Goal: Task Accomplishment & Management: Complete application form

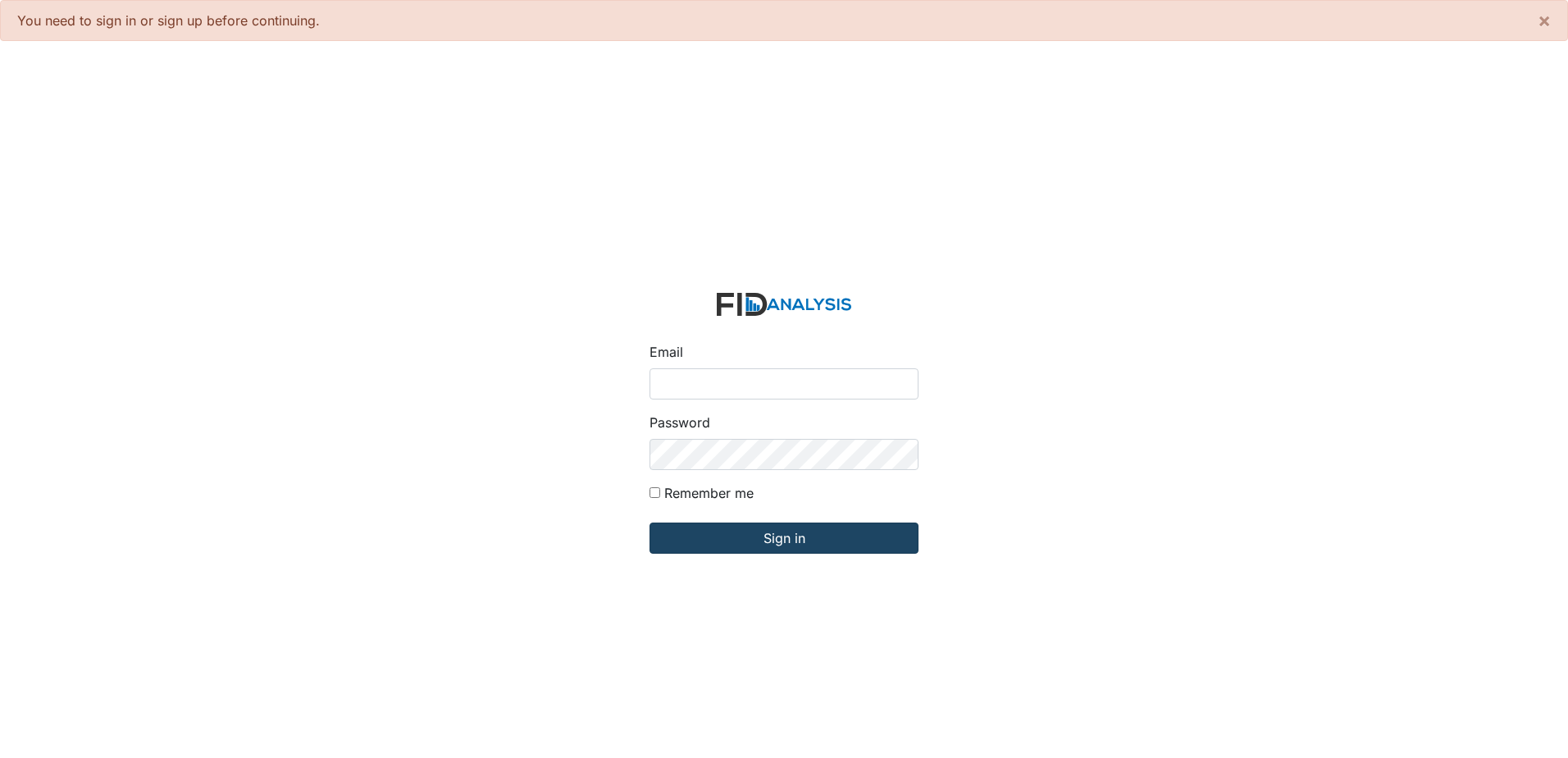
type input "[EMAIL_ADDRESS][DOMAIN_NAME]"
click at [855, 534] on input "Sign in" at bounding box center [784, 538] width 269 height 31
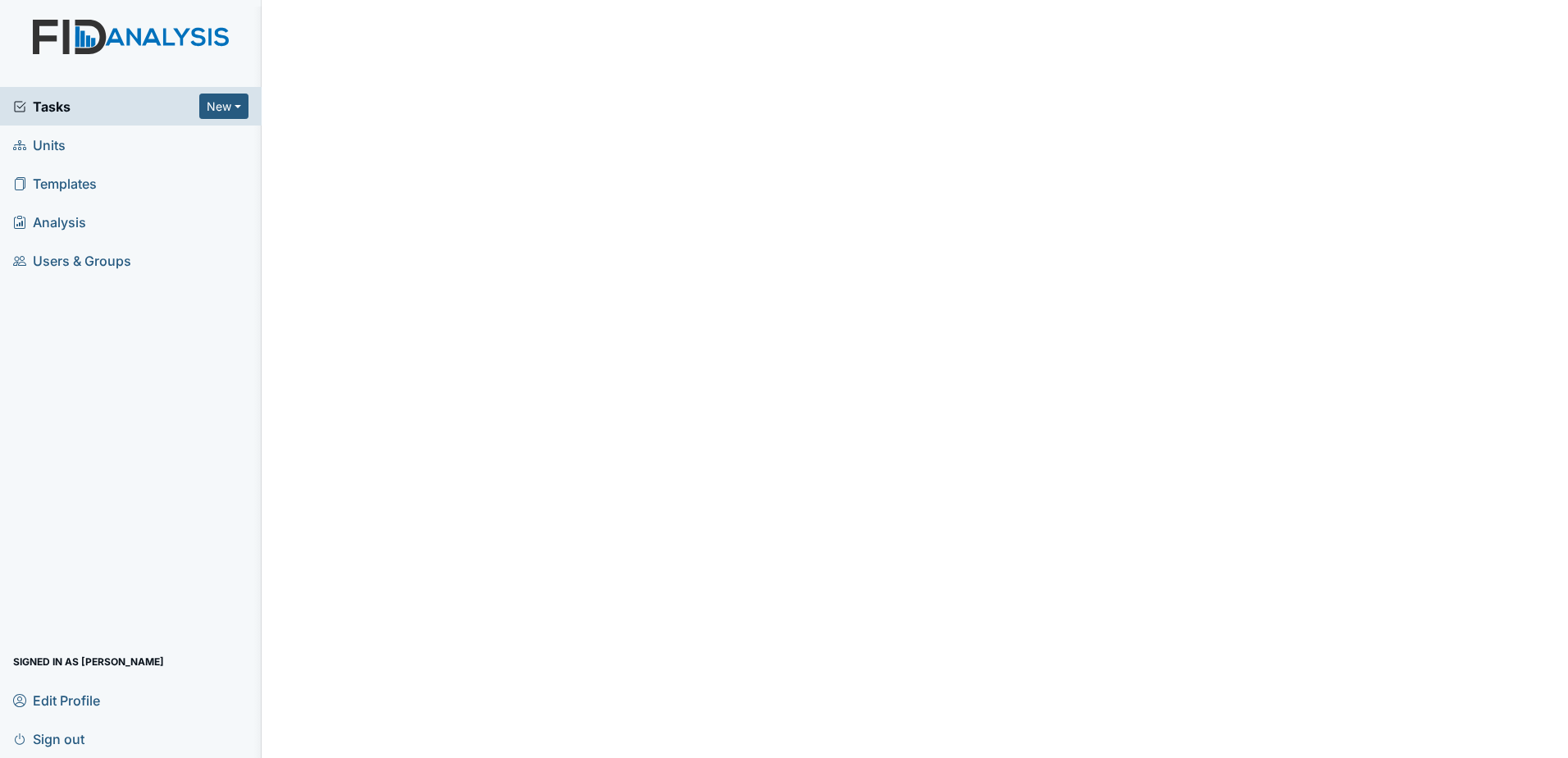
click at [165, 111] on span "Tasks" at bounding box center [106, 106] width 186 height 20
click at [88, 105] on span "Tasks" at bounding box center [106, 106] width 186 height 20
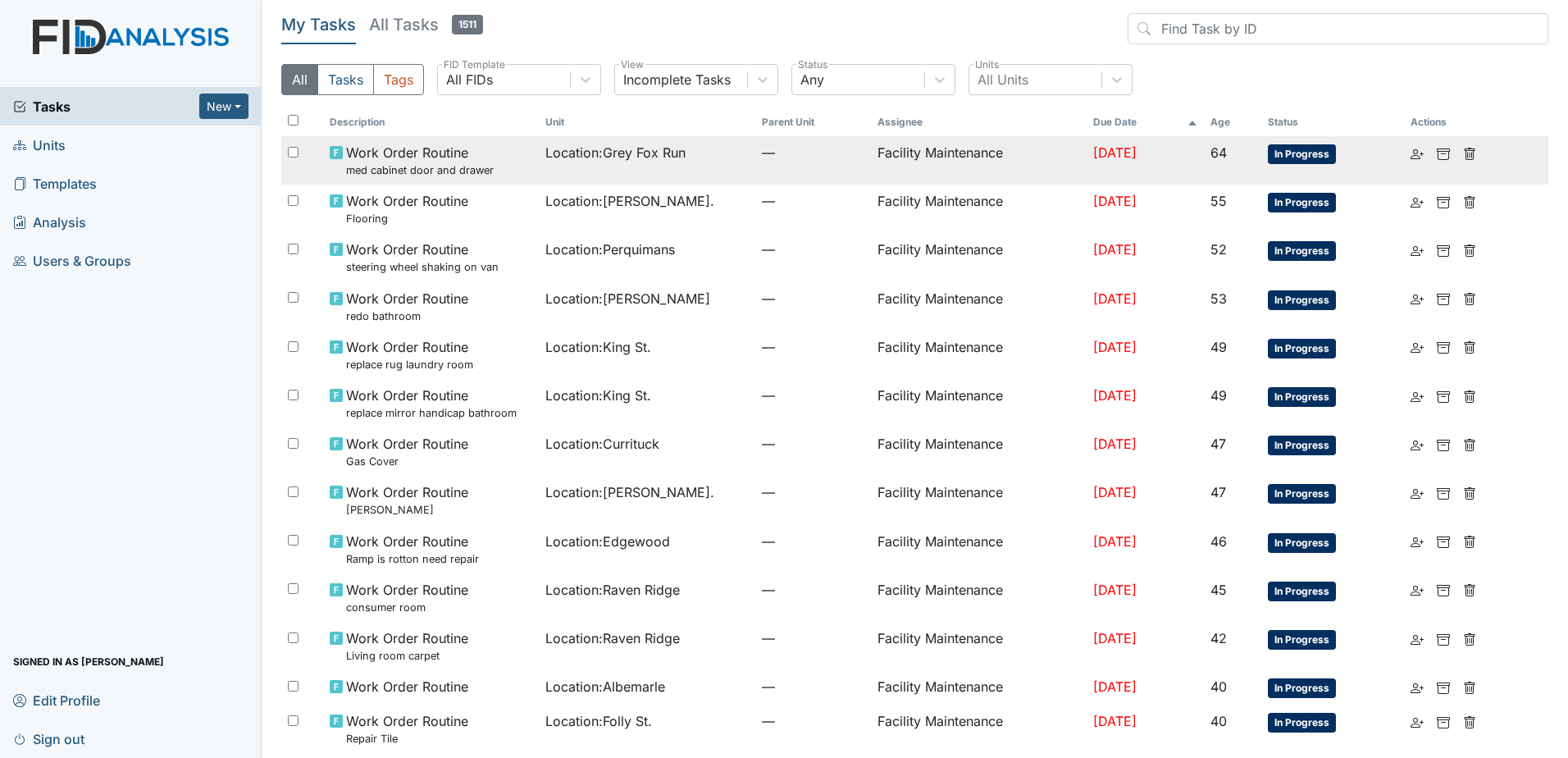
click at [762, 161] on span "—" at bounding box center [813, 153] width 103 height 20
click at [589, 173] on td "Location : Grey Fox Run" at bounding box center [647, 160] width 216 height 48
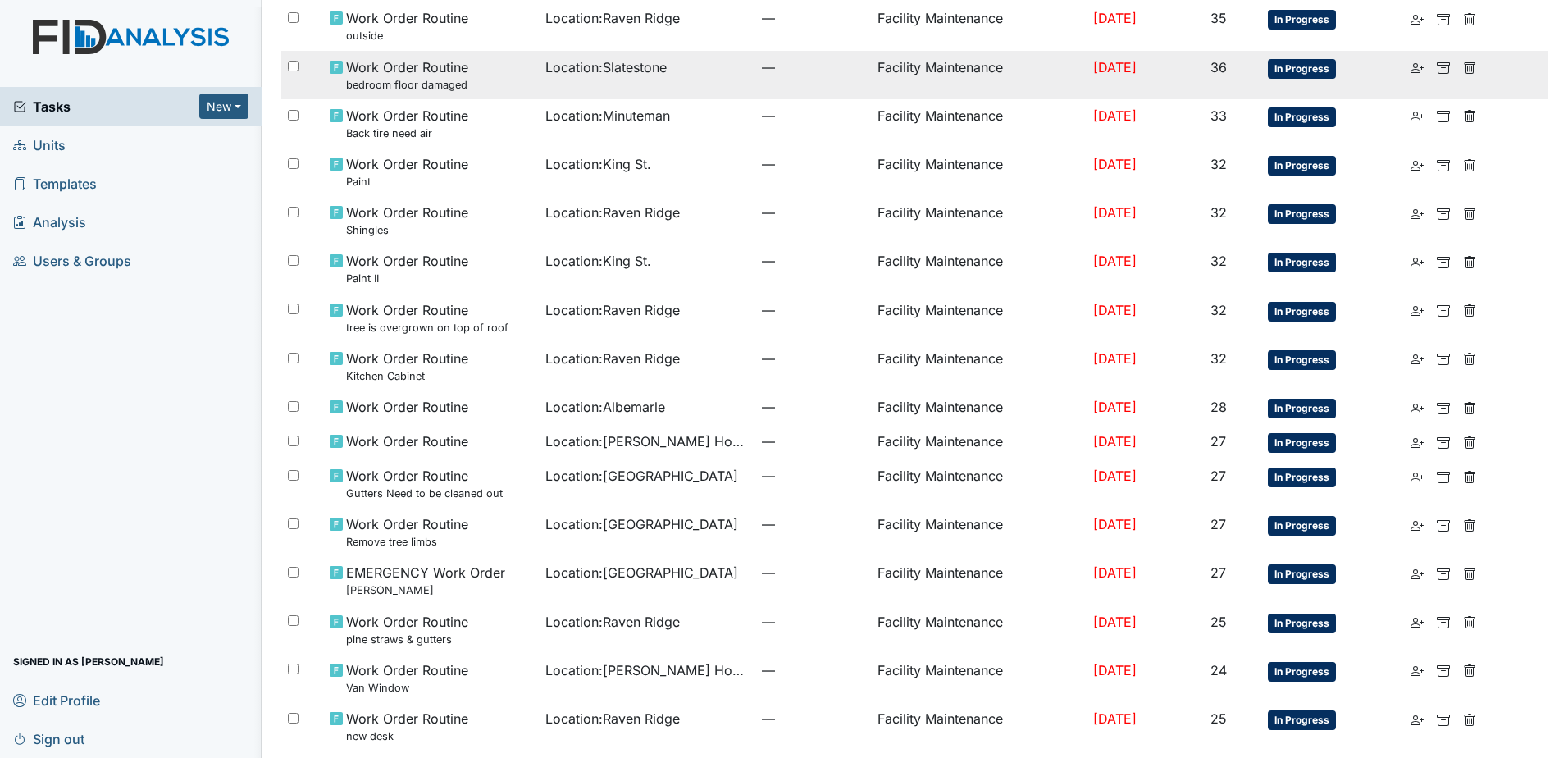
scroll to position [864, 0]
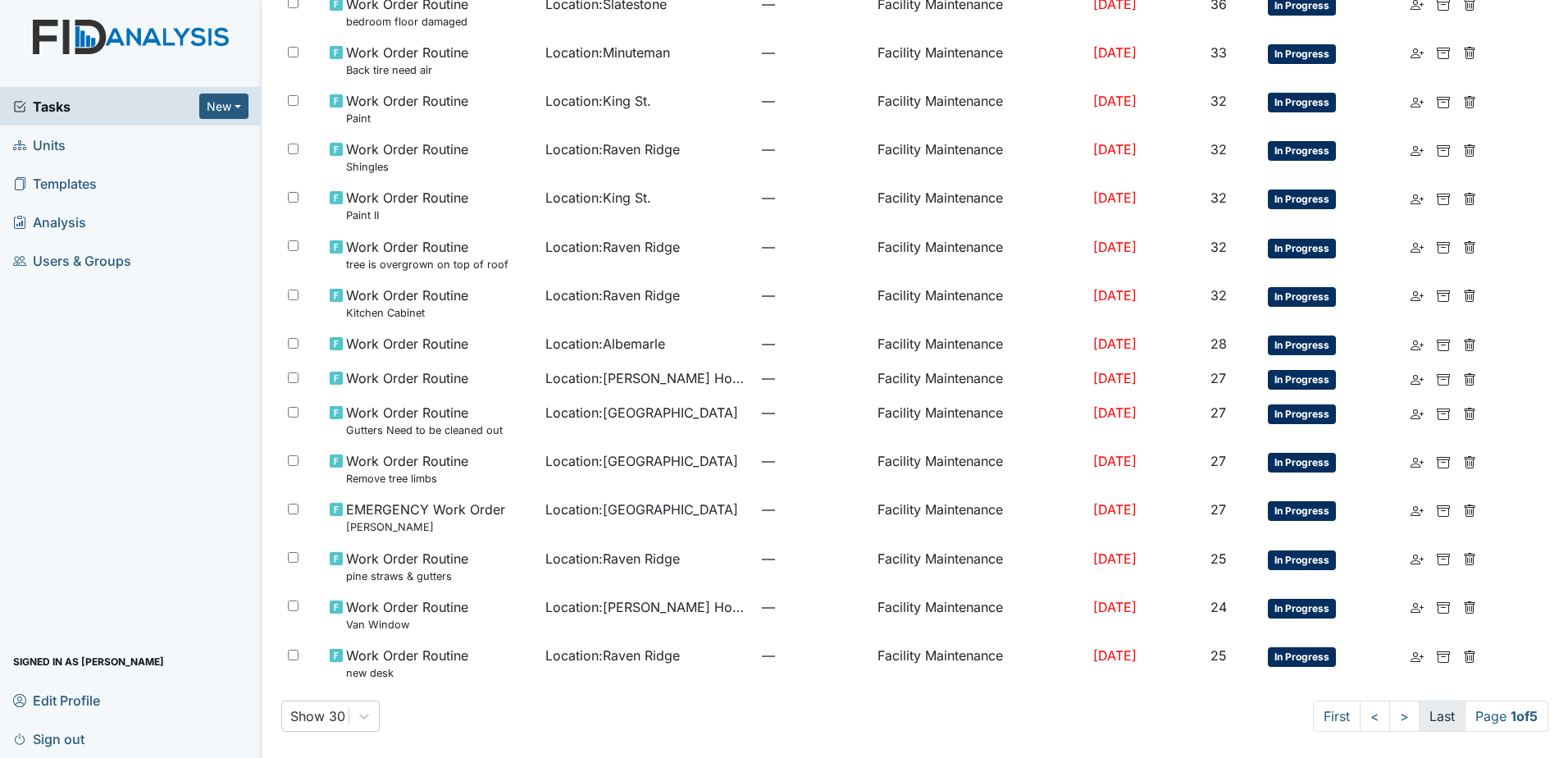
click at [1419, 718] on link "Last" at bounding box center [1442, 716] width 47 height 31
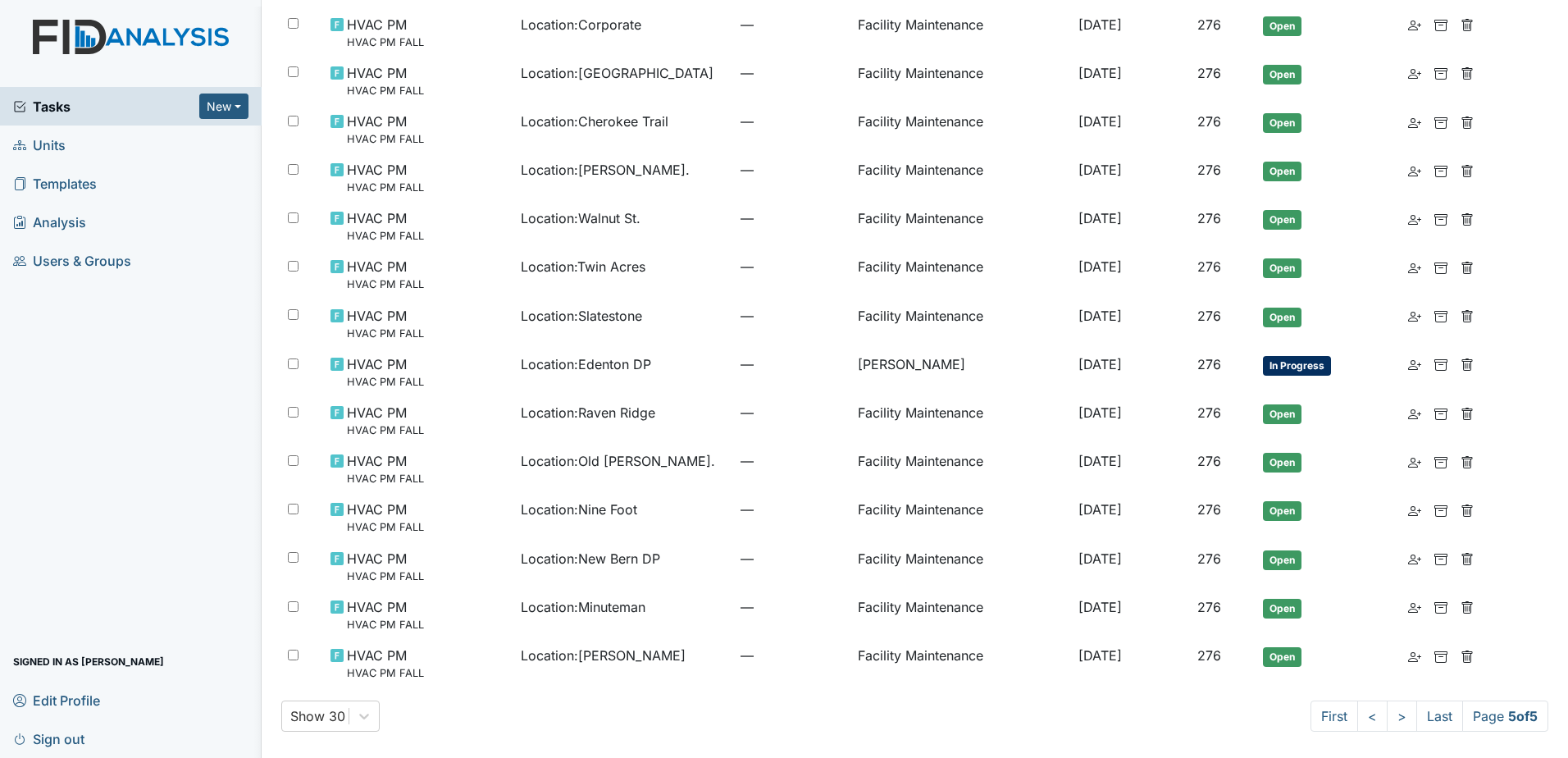
scroll to position [517, 0]
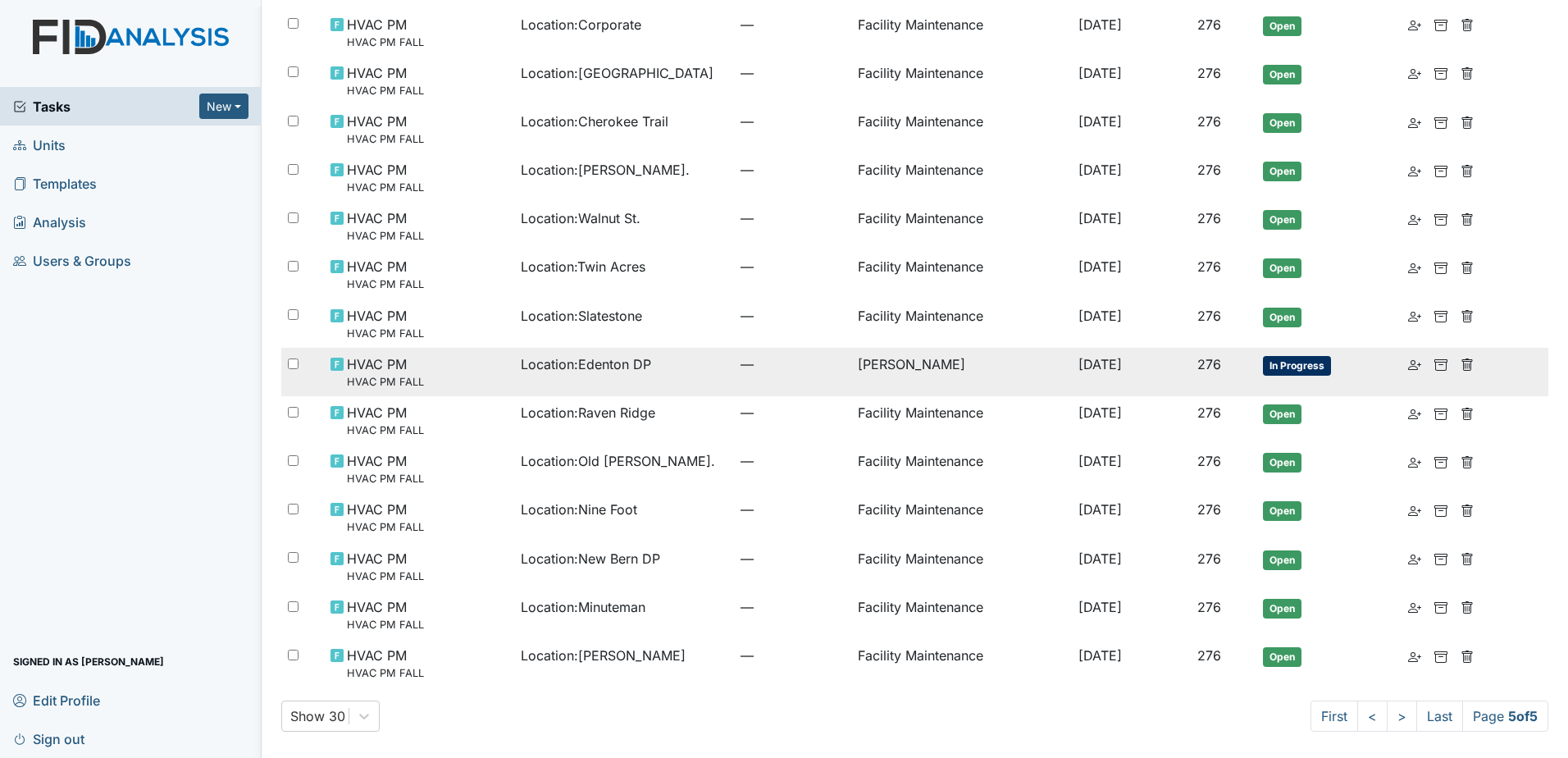
click at [973, 362] on td "Zach Smith" at bounding box center [962, 372] width 220 height 48
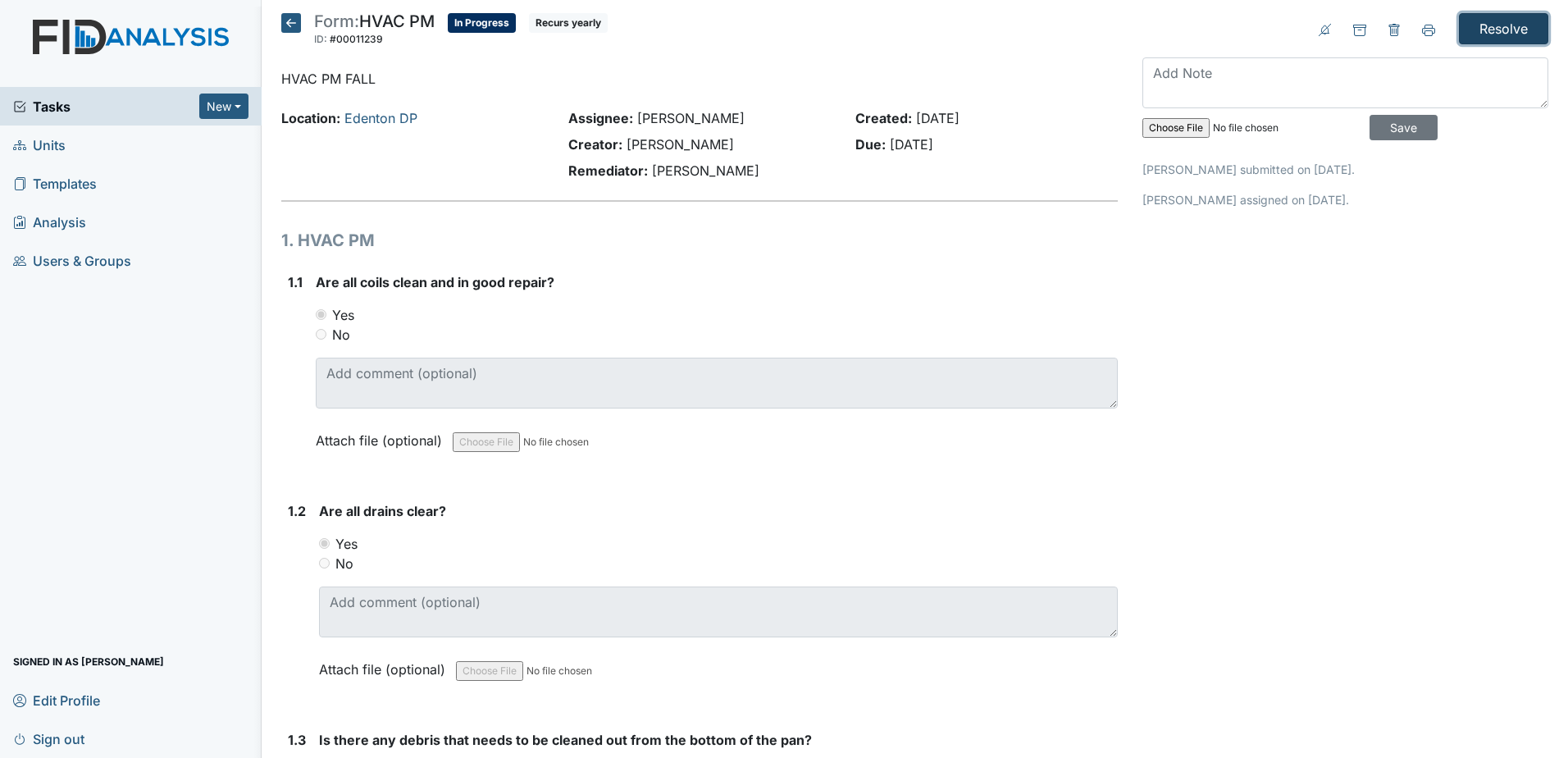
click at [1500, 33] on input "Resolve" at bounding box center [1504, 29] width 89 height 31
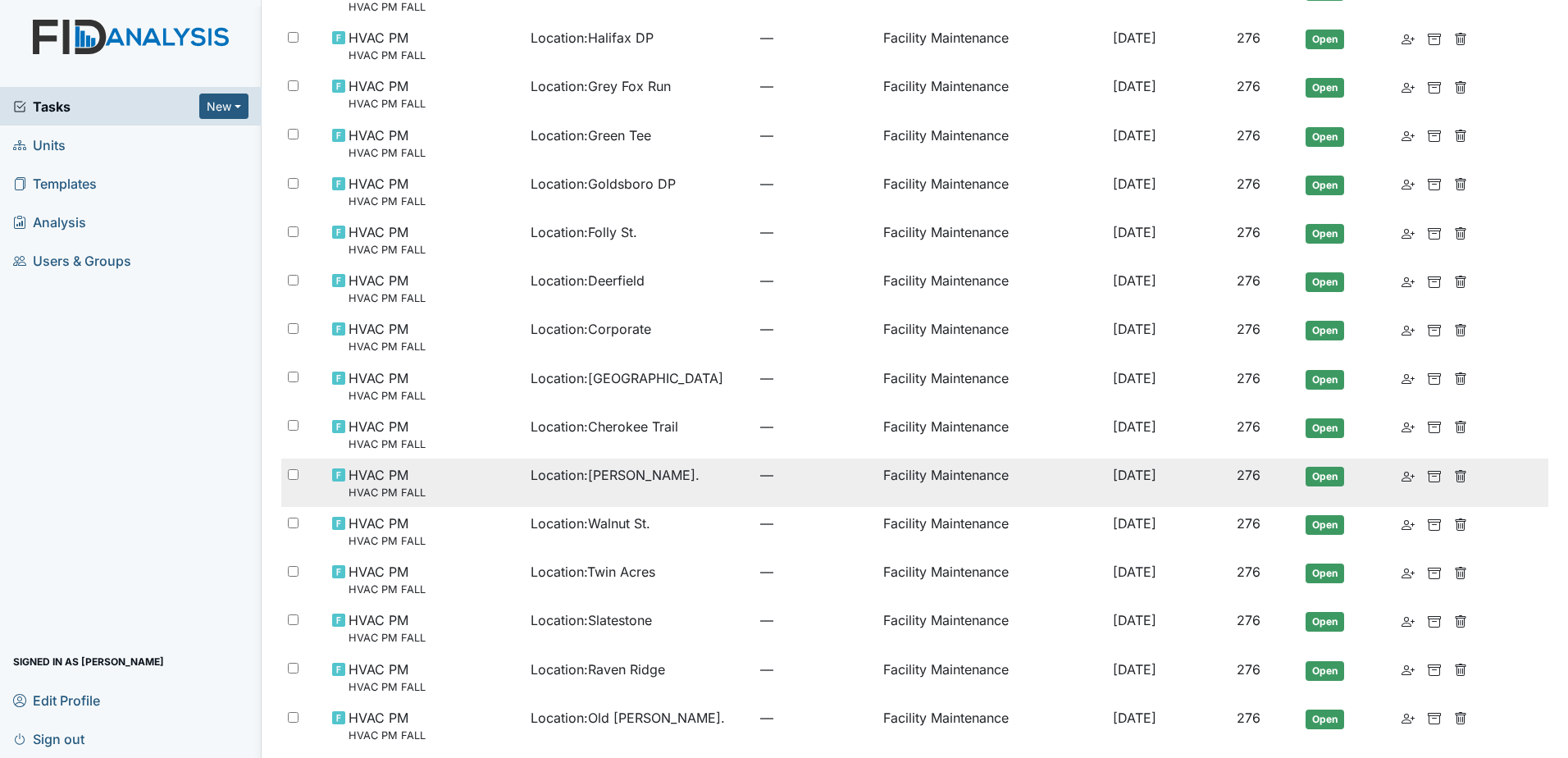
scroll to position [523, 0]
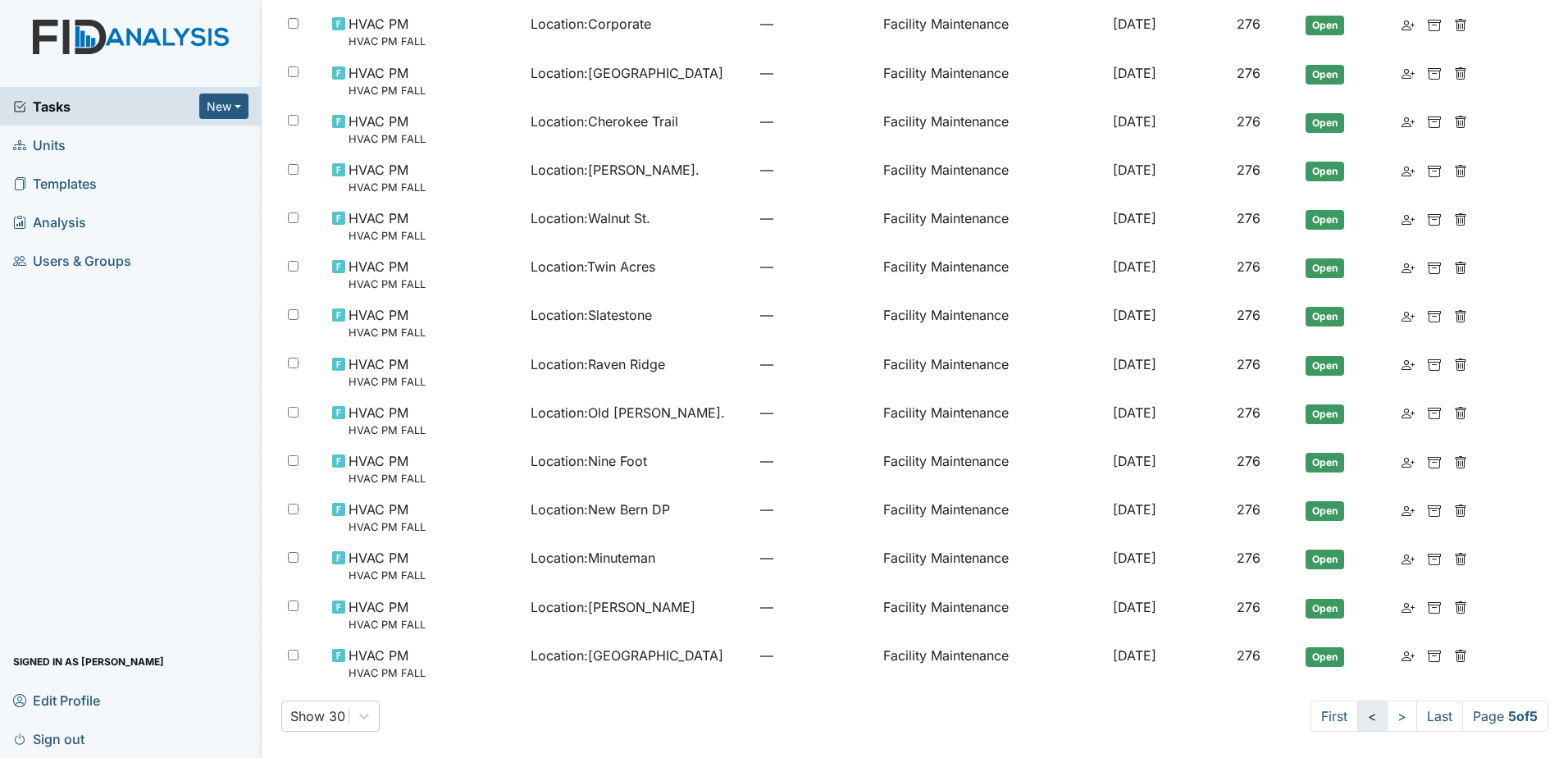
click at [1359, 711] on link "<" at bounding box center [1373, 716] width 30 height 31
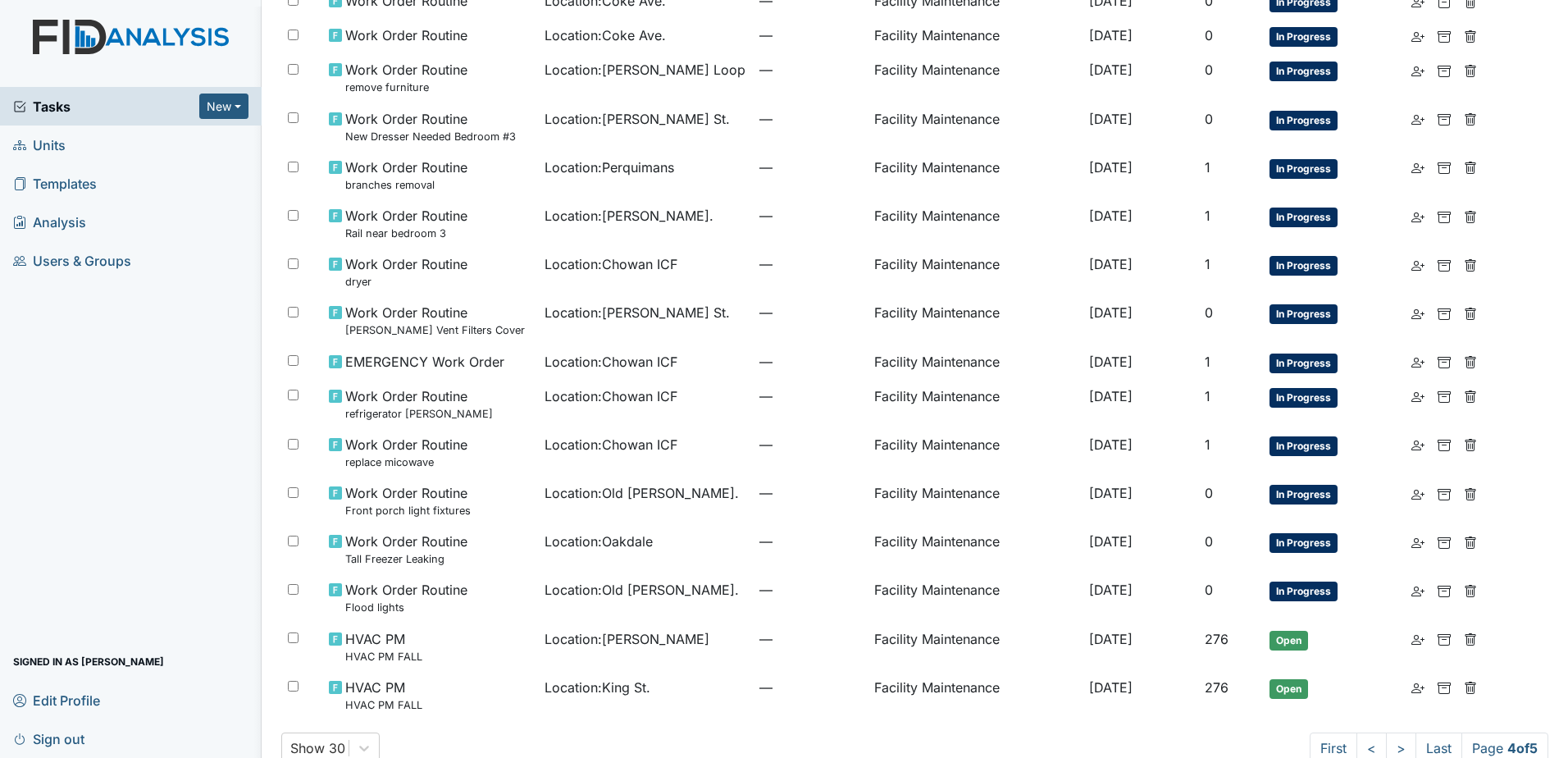
scroll to position [903, 0]
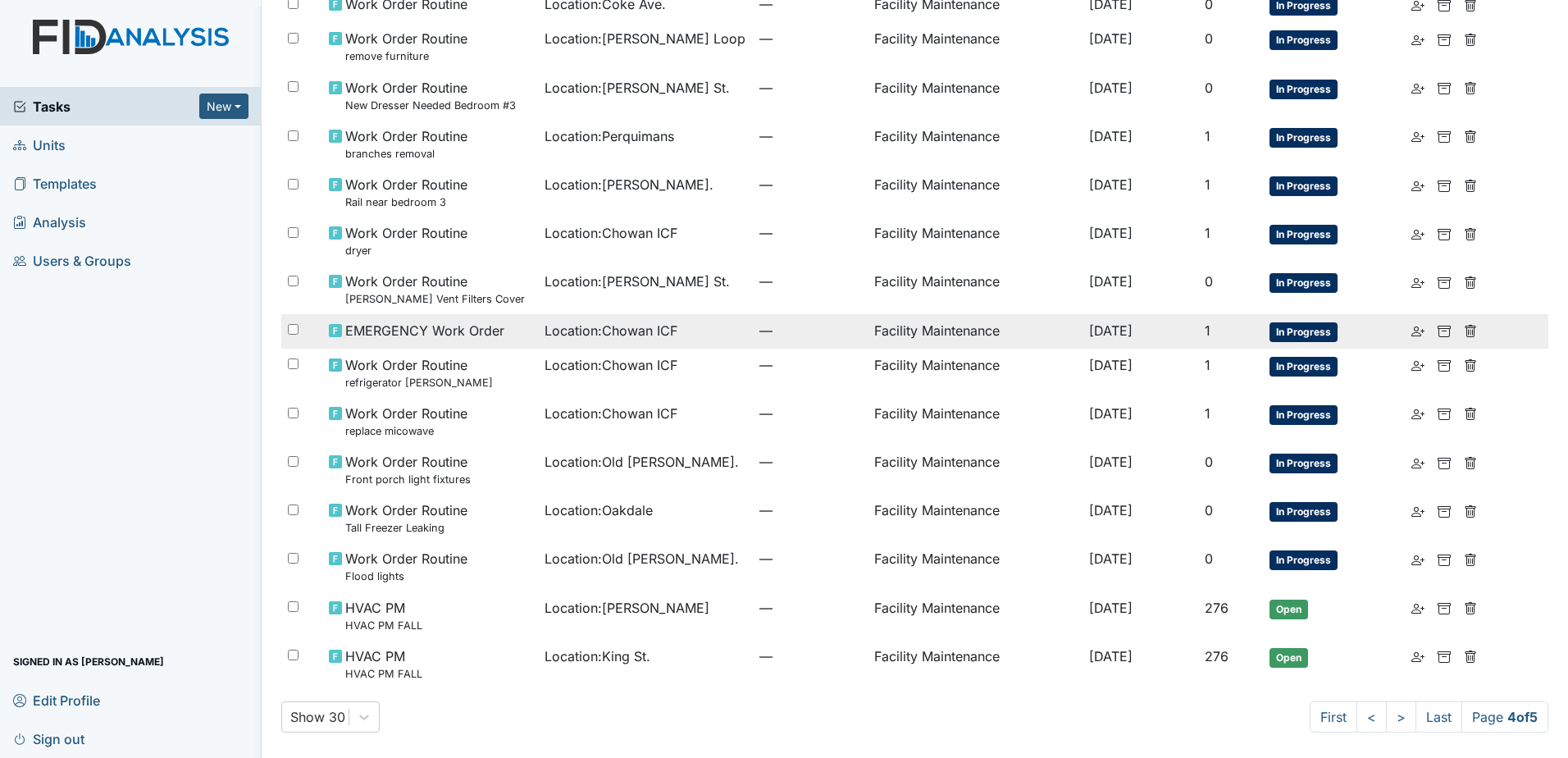
click at [689, 339] on div "Location : Chowan ICF" at bounding box center [646, 331] width 202 height 20
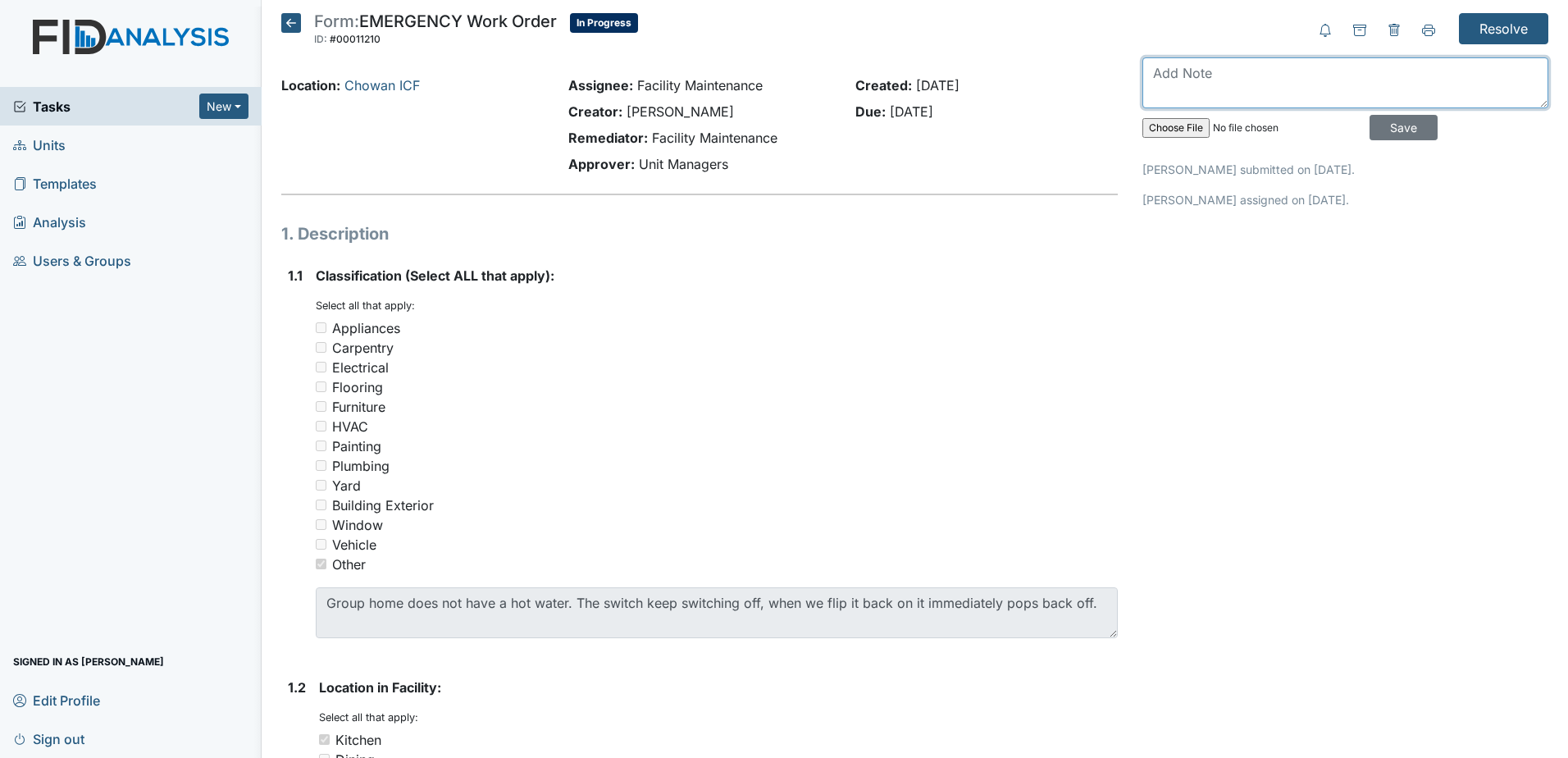
click at [1278, 84] on textarea at bounding box center [1345, 82] width 406 height 51
type textarea "replaced, leaking heater was shorting electrical"
click at [1401, 125] on input "Save" at bounding box center [1403, 127] width 68 height 25
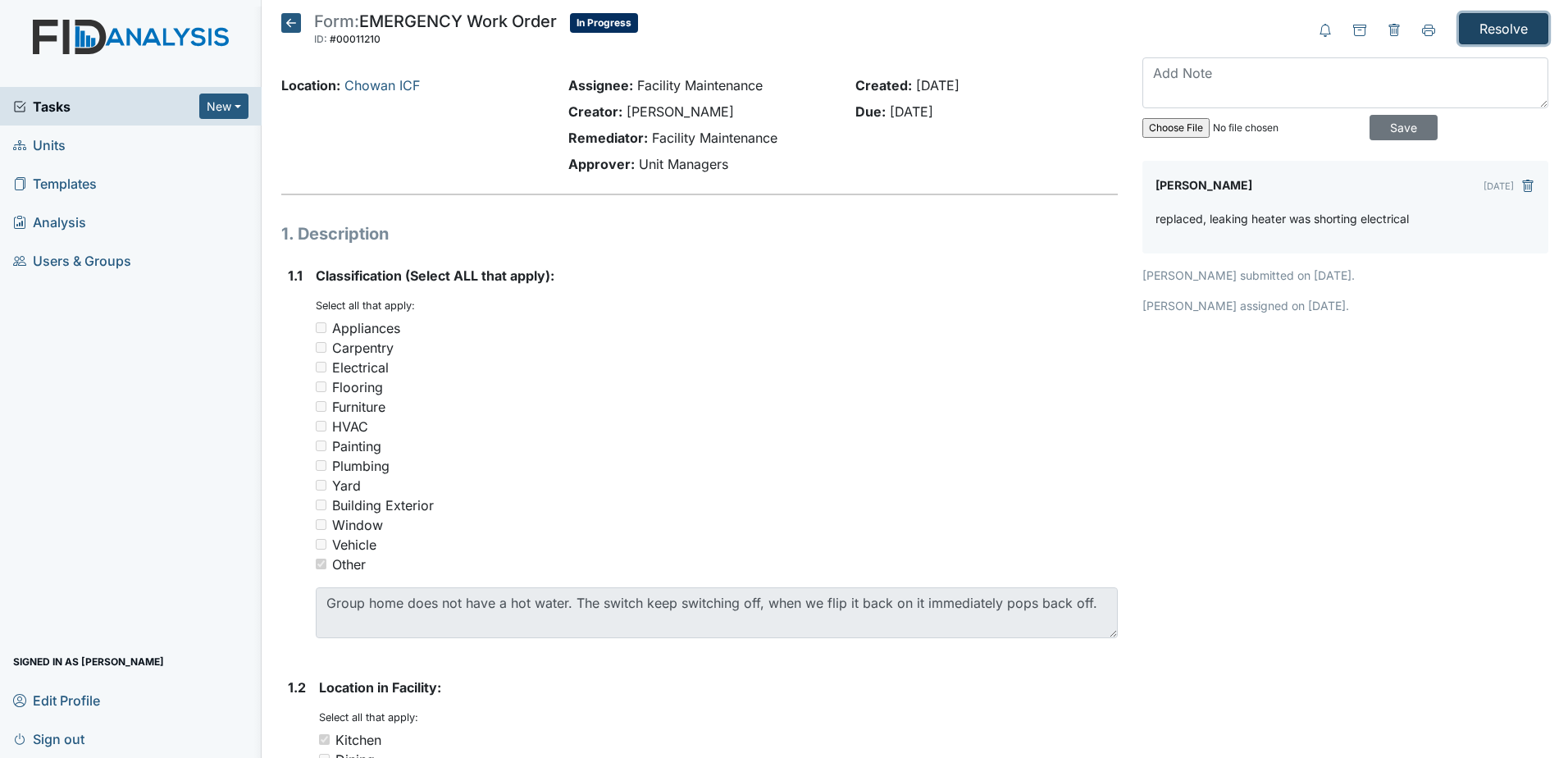
click at [1529, 22] on input "Resolve" at bounding box center [1504, 29] width 89 height 31
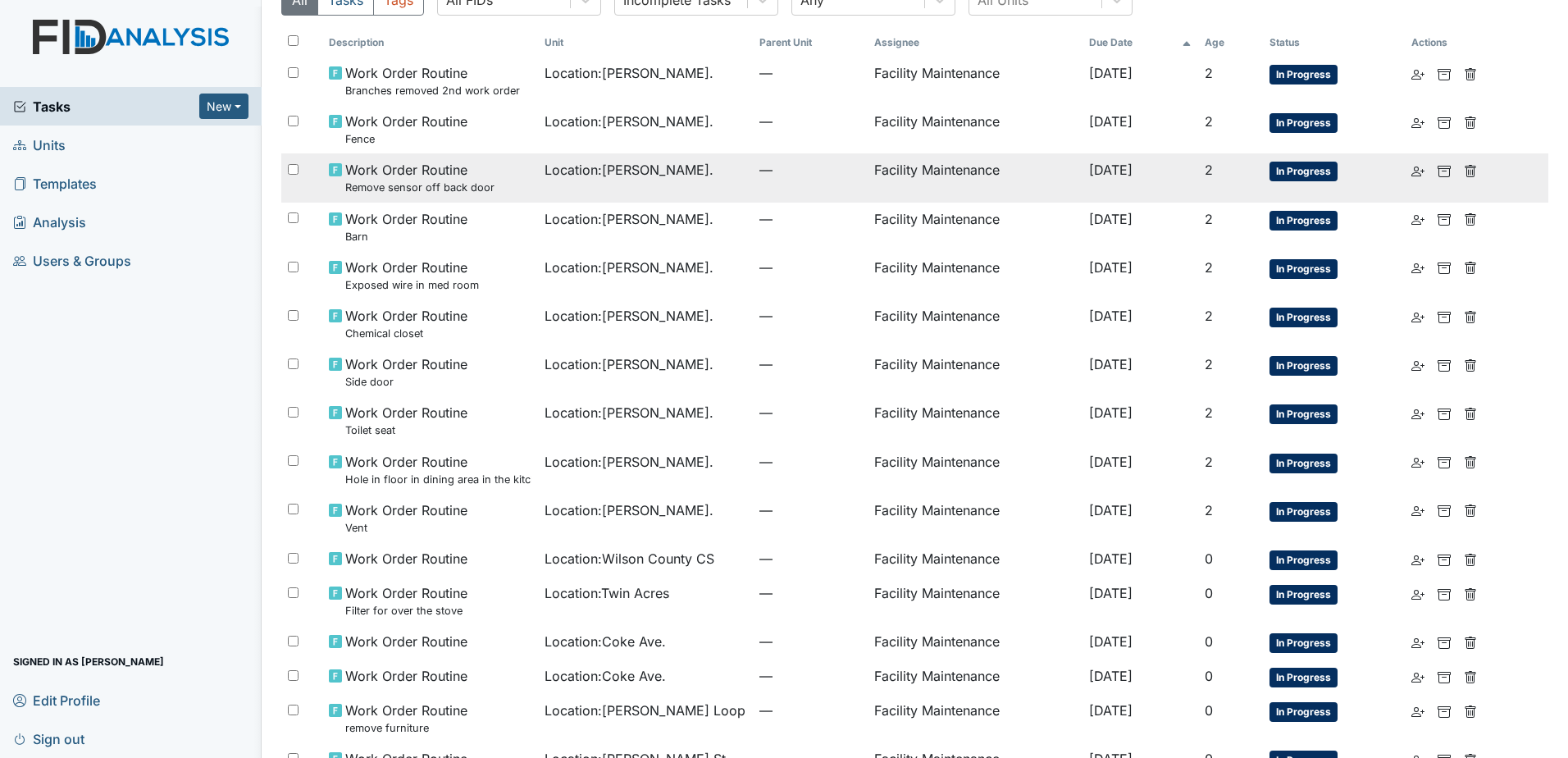
scroll to position [164, 0]
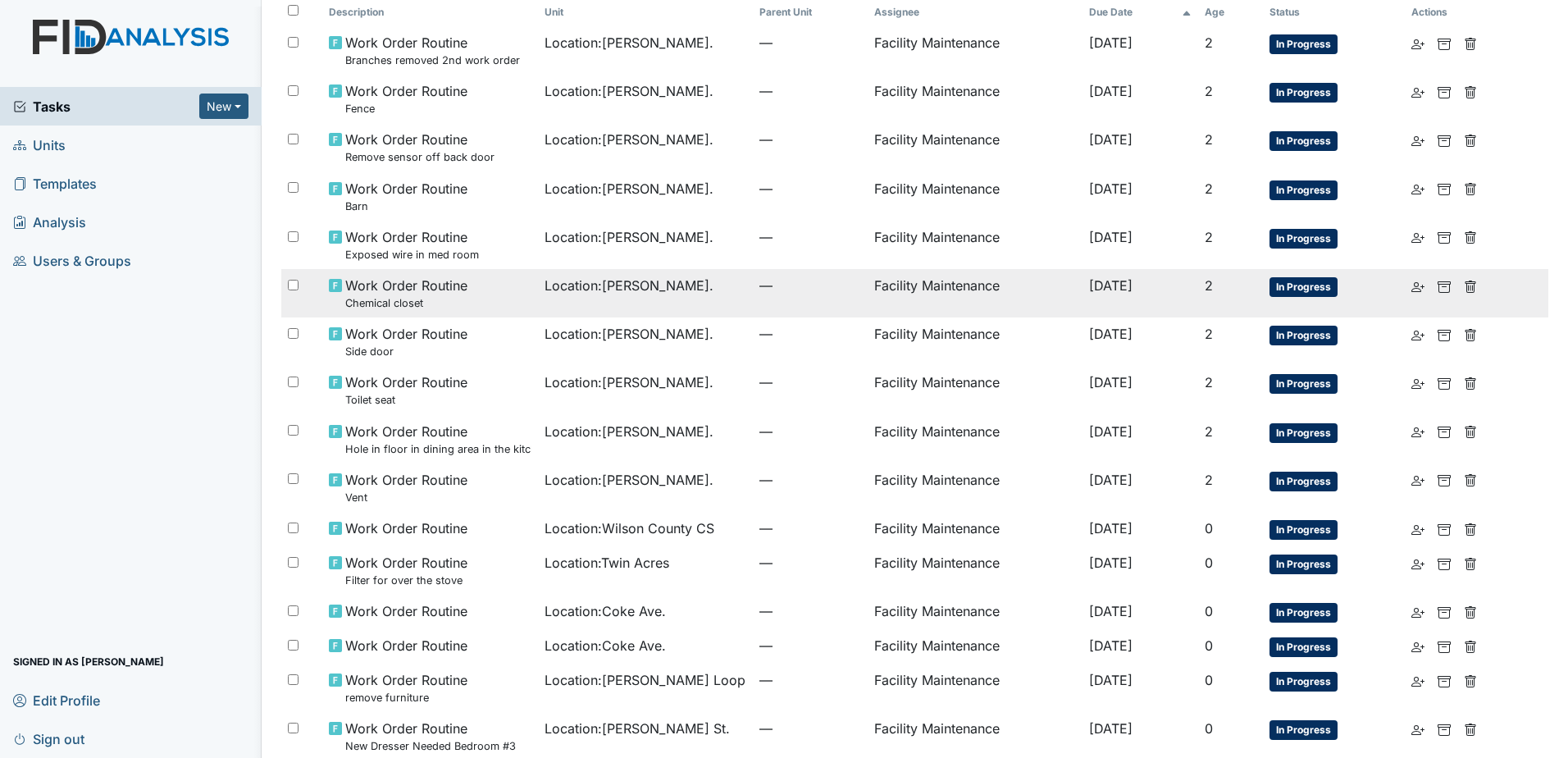
click at [615, 302] on td "Location : William St." at bounding box center [646, 294] width 215 height 48
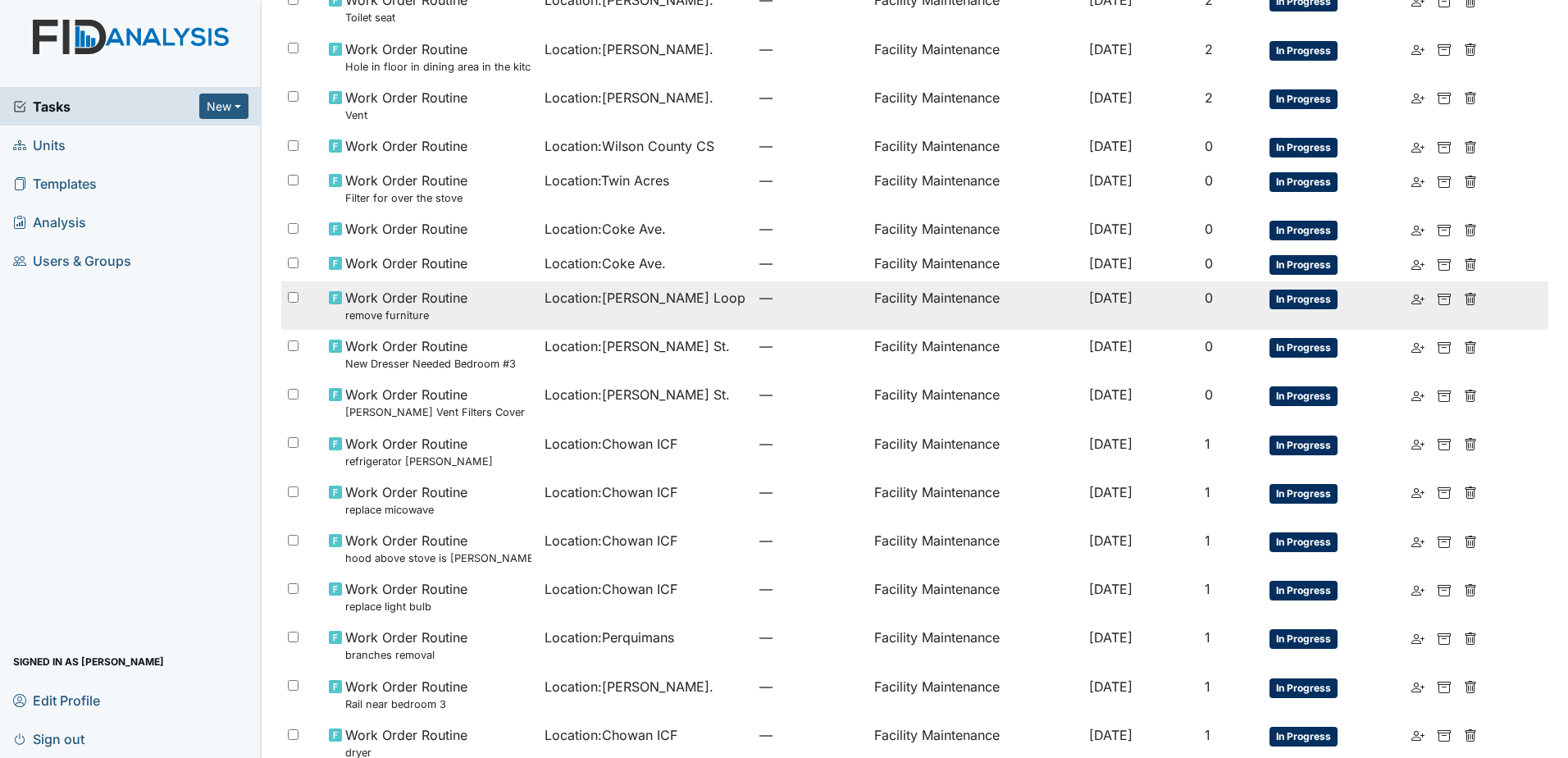
scroll to position [575, 0]
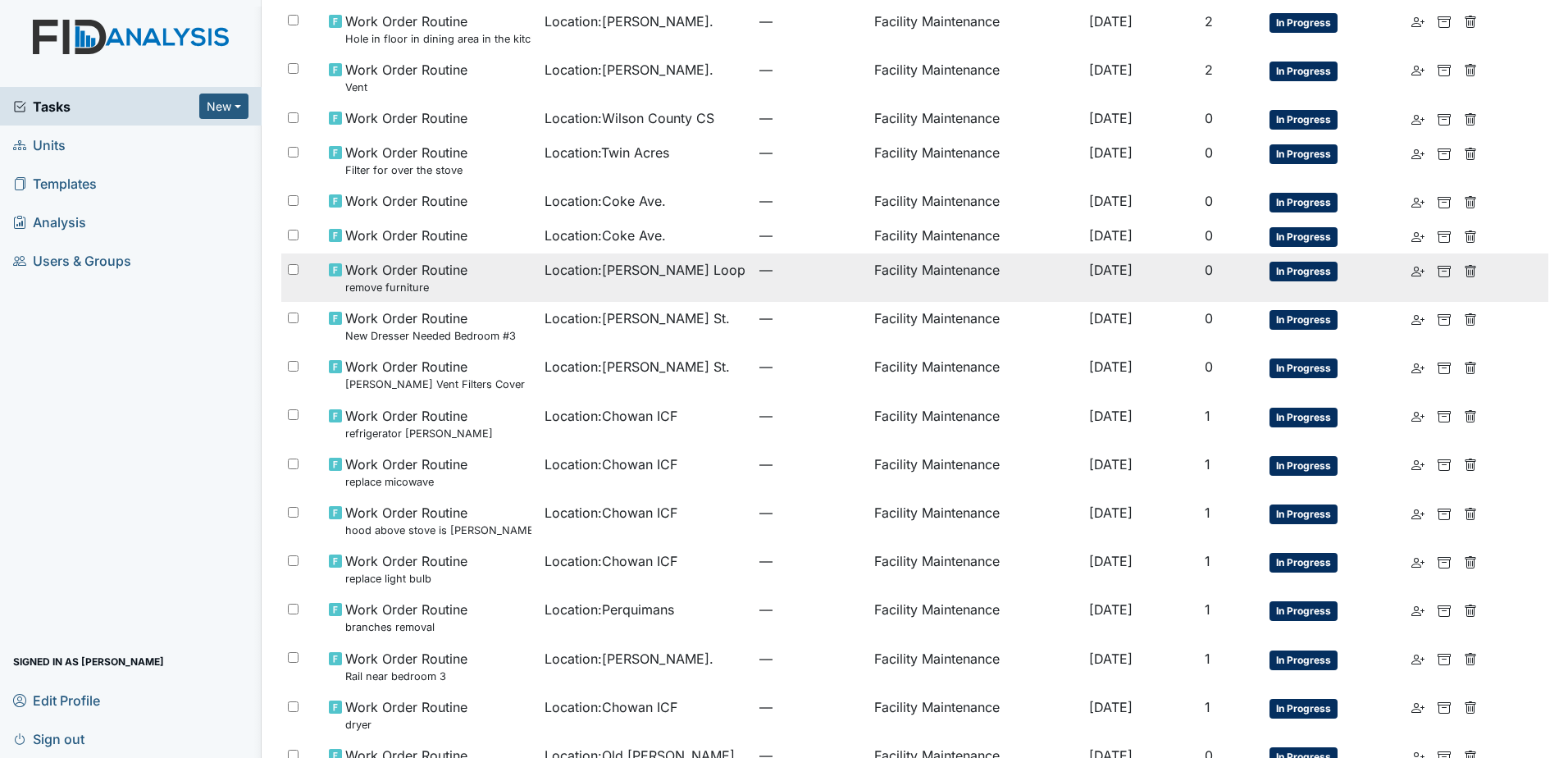
click at [545, 278] on span "Location : McKeel Loop" at bounding box center [645, 270] width 201 height 20
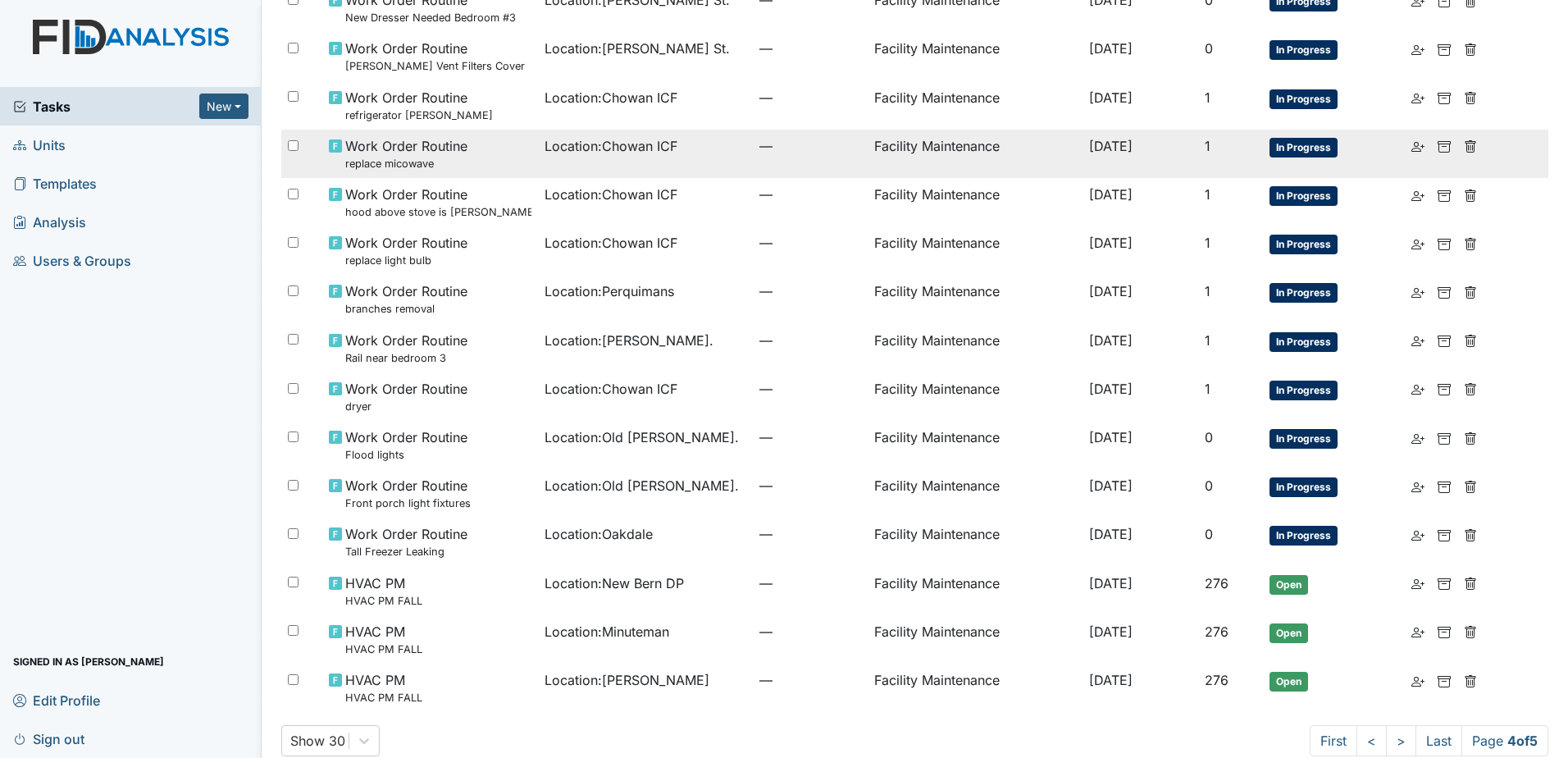
scroll to position [903, 0]
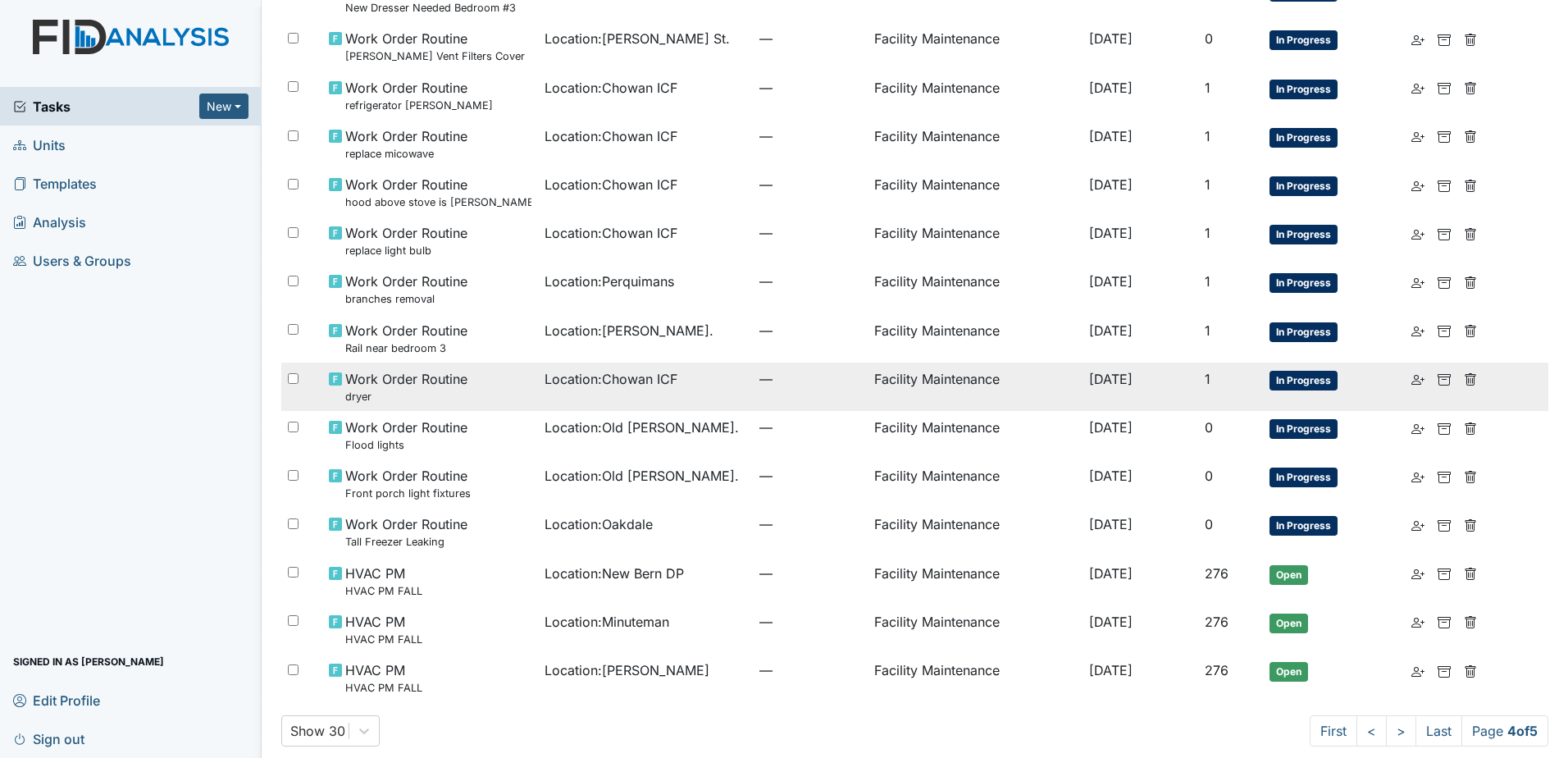
click at [565, 393] on td "Location : Chowan ICF" at bounding box center [646, 387] width 215 height 48
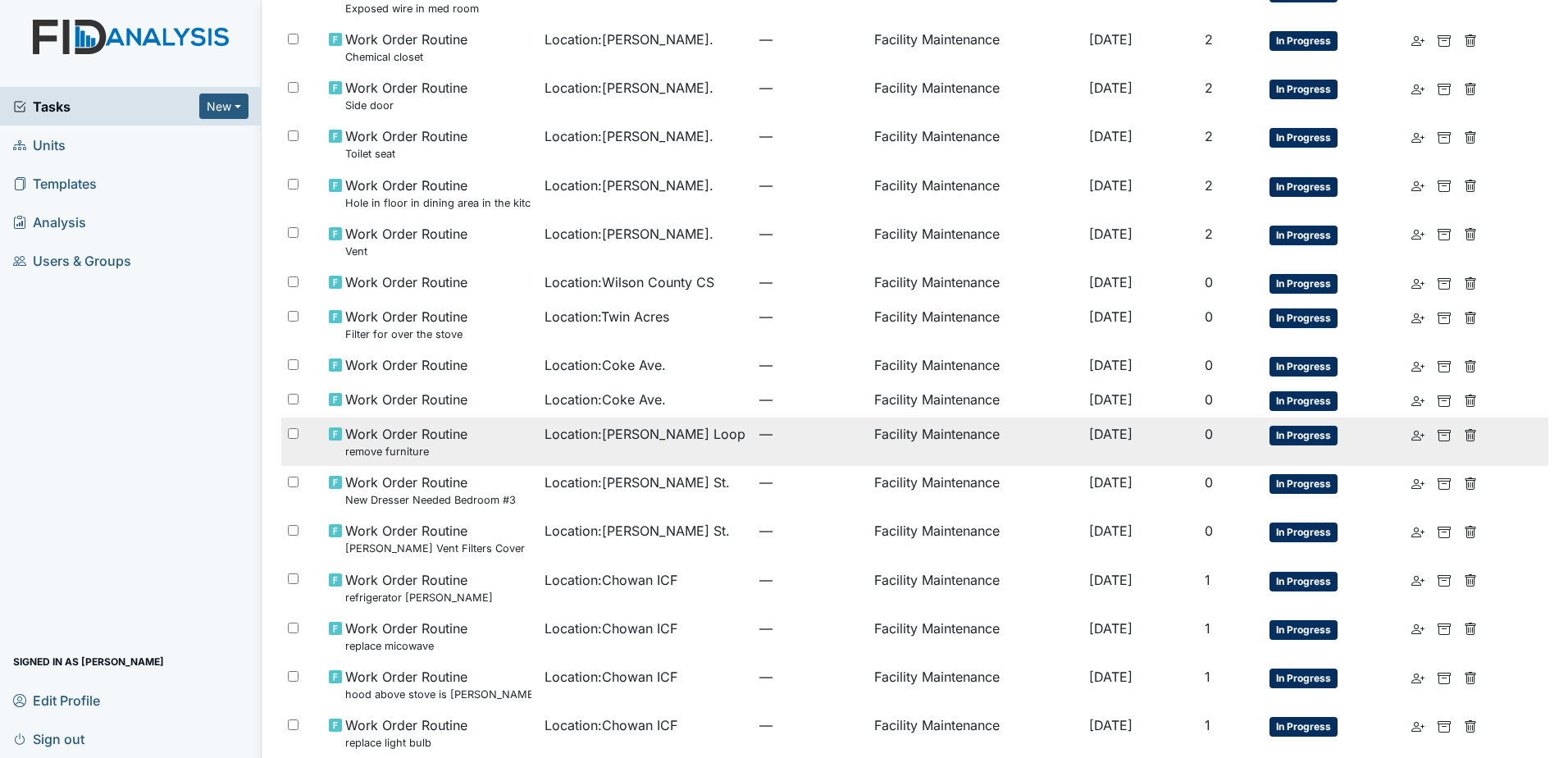
scroll to position [917, 0]
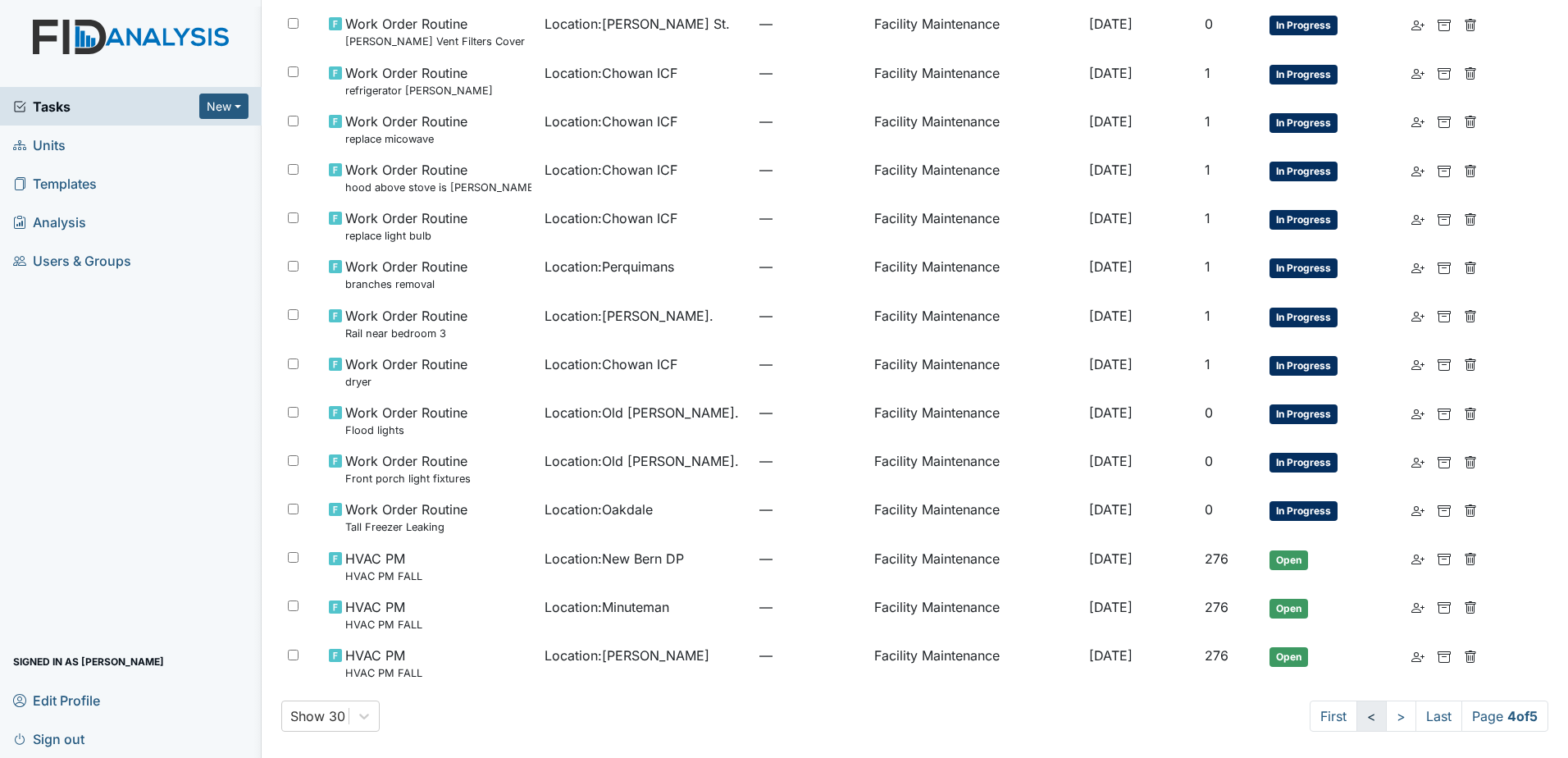
click at [1357, 713] on link "<" at bounding box center [1372, 716] width 30 height 31
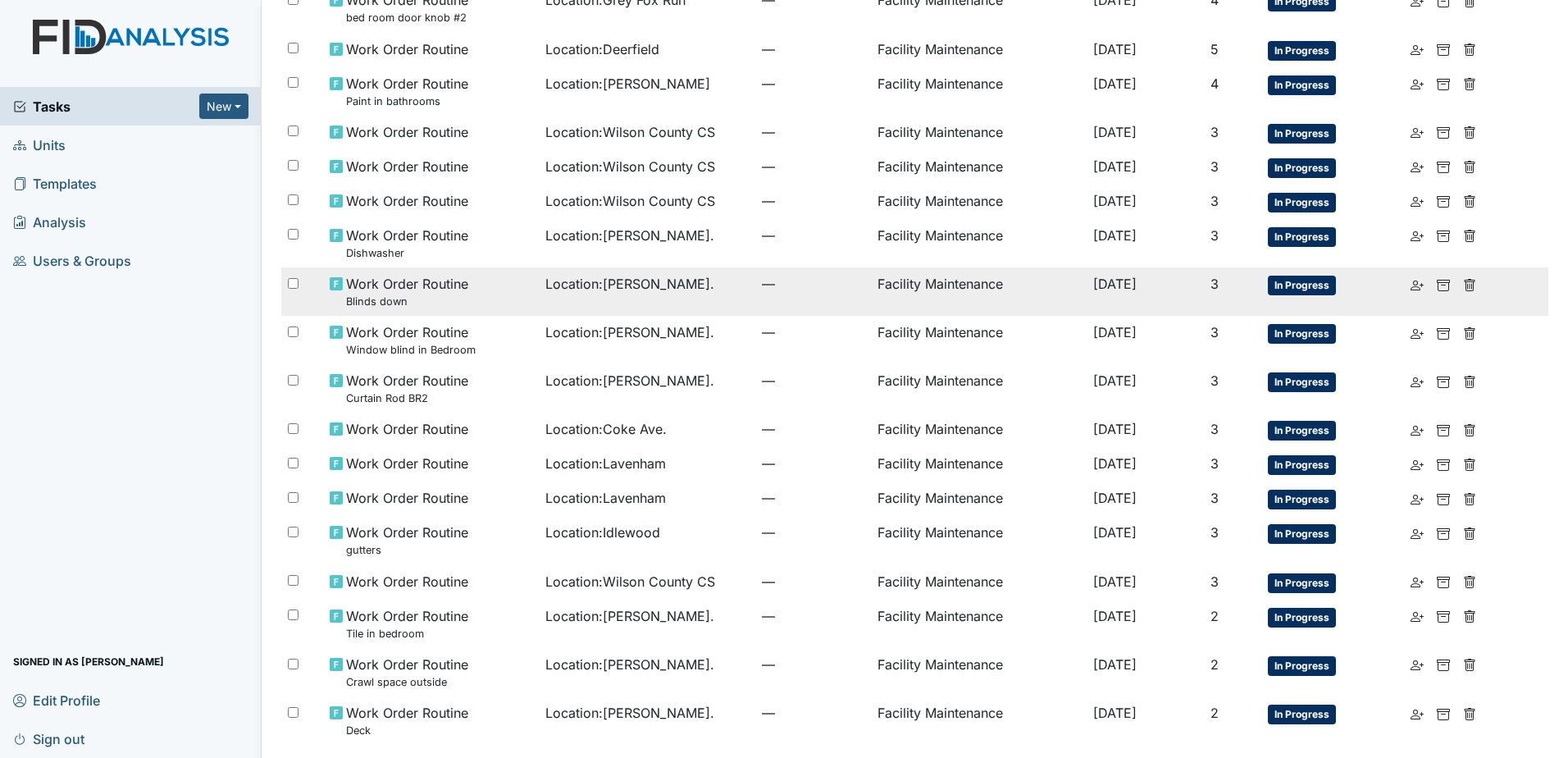
scroll to position [776, 0]
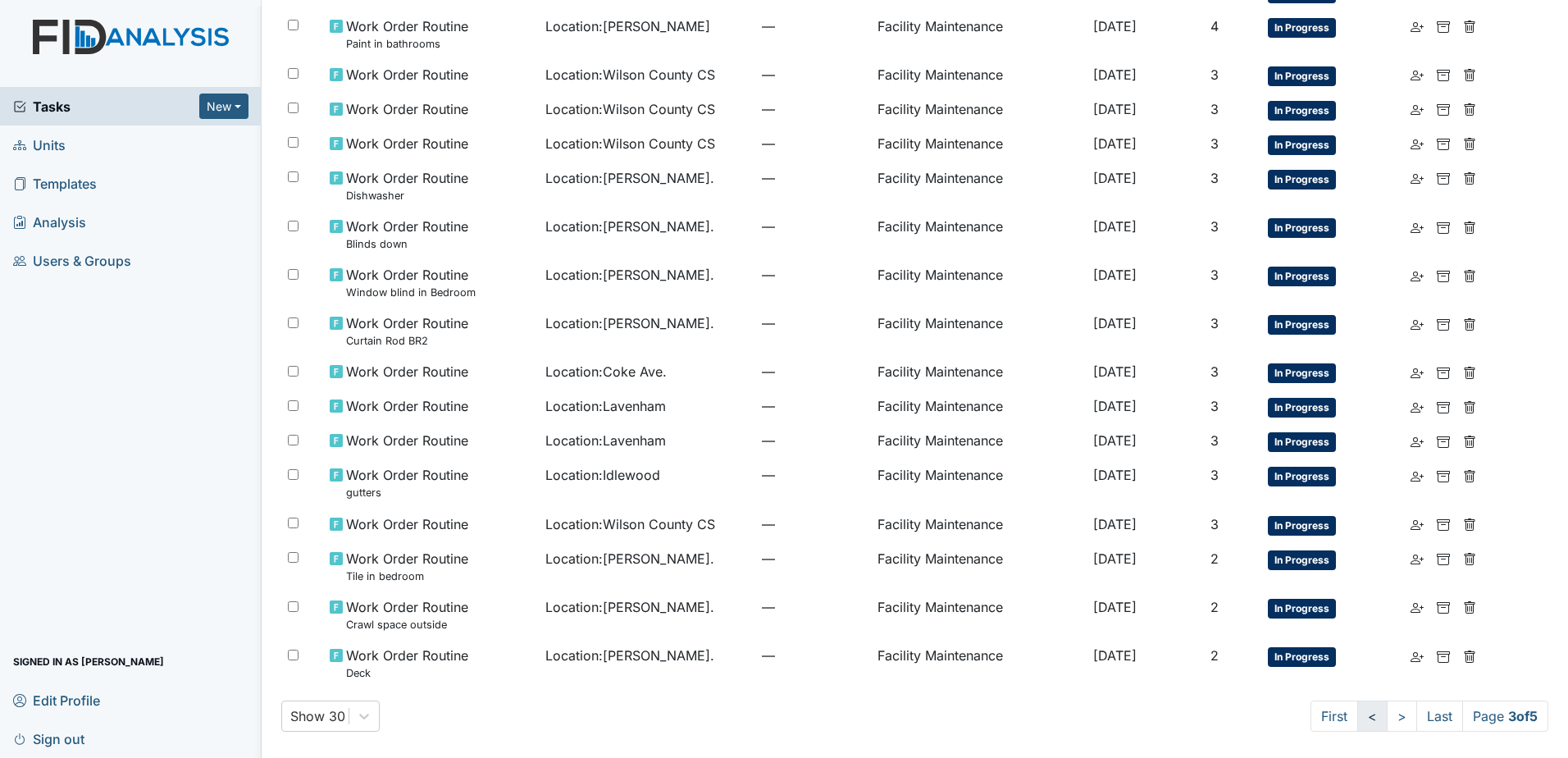
click at [1358, 720] on link "<" at bounding box center [1373, 716] width 30 height 31
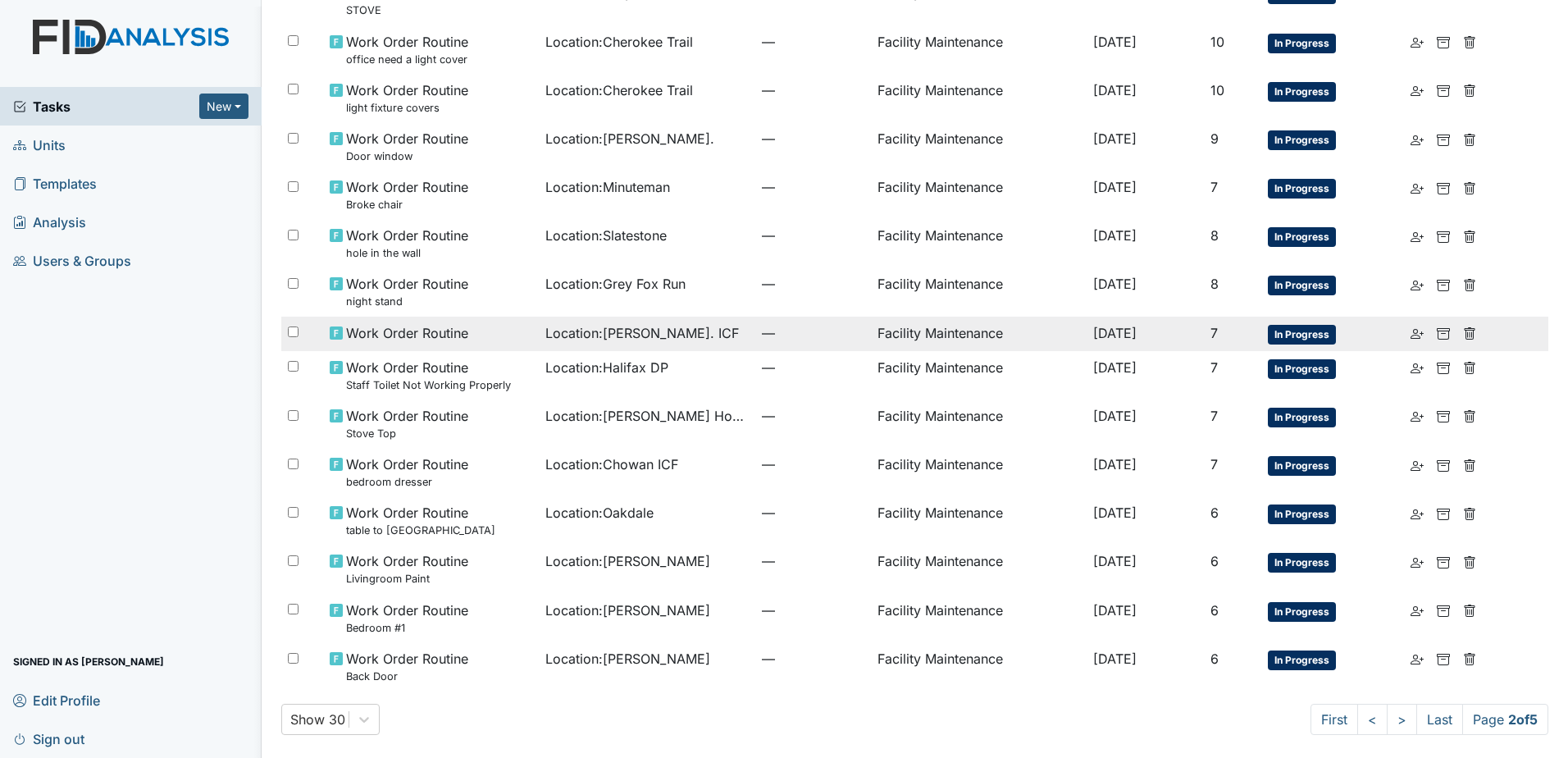
scroll to position [833, 0]
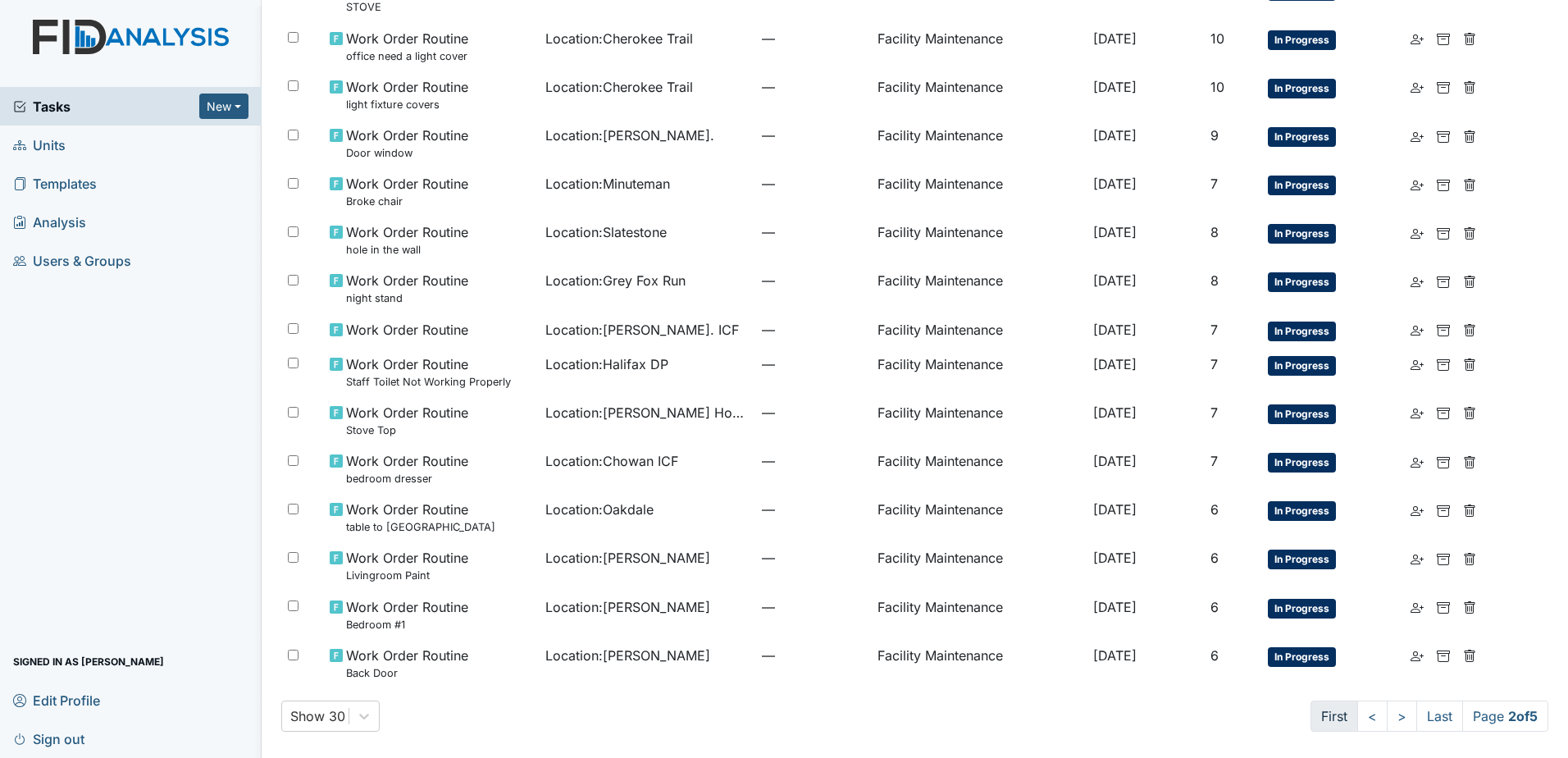
click at [1310, 712] on link "First" at bounding box center [1334, 716] width 47 height 31
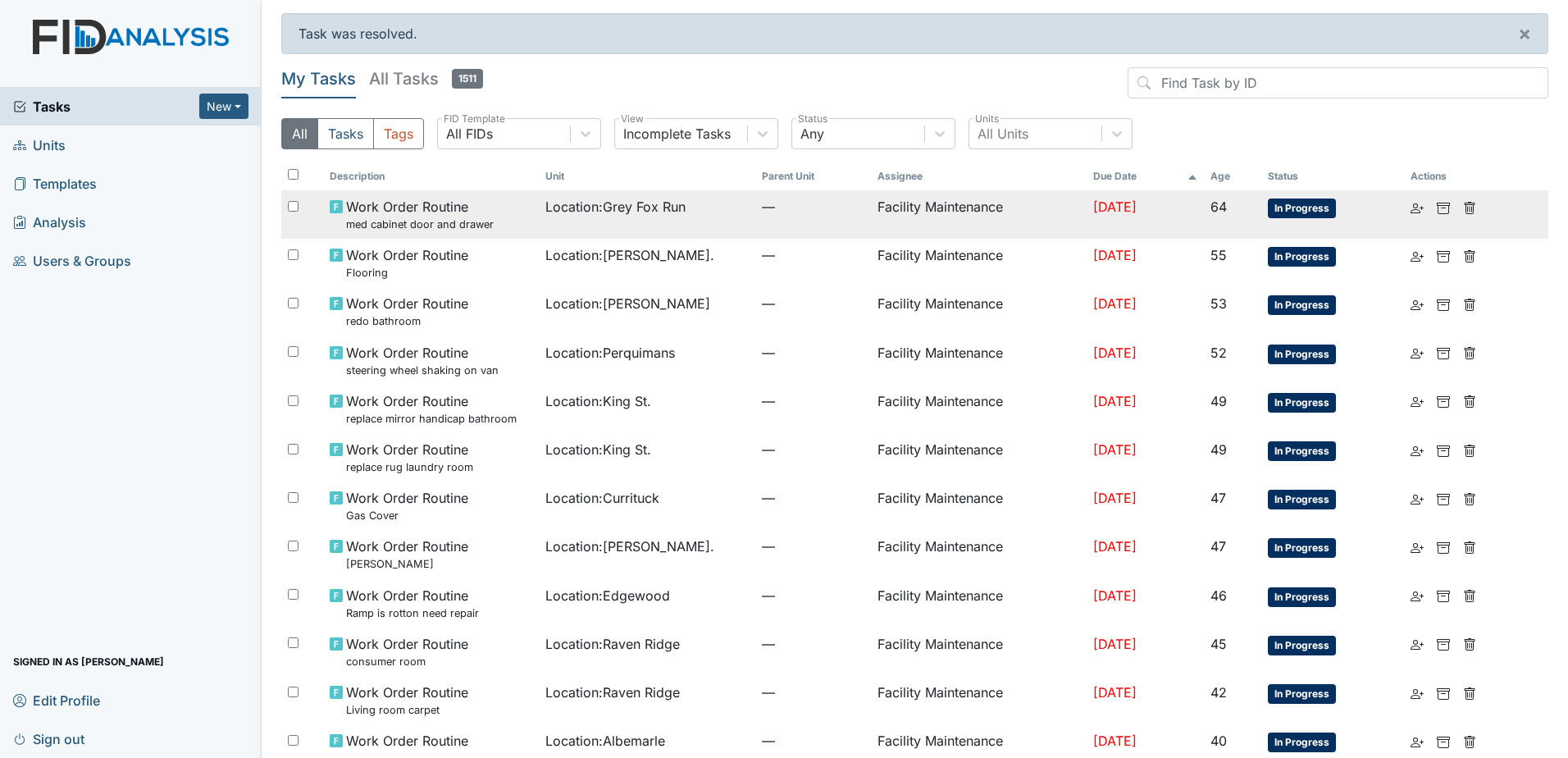
click at [941, 224] on td "Facility Maintenance" at bounding box center [979, 215] width 216 height 48
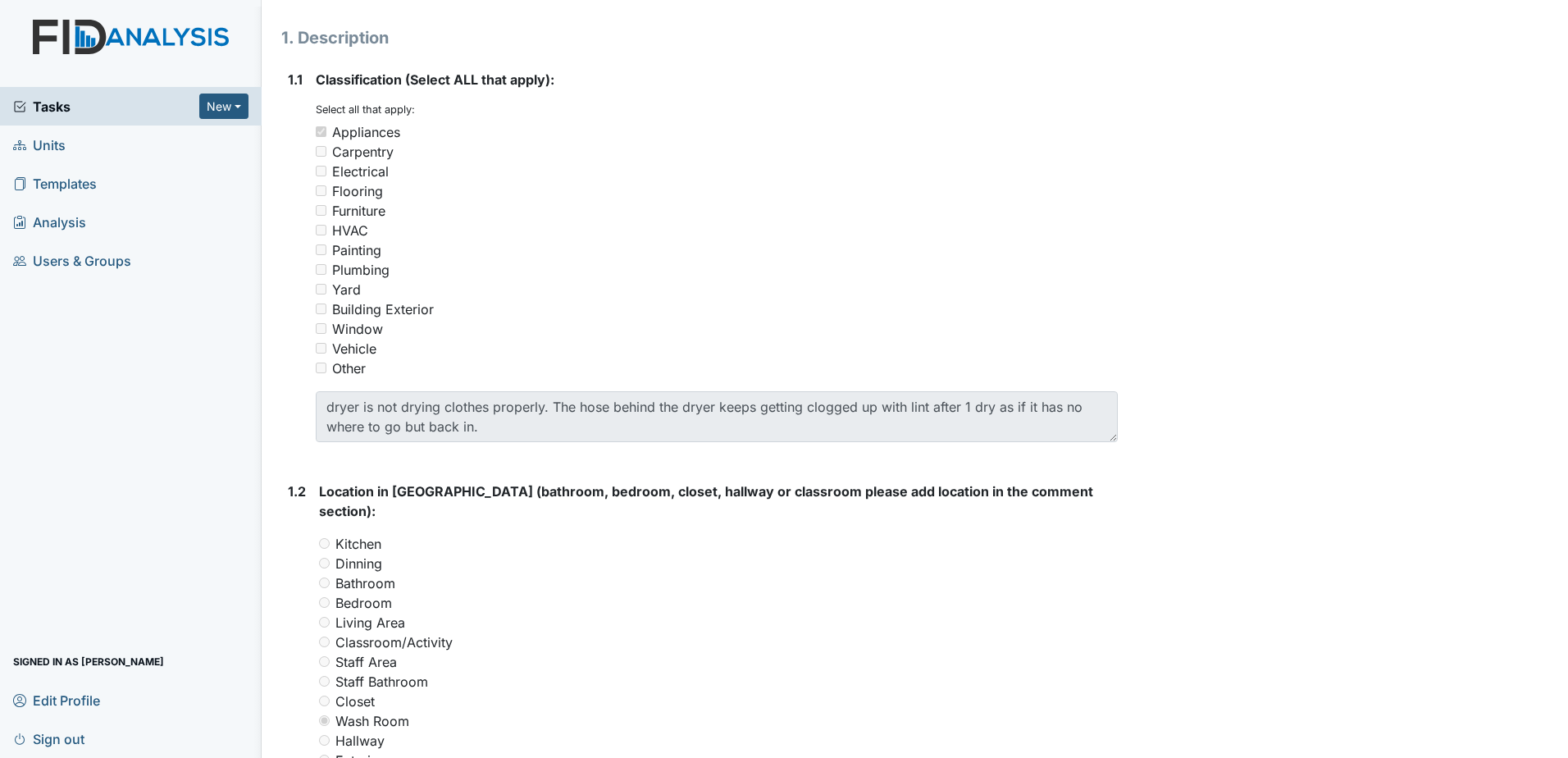
scroll to position [246, 0]
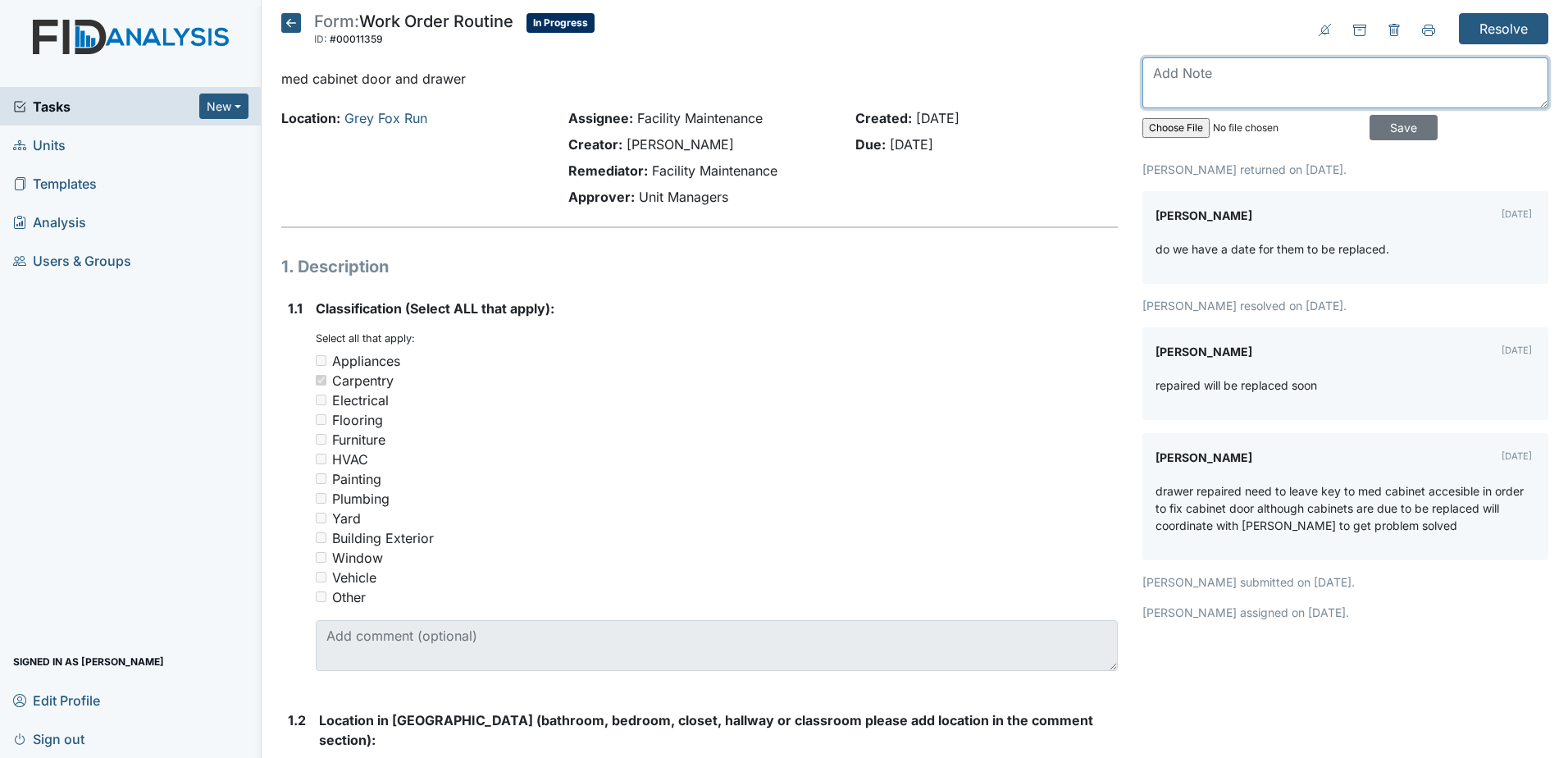
click at [1441, 74] on textarea at bounding box center [1345, 82] width 406 height 51
type textarea "work order in to replace cabinets"
click at [1396, 132] on input "Save" at bounding box center [1403, 127] width 68 height 25
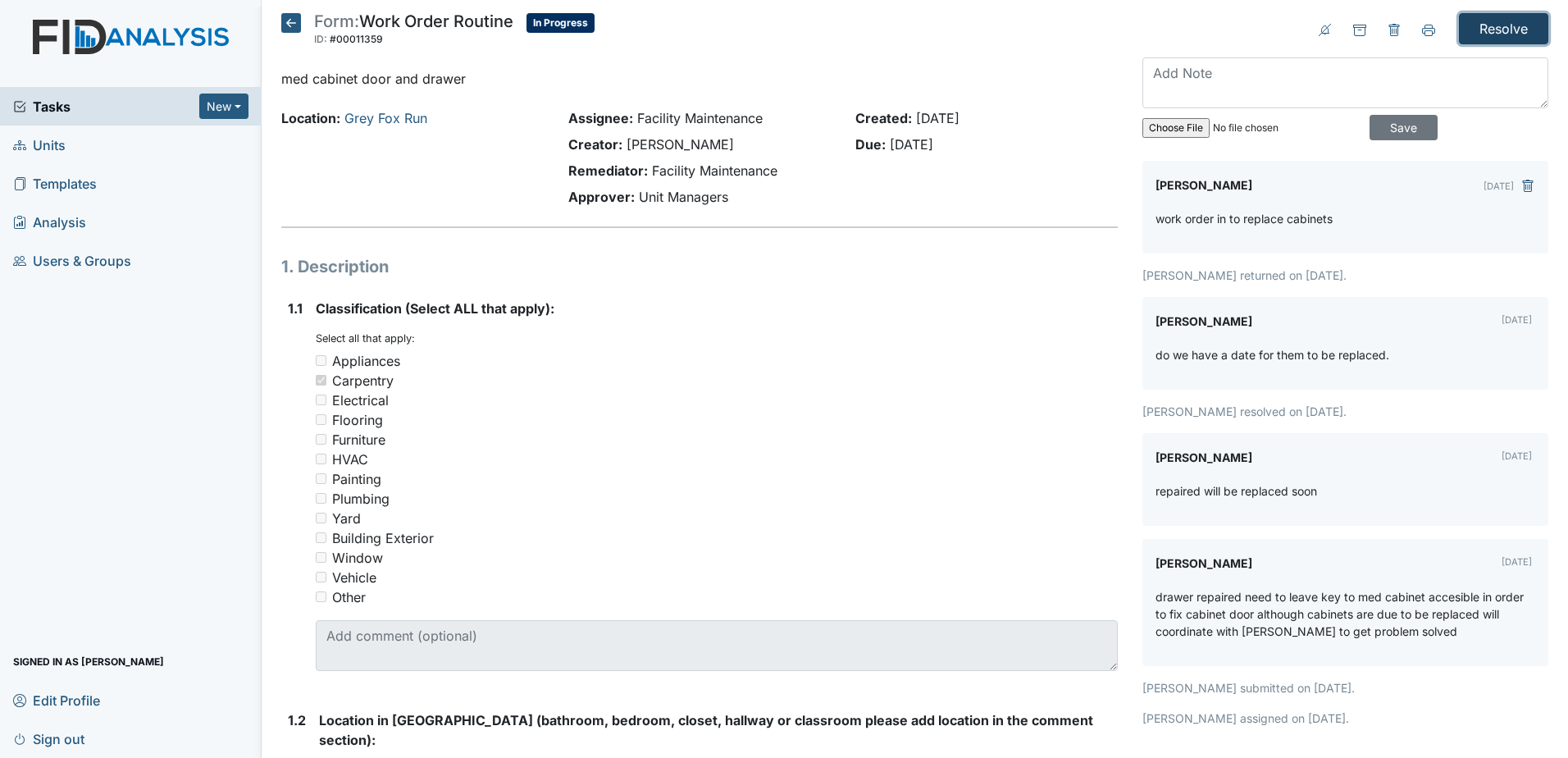
click at [1507, 27] on input "Resolve" at bounding box center [1504, 29] width 89 height 31
click at [213, 103] on button "New" at bounding box center [224, 106] width 49 height 25
click at [1486, 30] on input "Resolve" at bounding box center [1504, 29] width 89 height 31
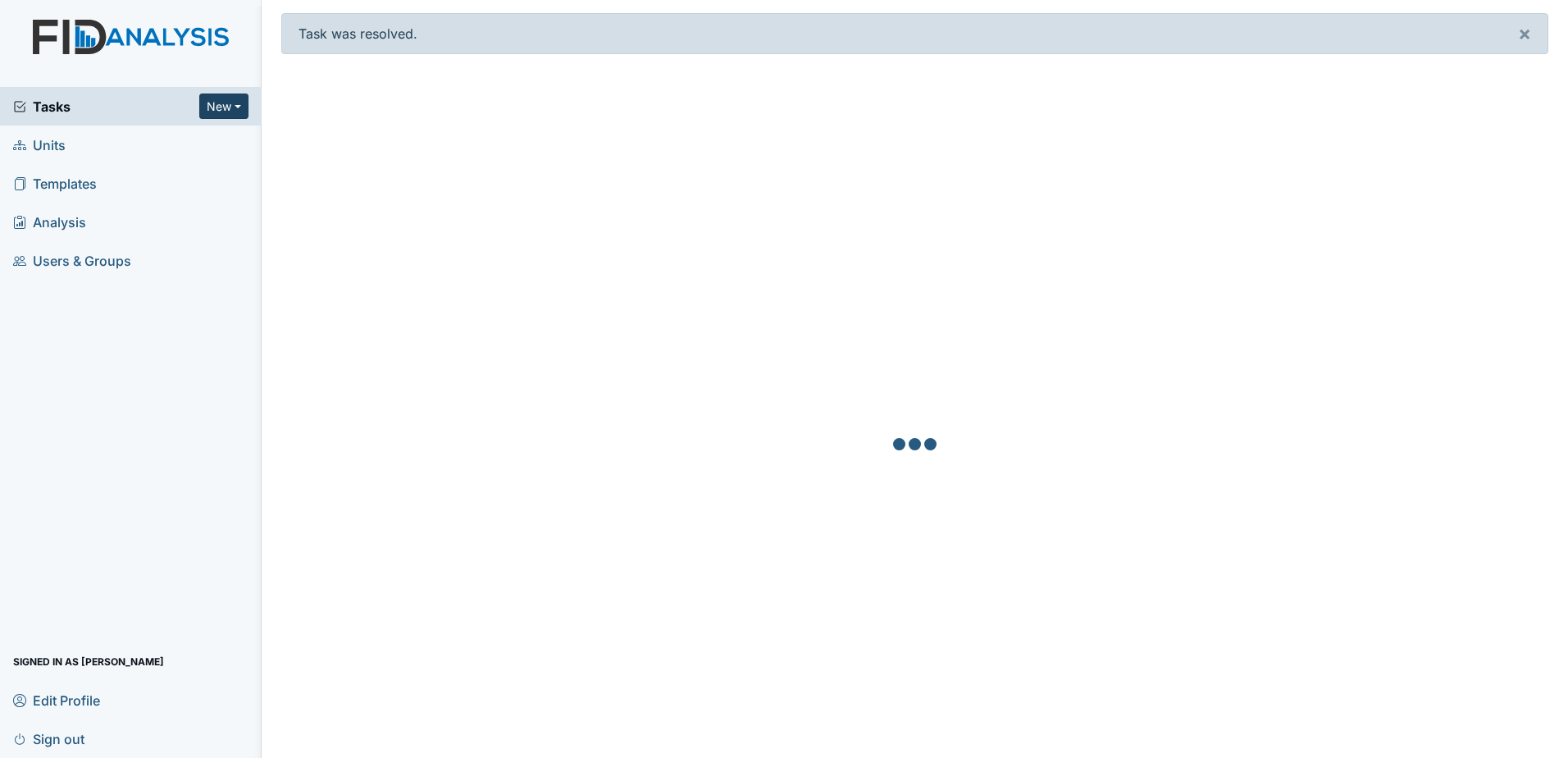
click at [242, 106] on button "New" at bounding box center [224, 106] width 49 height 25
click at [155, 143] on link "Form" at bounding box center [182, 141] width 130 height 26
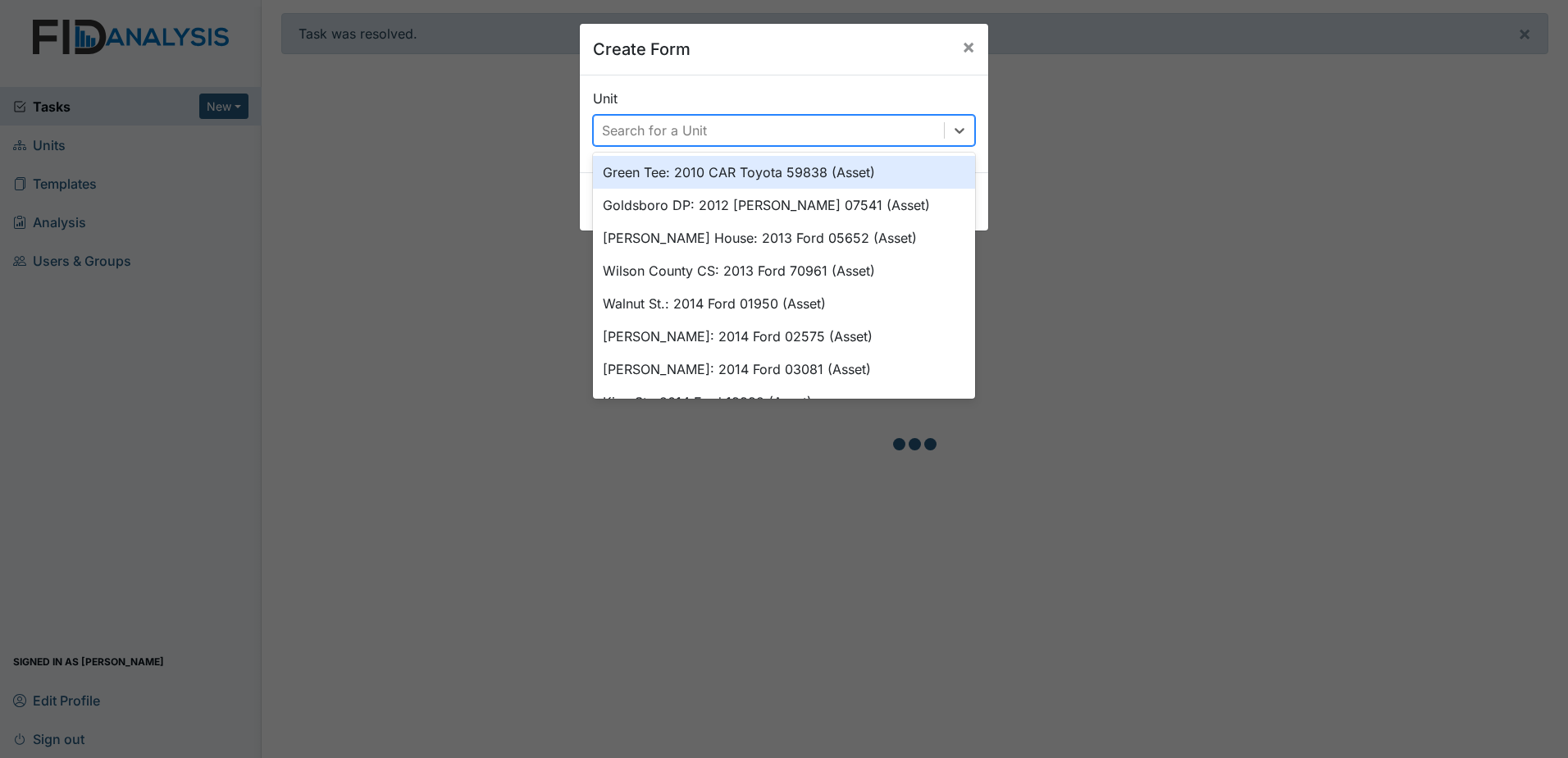
click at [627, 145] on div "Search for a Unit" at bounding box center [784, 130] width 382 height 31
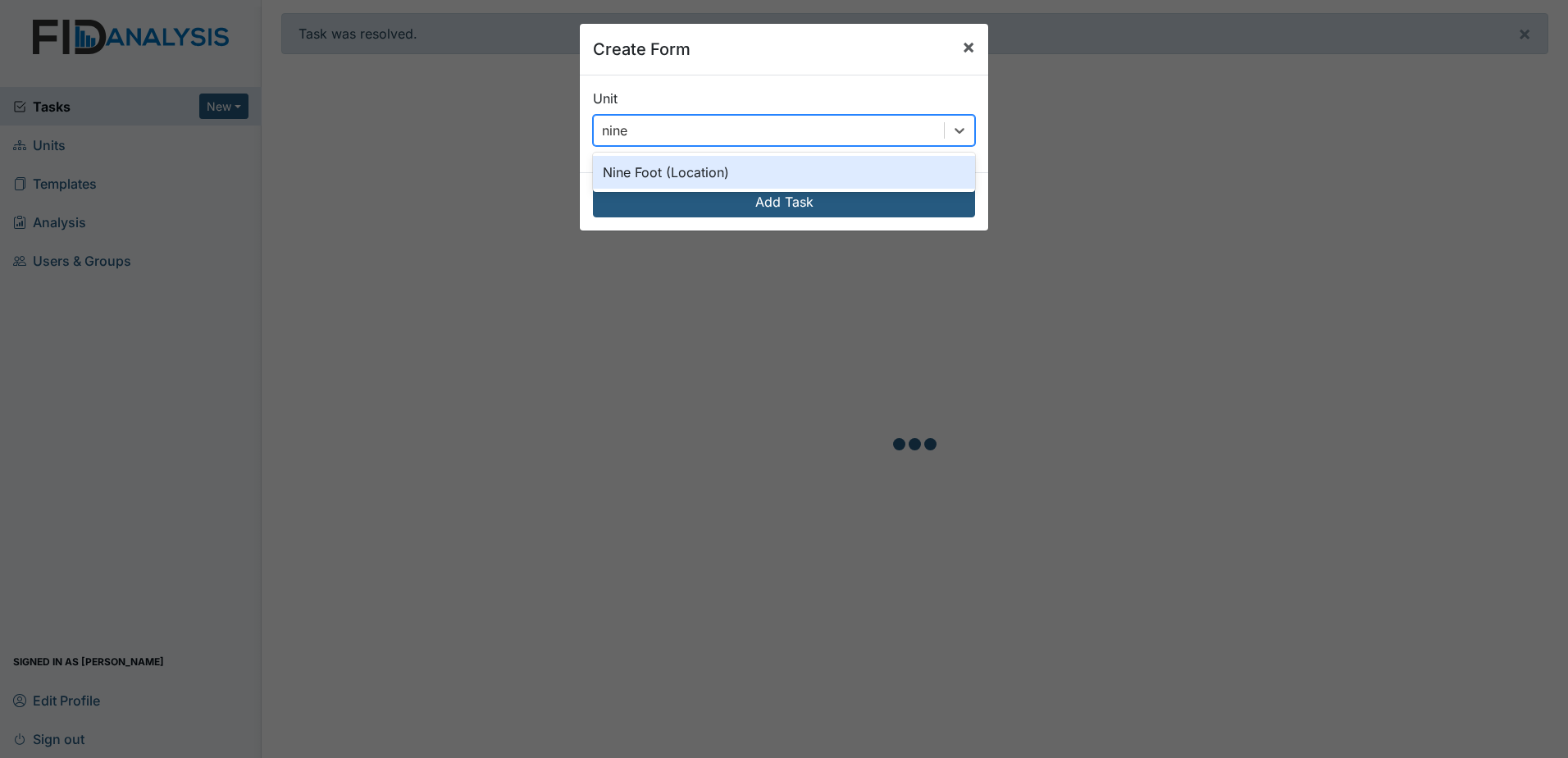
type input "nine"
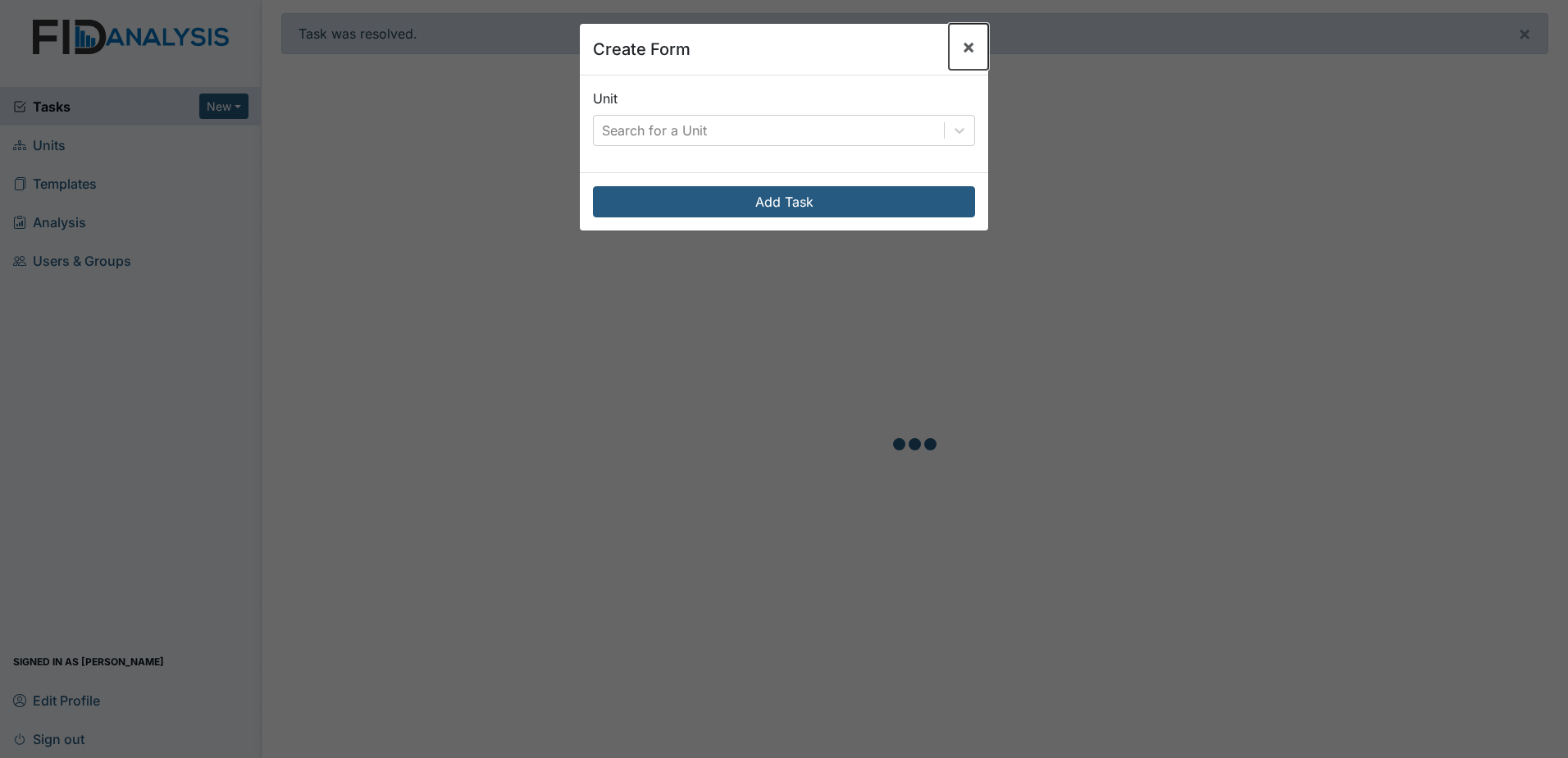
click at [970, 45] on button "×" at bounding box center [969, 47] width 39 height 46
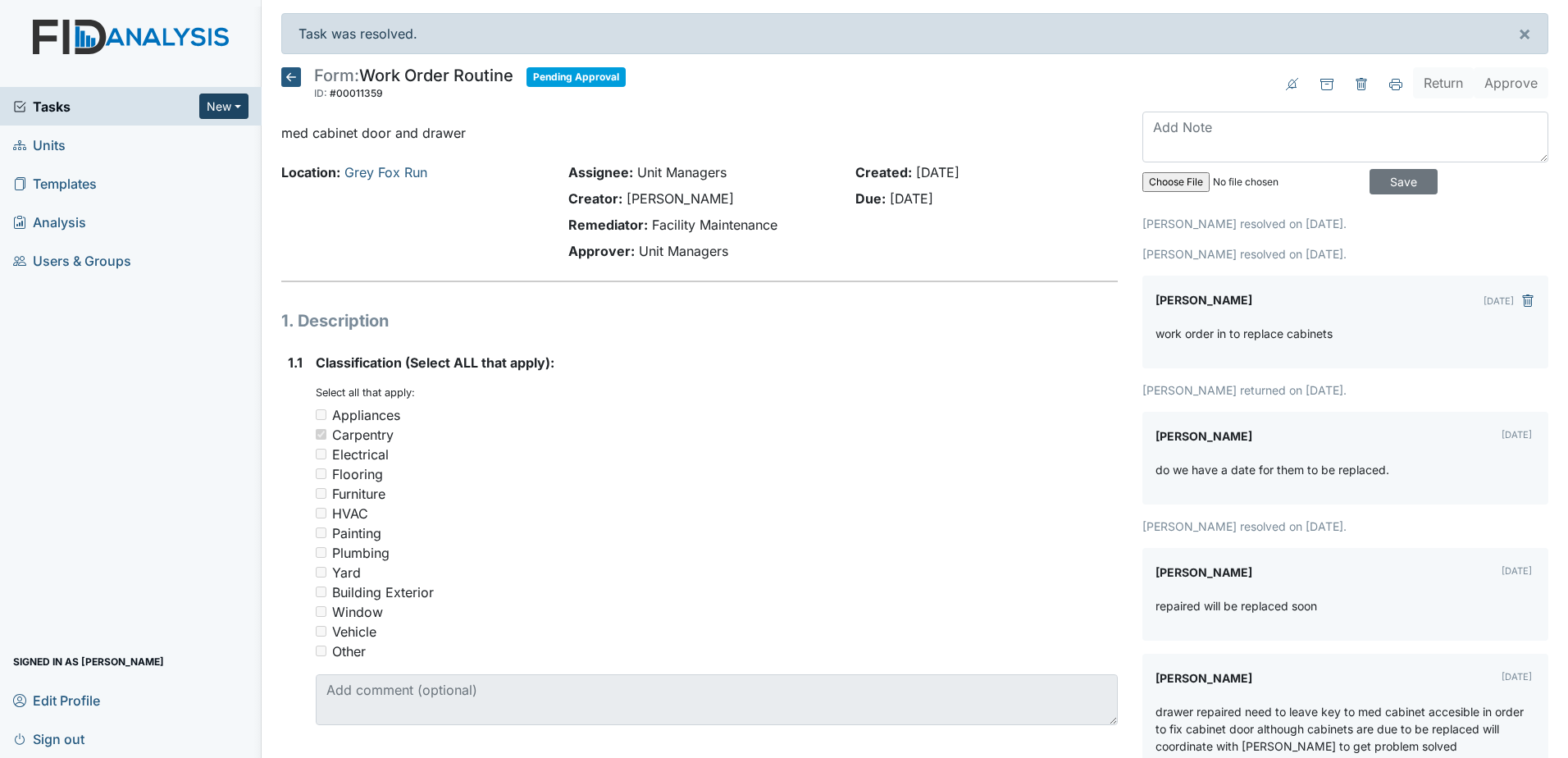
click at [223, 105] on button "New" at bounding box center [224, 106] width 49 height 25
click at [179, 141] on link "Form" at bounding box center [182, 141] width 130 height 26
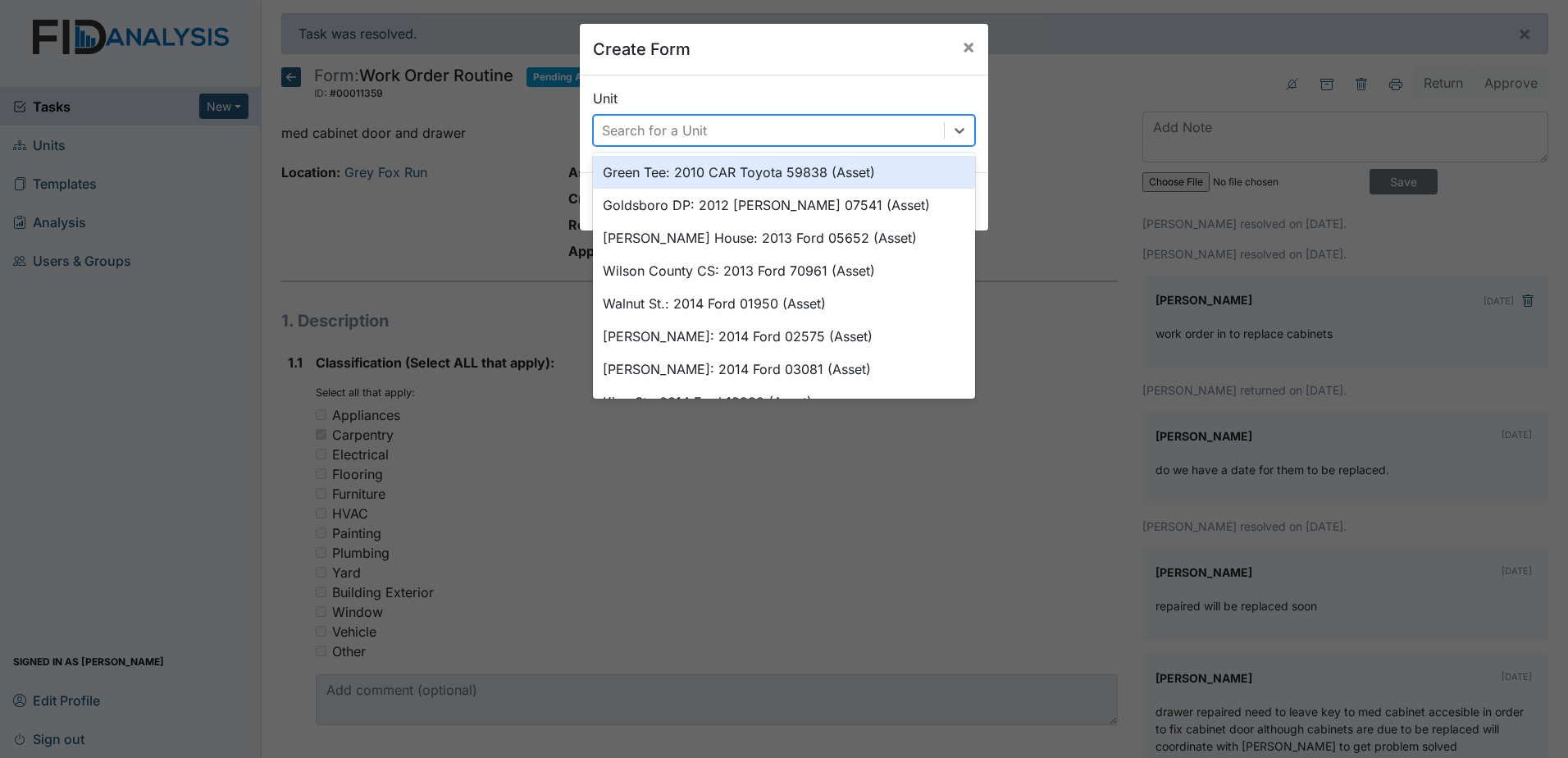
click at [678, 132] on div "Search for a Unit" at bounding box center [654, 131] width 105 height 20
type input "grey"
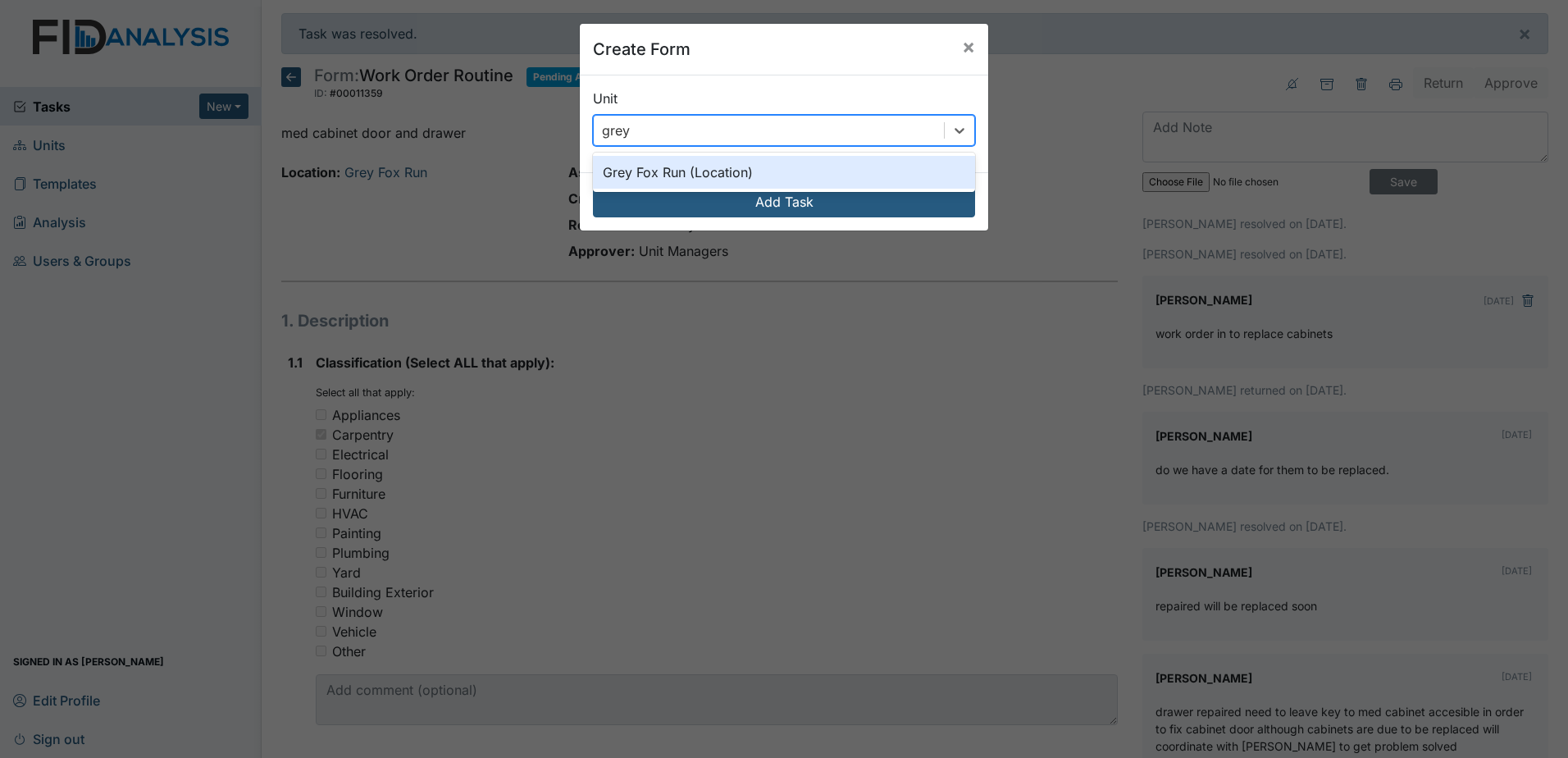
click at [692, 161] on div "Grey Fox Run (Location)" at bounding box center [784, 172] width 382 height 33
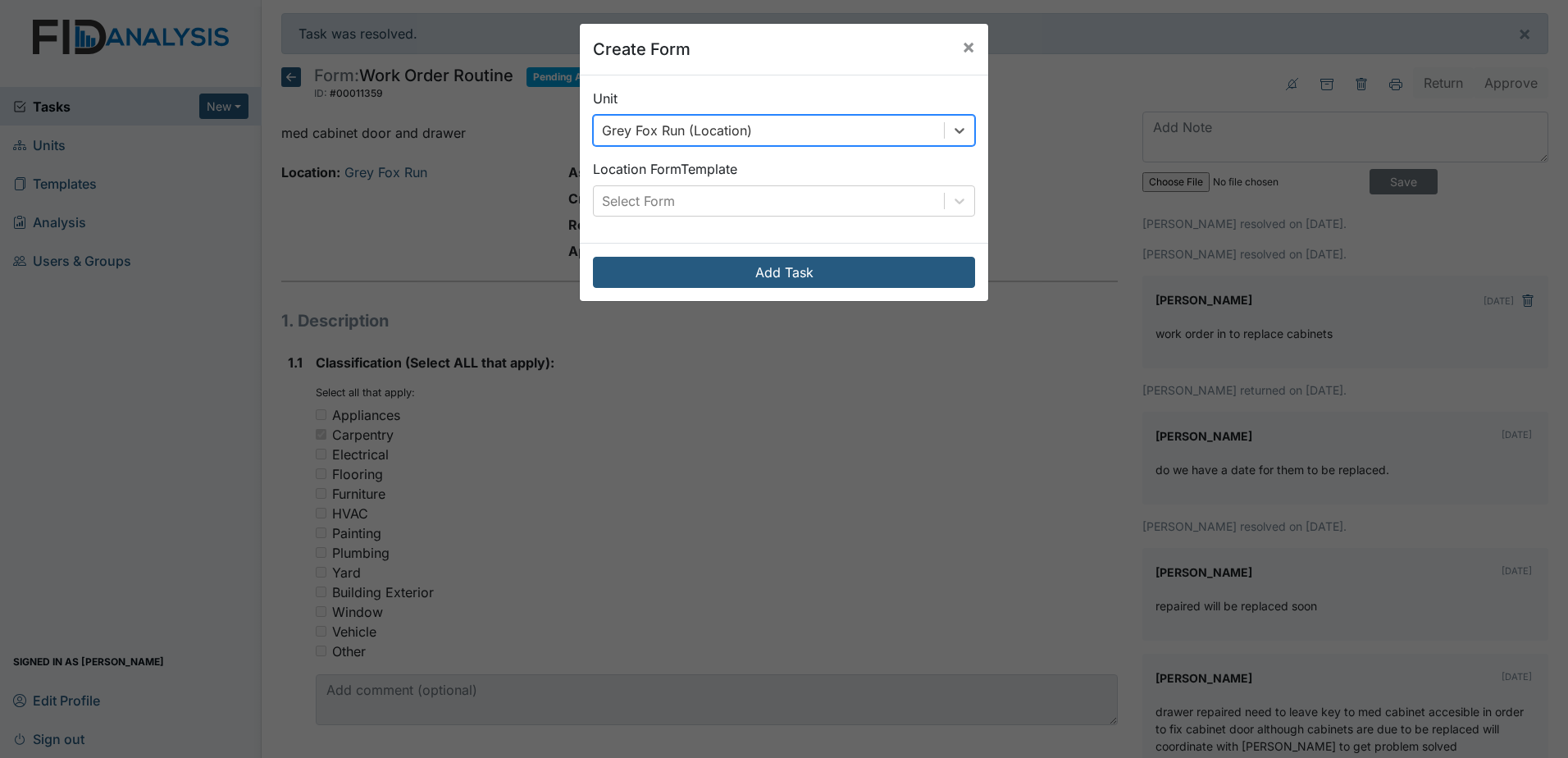
click at [716, 184] on div "Location Form Template Select Form" at bounding box center [784, 188] width 382 height 57
click at [717, 192] on div "Select Form" at bounding box center [769, 200] width 351 height 30
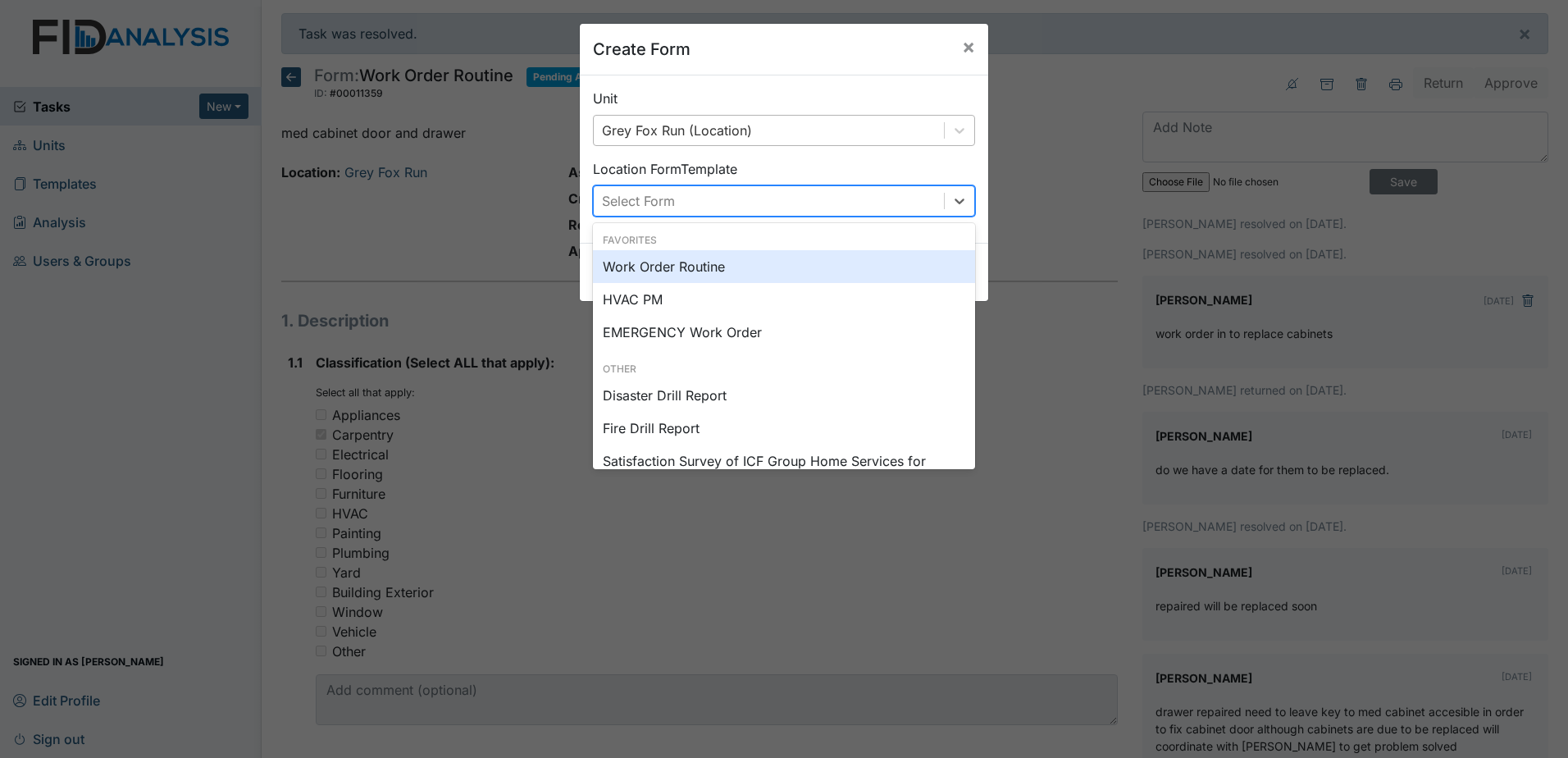
click at [731, 261] on div "Work Order Routine" at bounding box center [784, 267] width 382 height 33
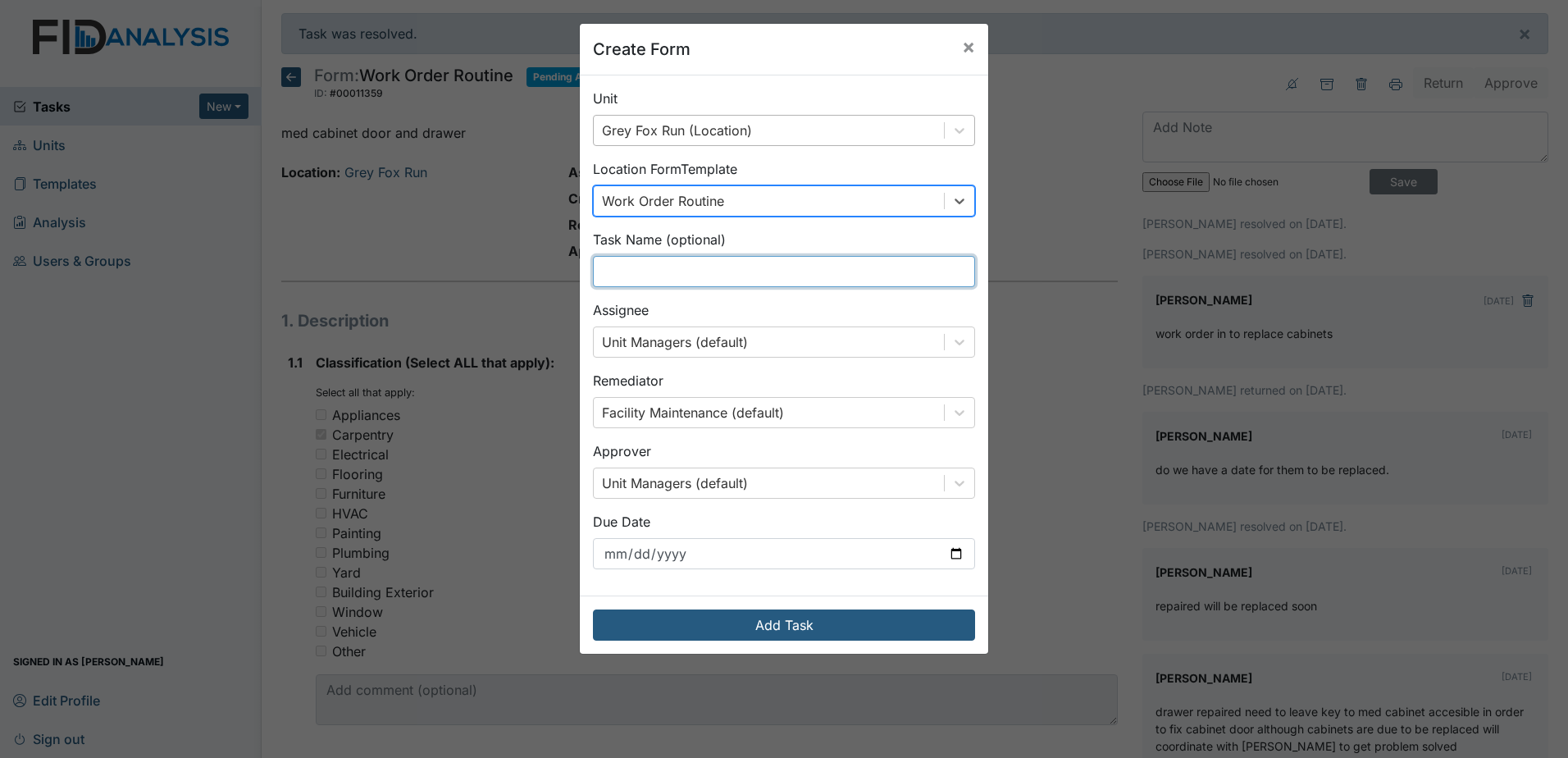
click at [731, 272] on input "text" at bounding box center [784, 271] width 382 height 31
type input "replace medroom cabinets"
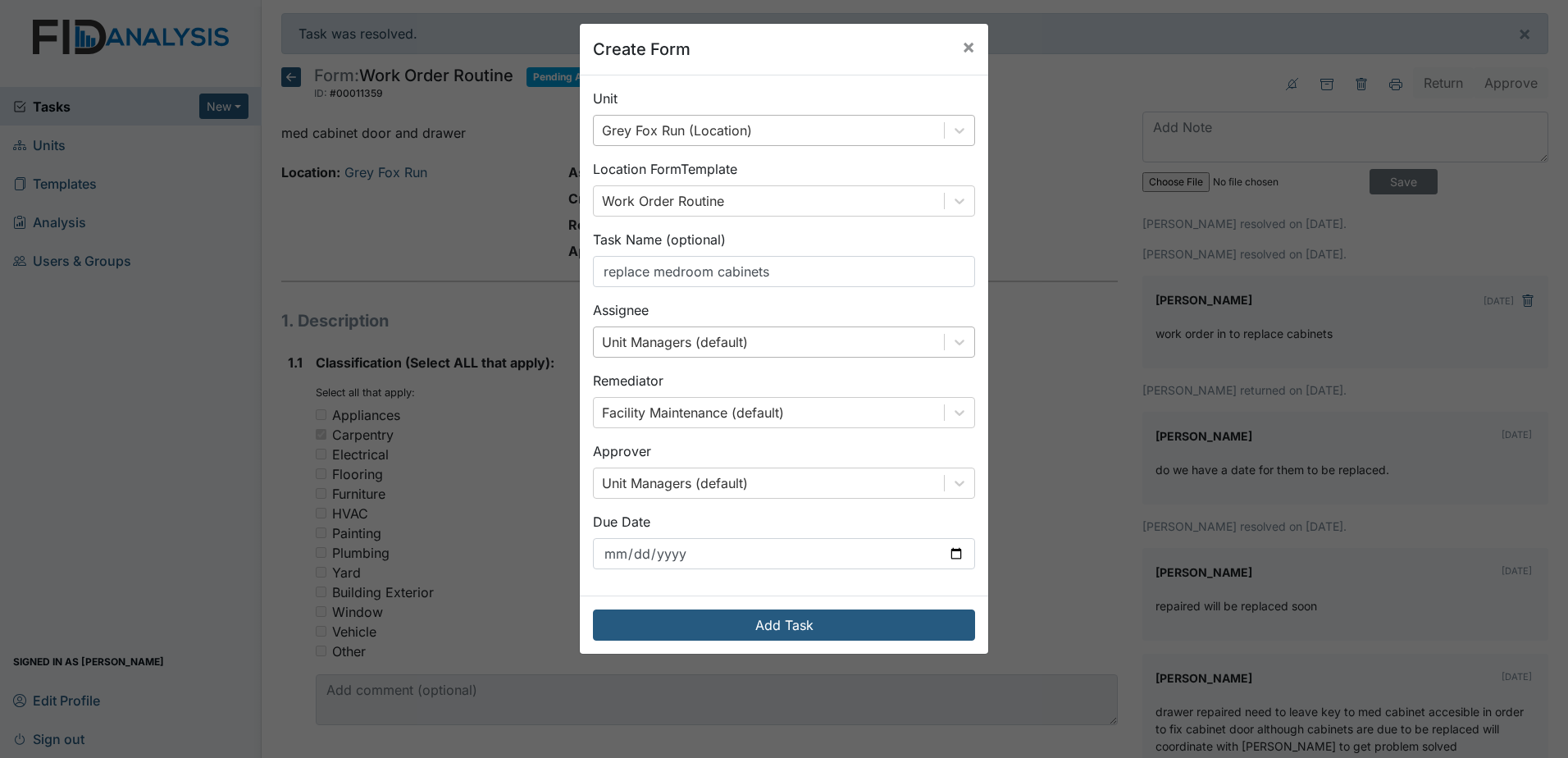
click at [756, 346] on div "Unit Managers (default)" at bounding box center [769, 342] width 351 height 30
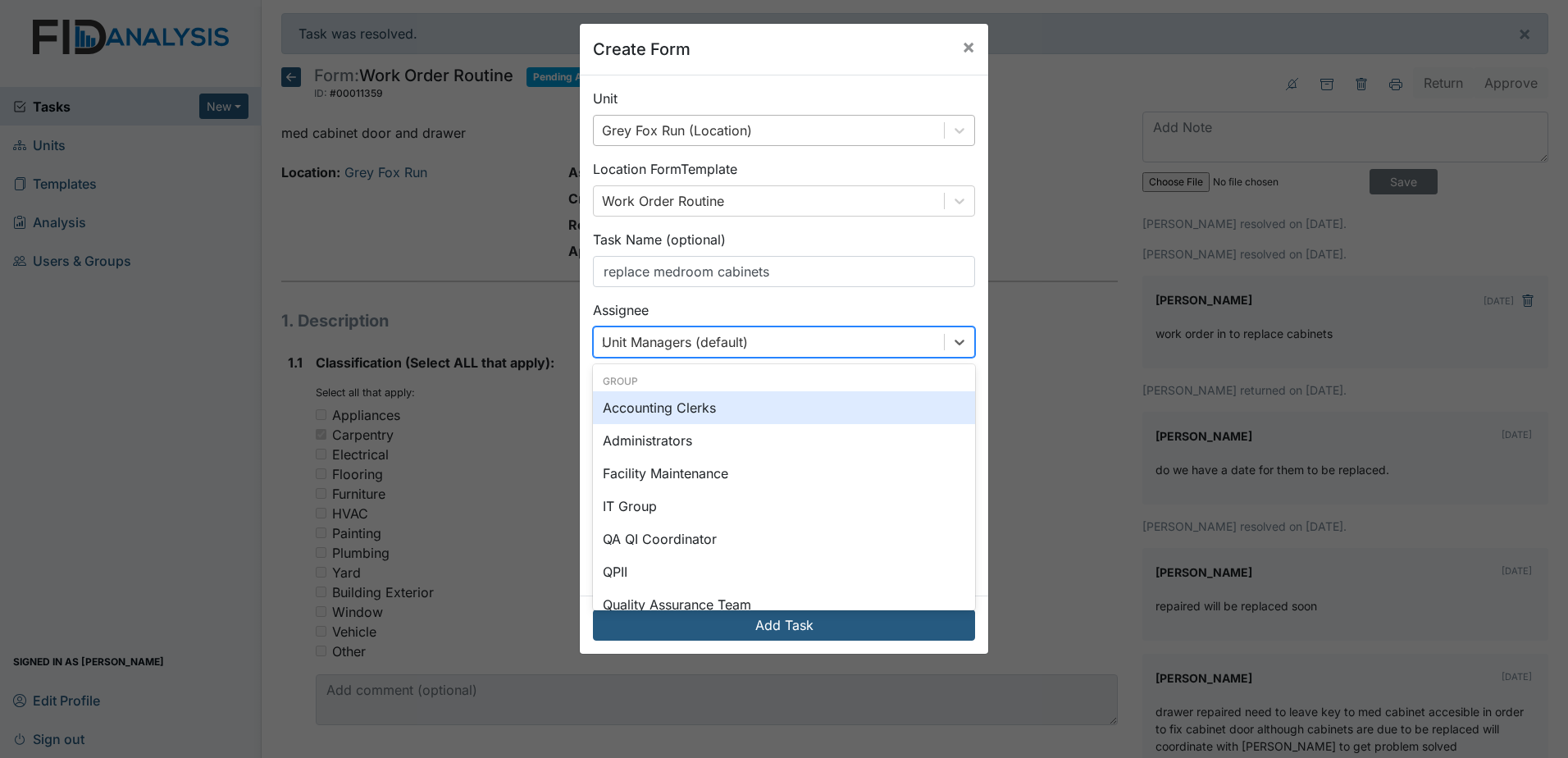
type input "za"
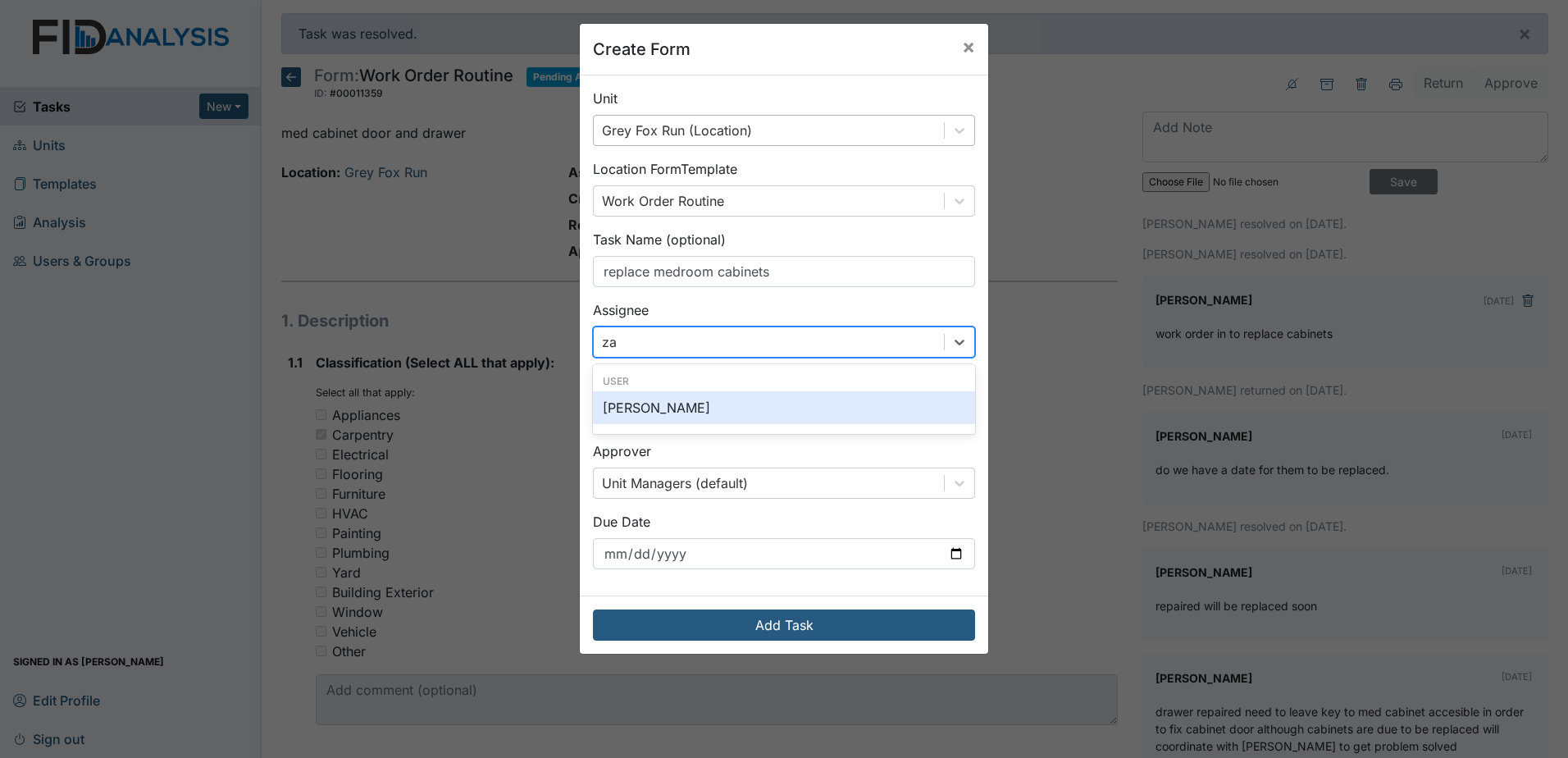
click at [742, 406] on div "Zach Smith" at bounding box center [784, 407] width 382 height 33
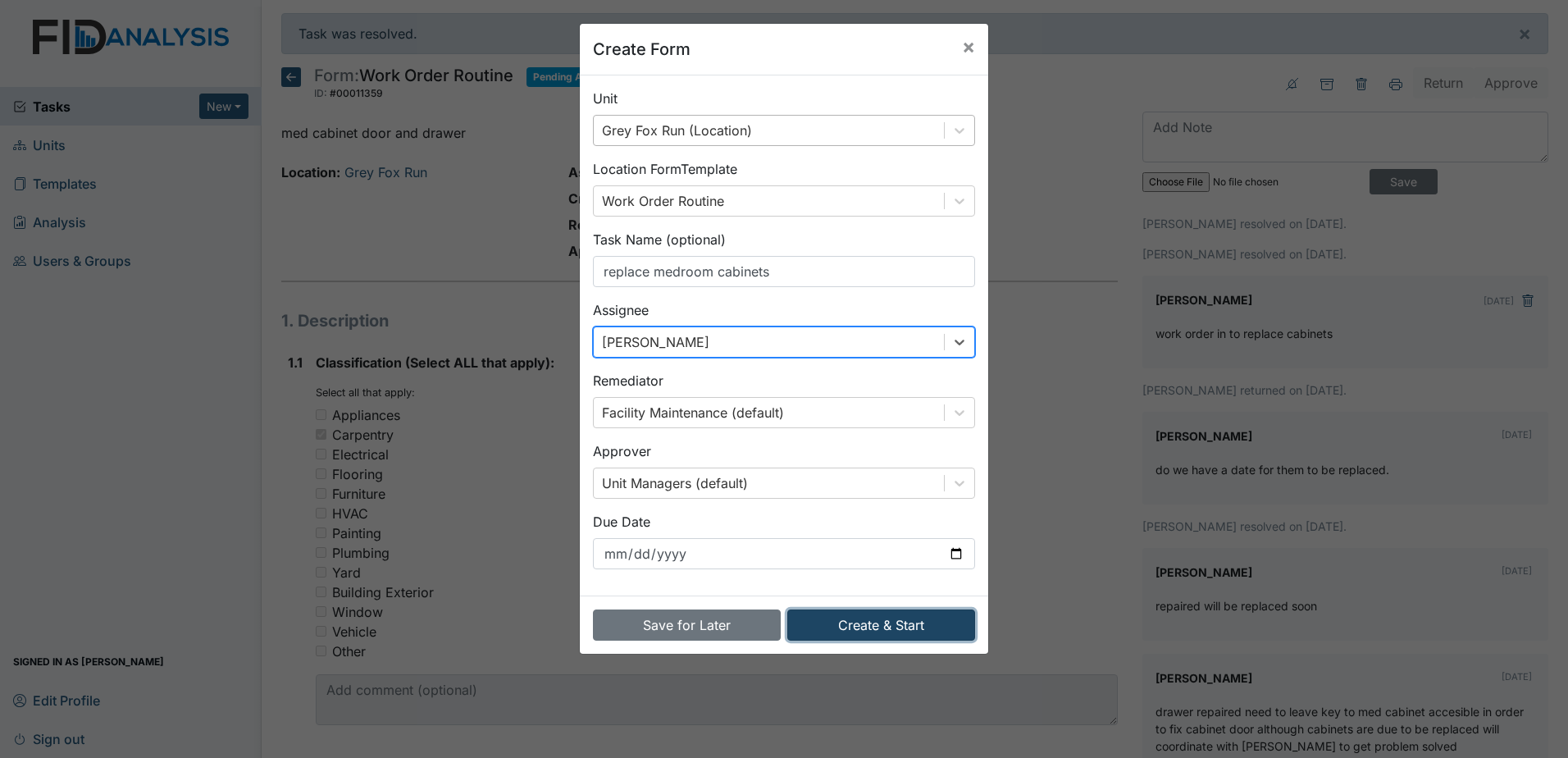
click at [884, 627] on button "Create & Start" at bounding box center [881, 625] width 188 height 31
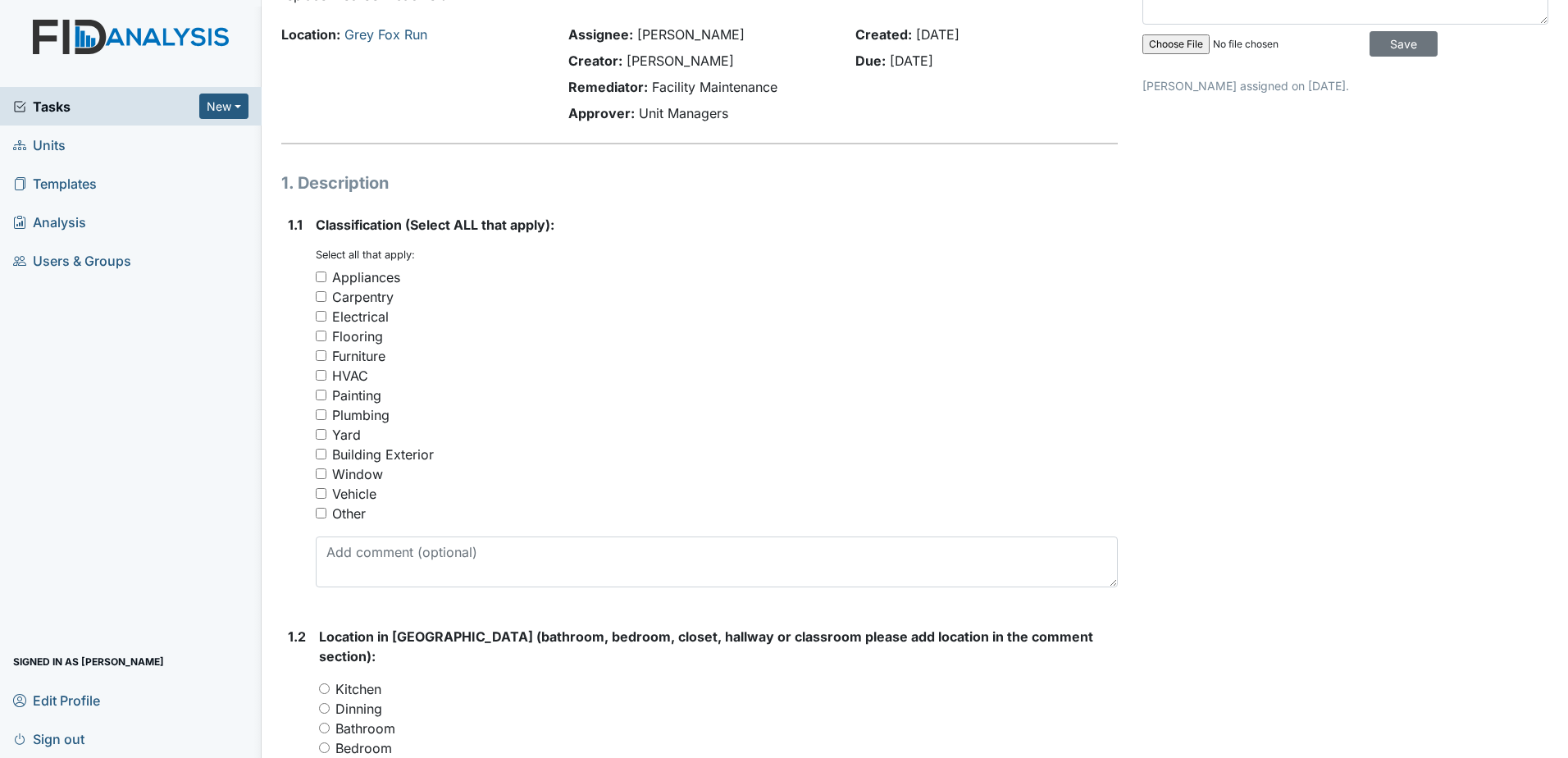
scroll to position [164, 0]
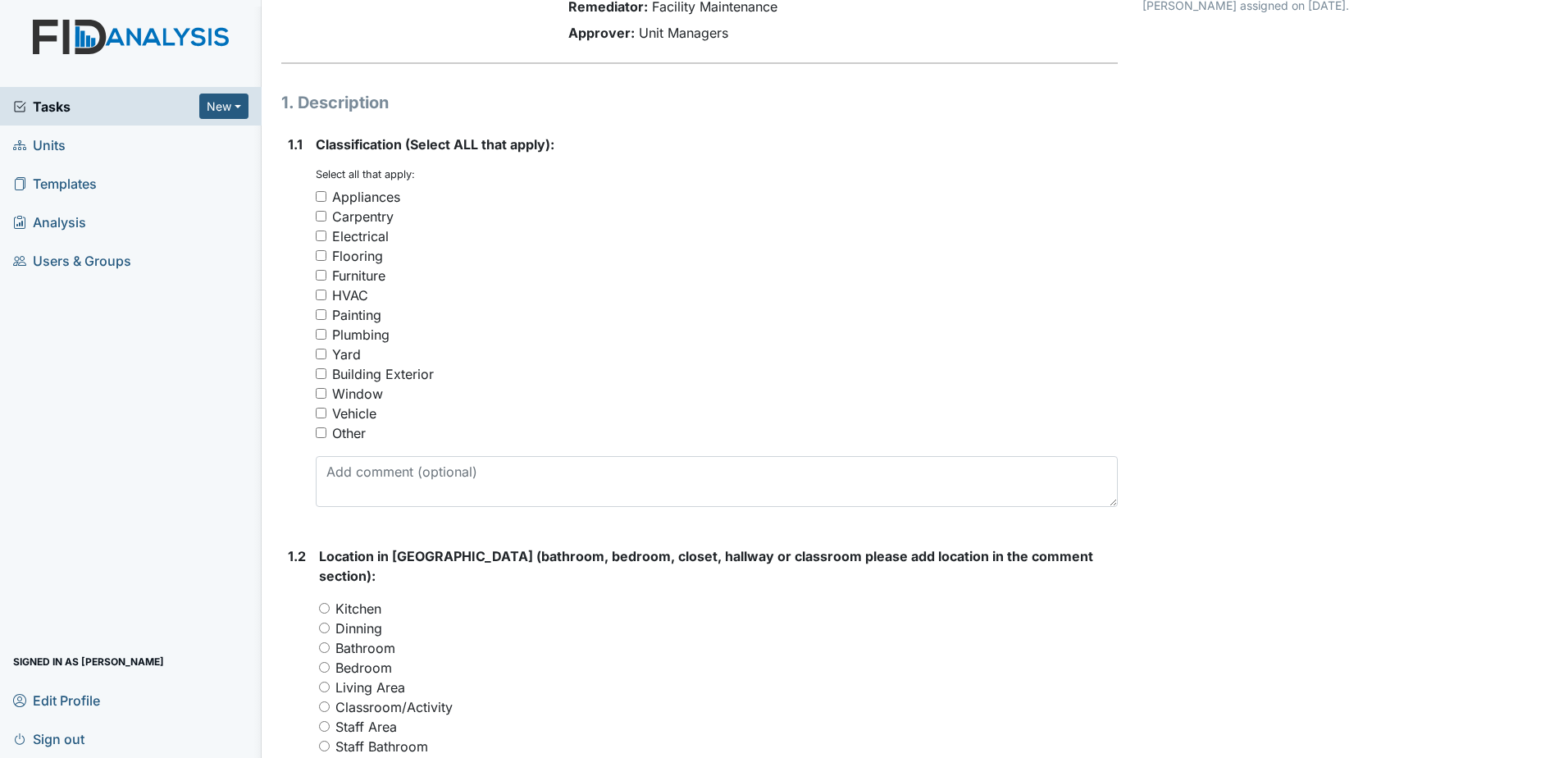
click at [319, 214] on input "Carpentry" at bounding box center [321, 217] width 11 height 11
checkbox input "true"
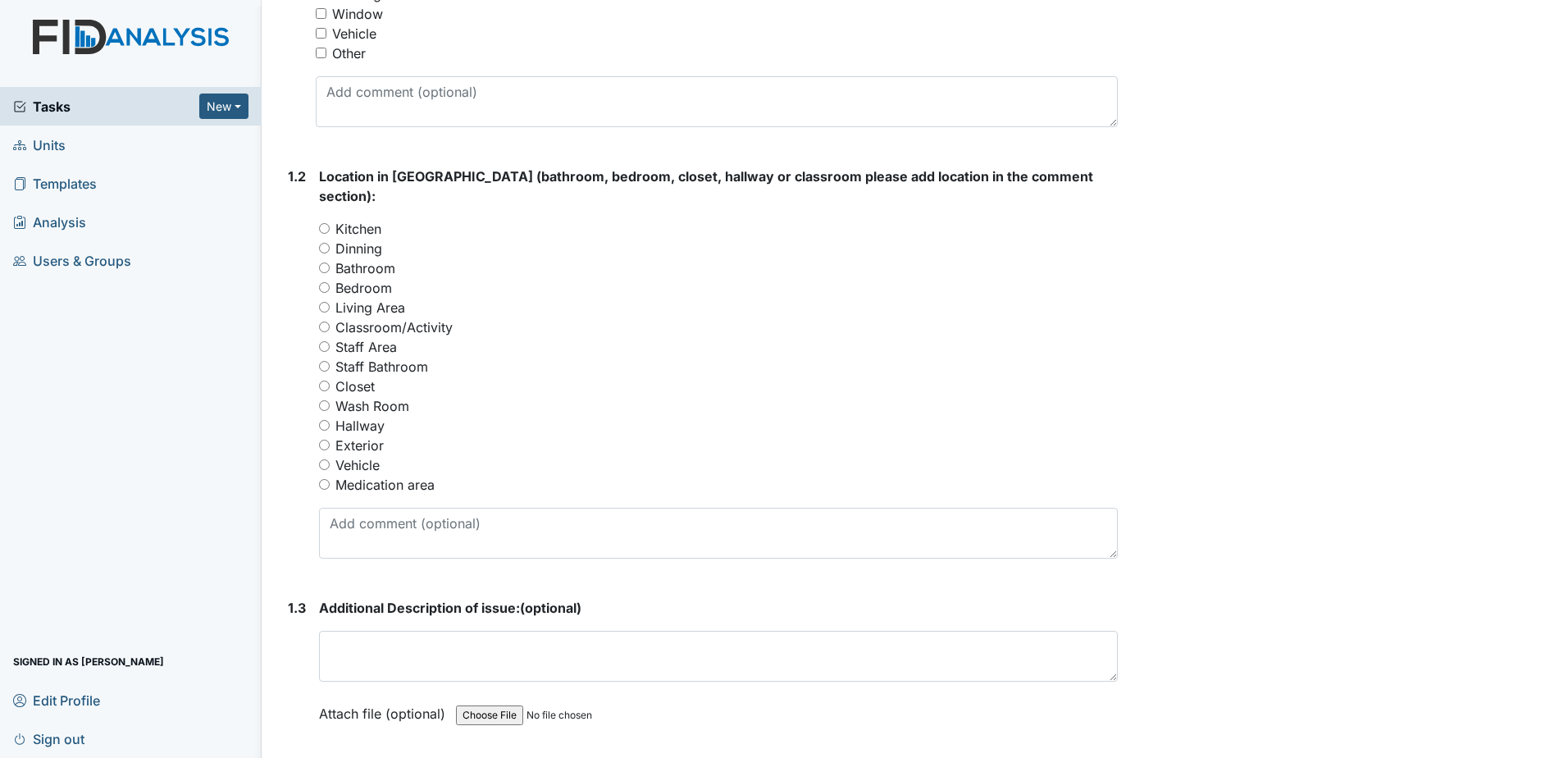
scroll to position [575, 0]
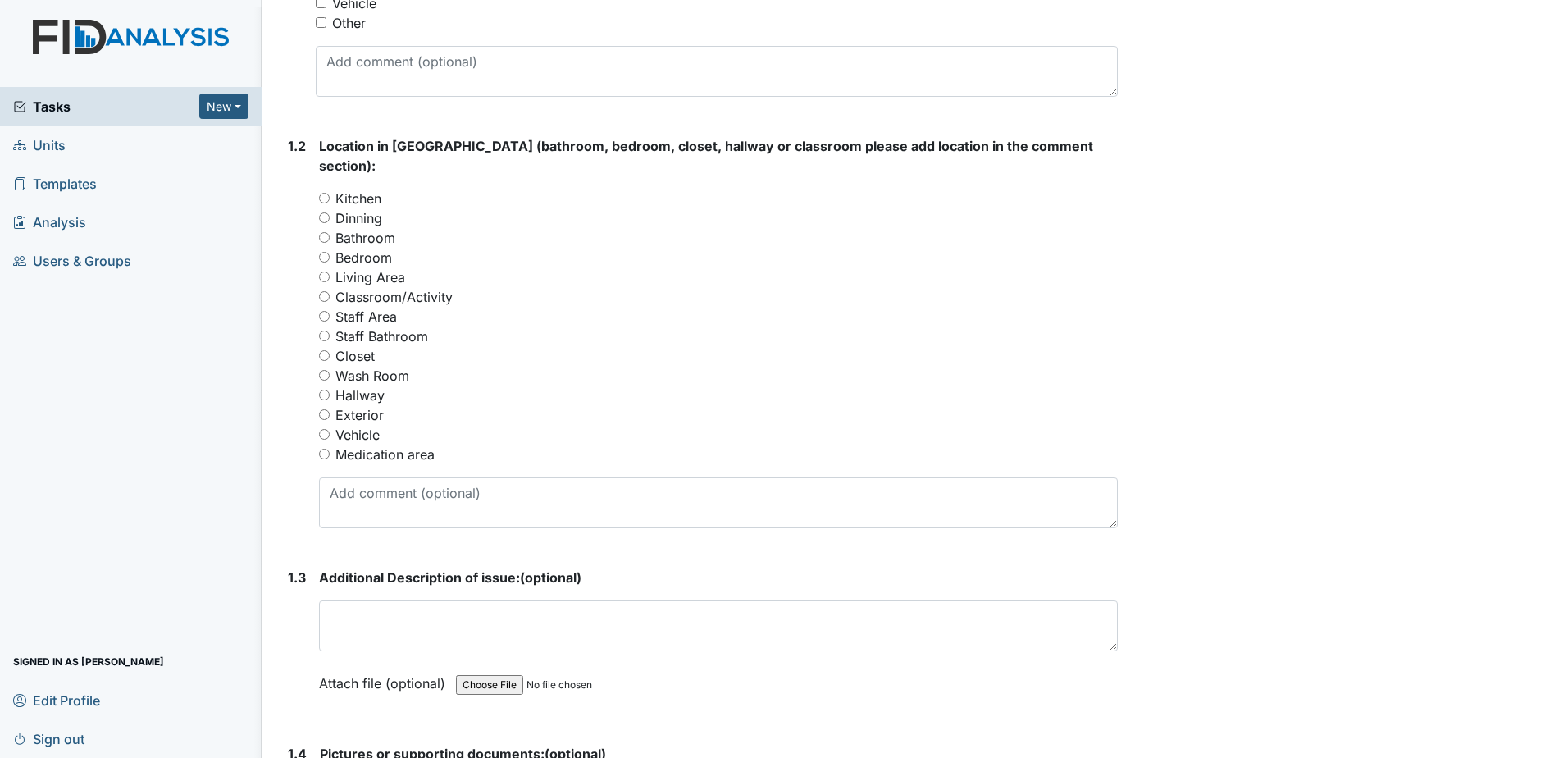
click at [325, 449] on input "Medication area" at bounding box center [325, 455] width 11 height 11
radio input "true"
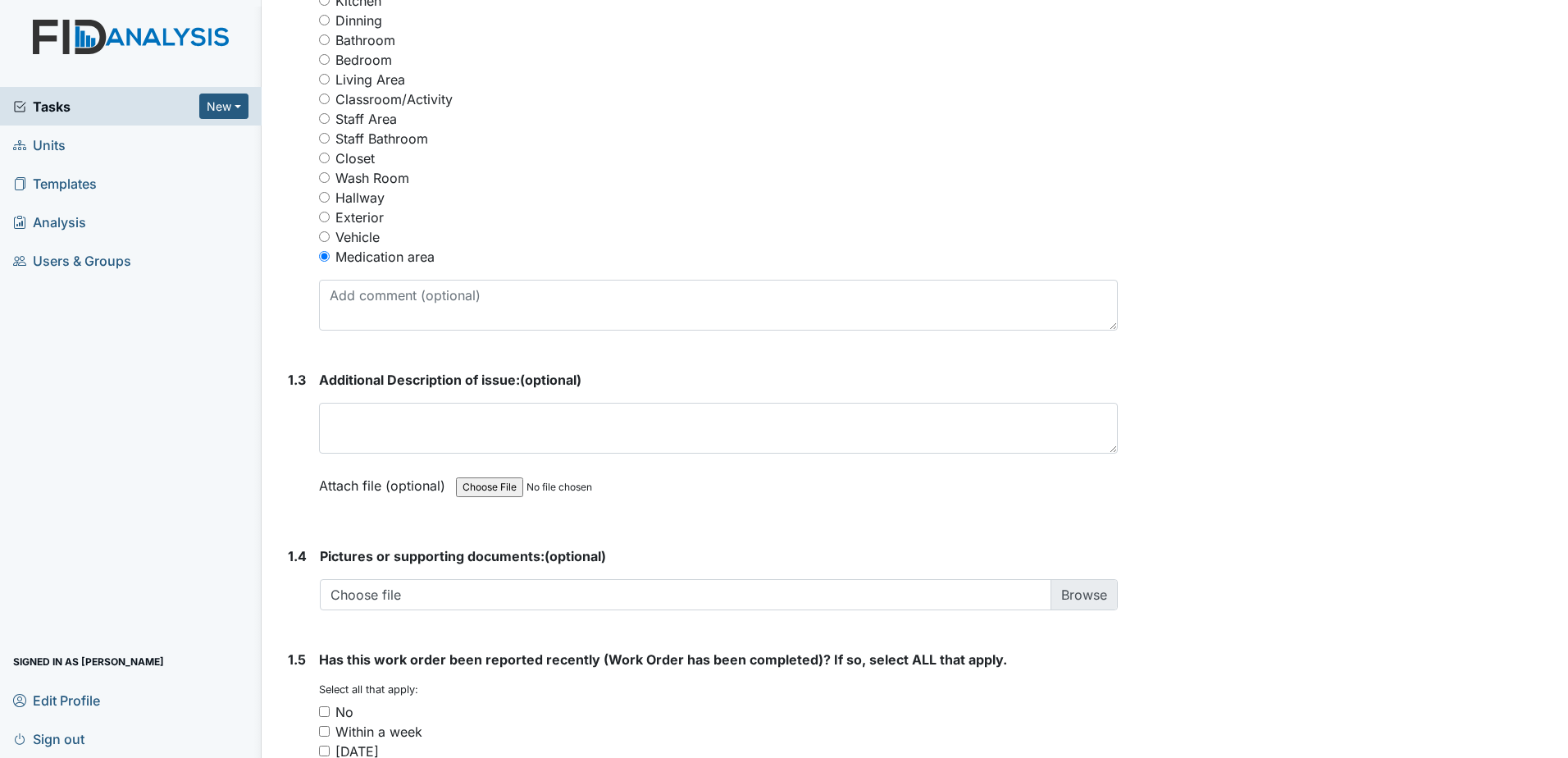
scroll to position [983, 0]
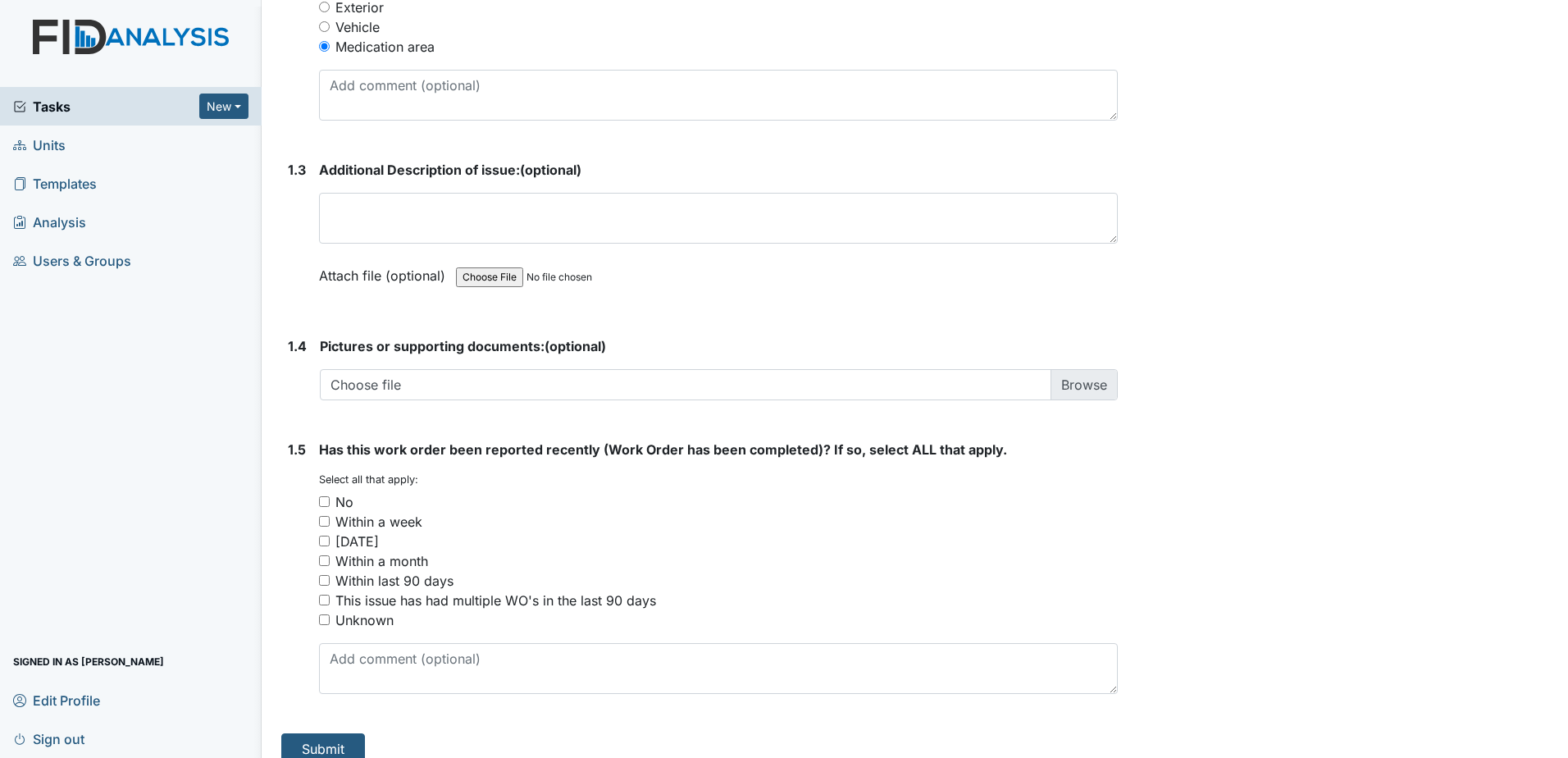
click at [335, 492] on div "No" at bounding box center [344, 502] width 18 height 20
click at [330, 497] on input "No" at bounding box center [325, 502] width 11 height 11
checkbox input "true"
click at [368, 711] on div "1. Description 1.1 Classification (Select ALL that apply): You must select one …" at bounding box center [699, 19] width 836 height 1493
click at [351, 734] on button "Submit" at bounding box center [324, 749] width 84 height 31
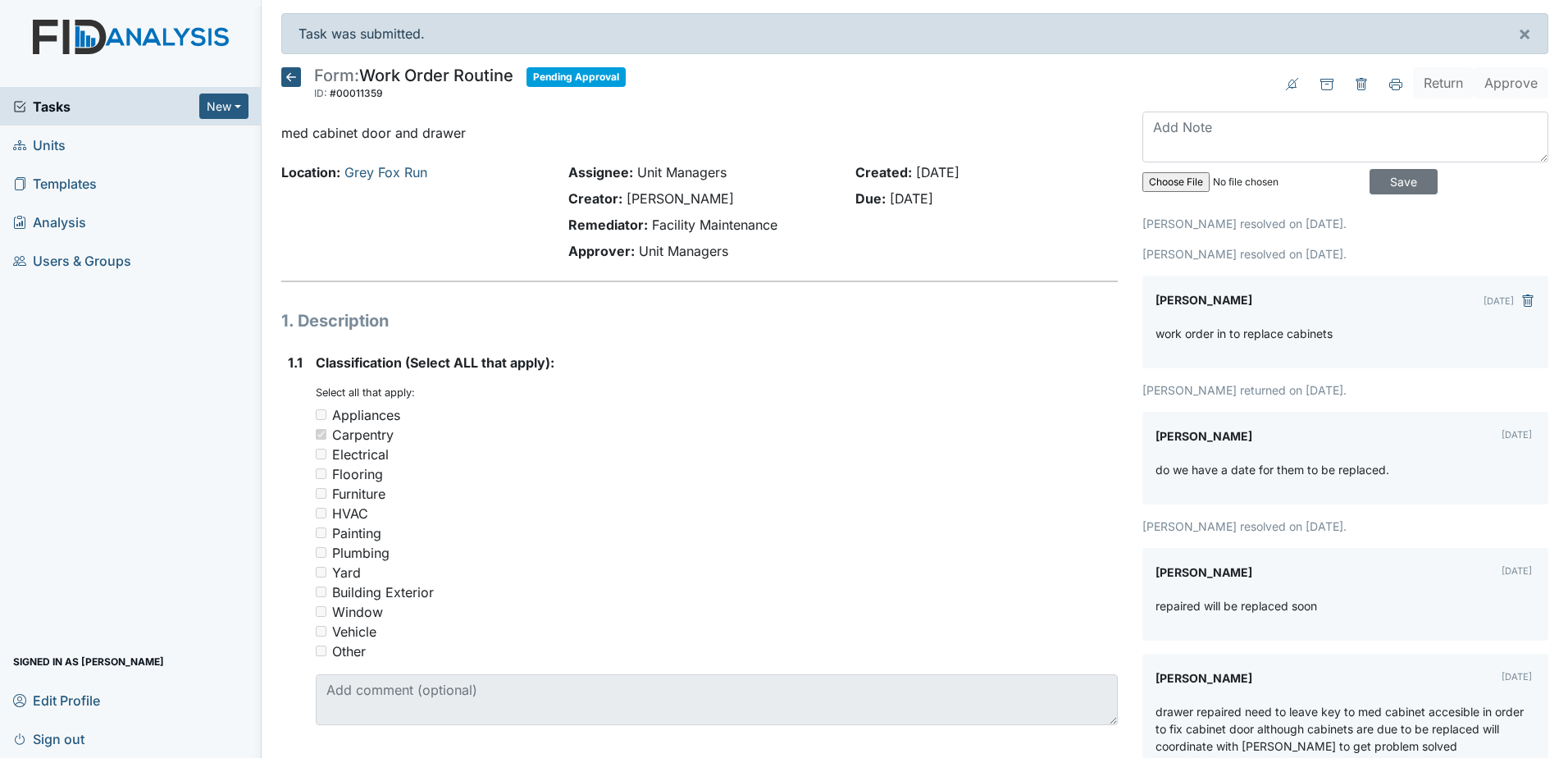
click at [90, 134] on link "Units" at bounding box center [131, 144] width 262 height 38
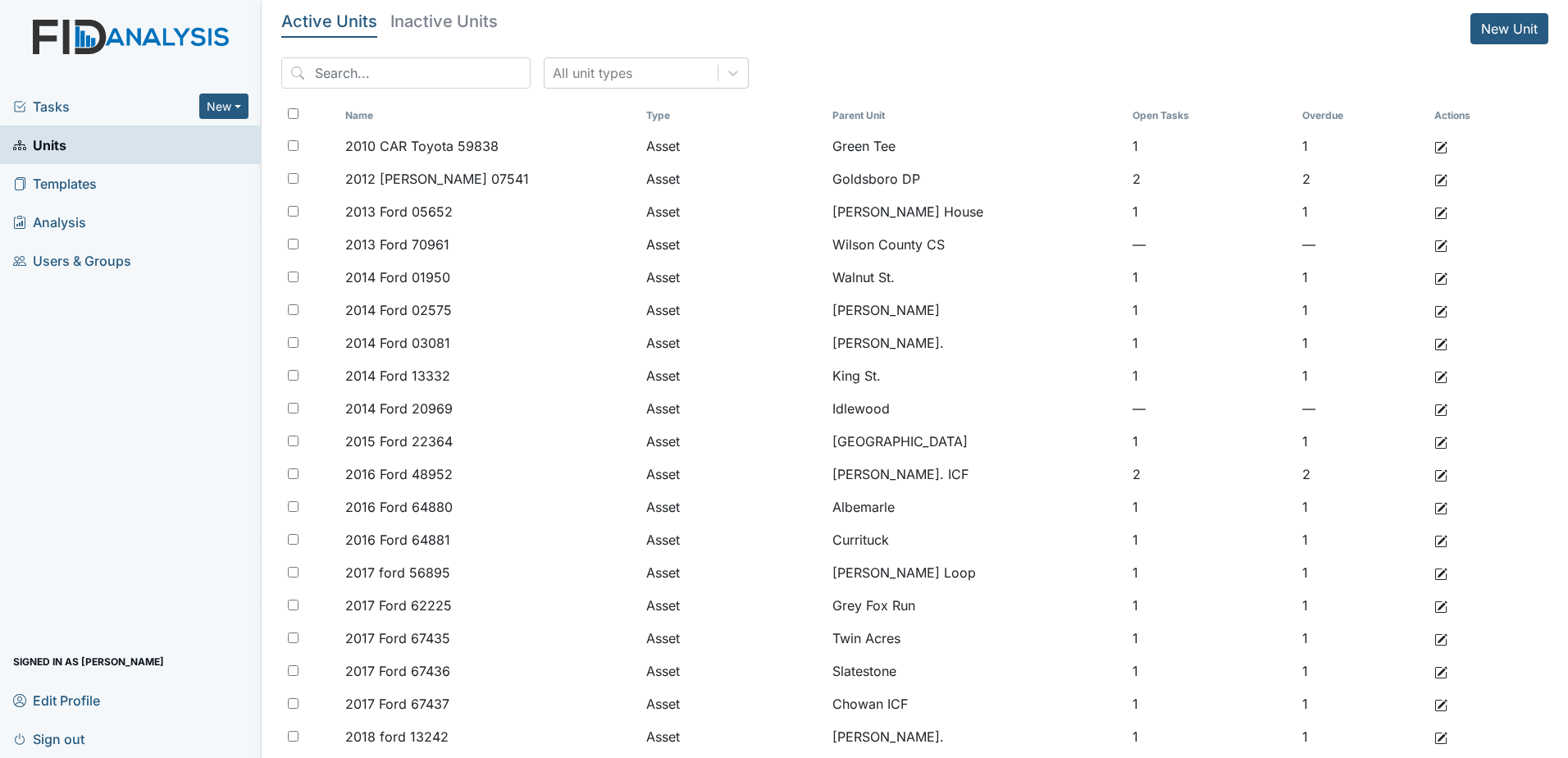
click at [94, 111] on span "Tasks" at bounding box center [106, 106] width 186 height 20
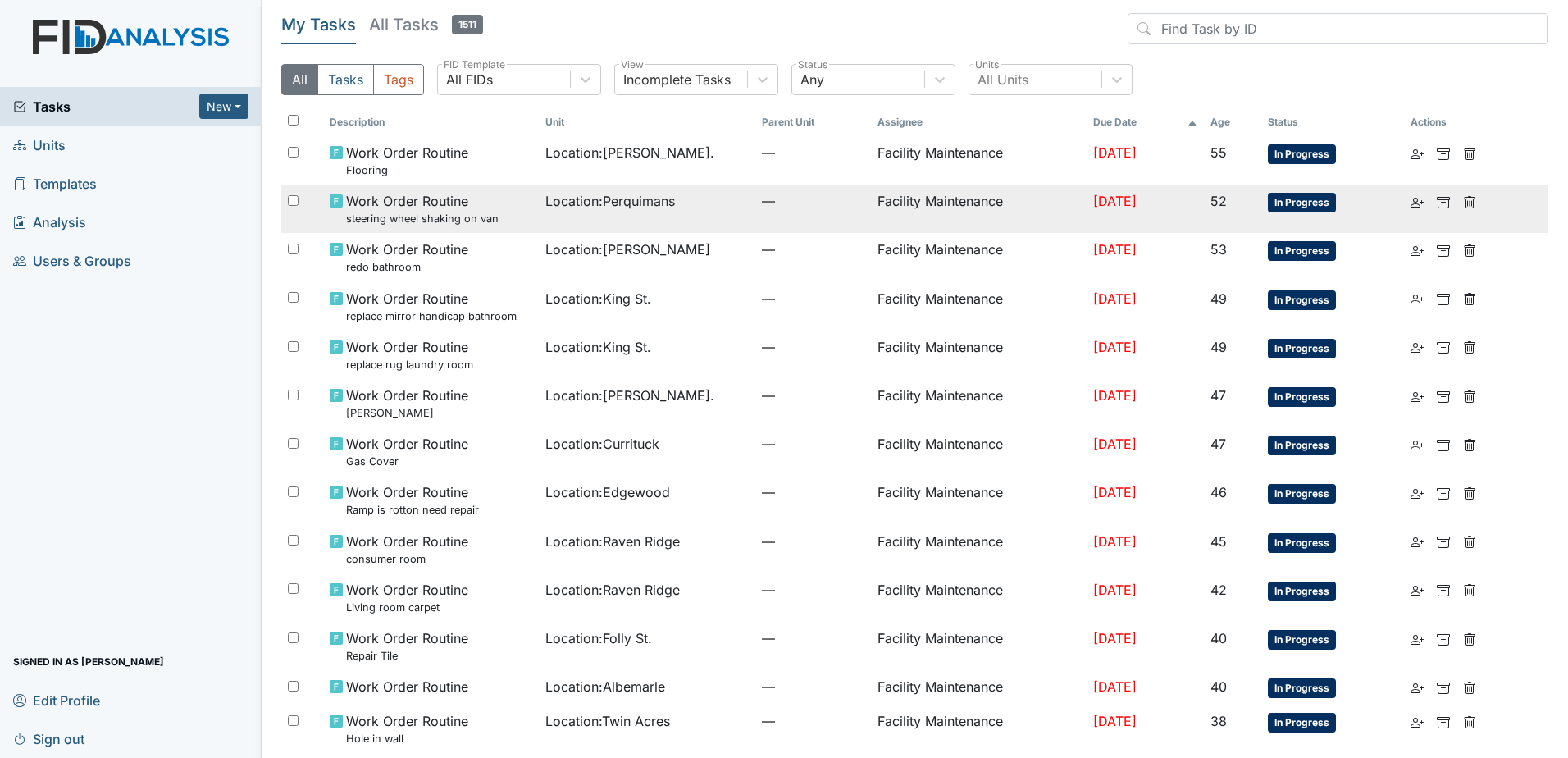
click at [563, 209] on span "Location : [GEOGRAPHIC_DATA]" at bounding box center [610, 201] width 130 height 20
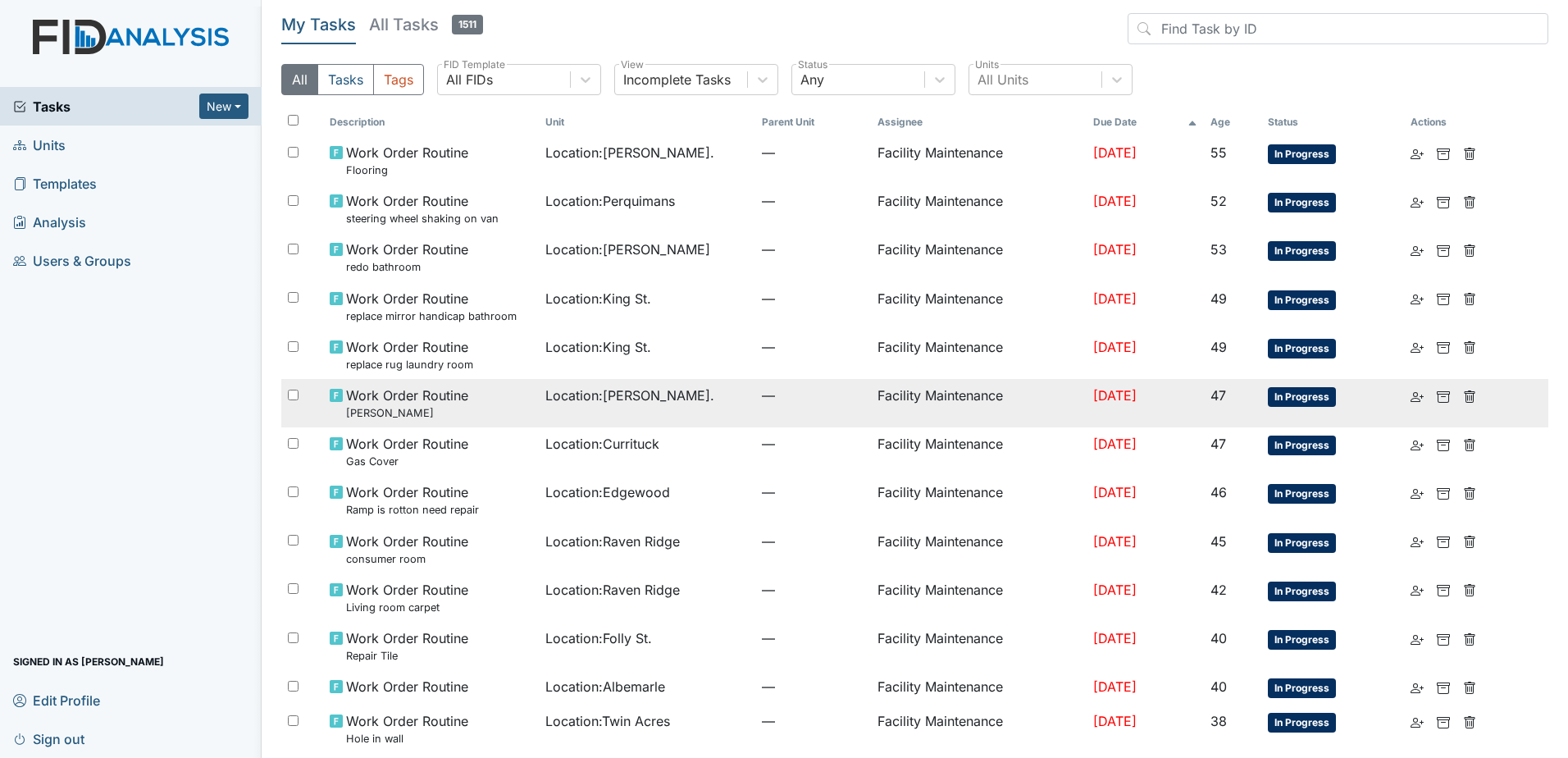
scroll to position [82, 0]
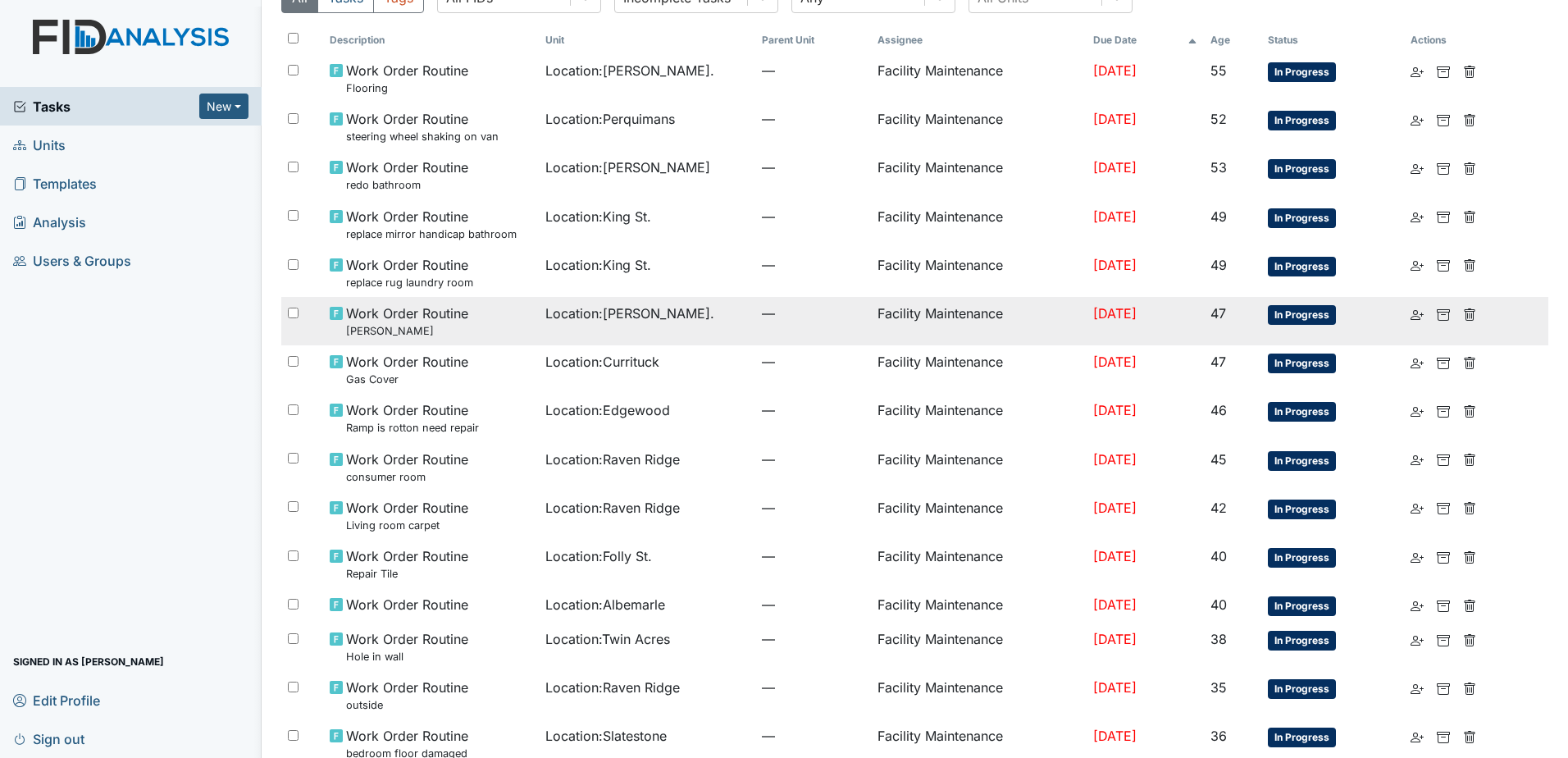
click at [492, 333] on div "Work Order Routine [PERSON_NAME]" at bounding box center [431, 320] width 203 height 35
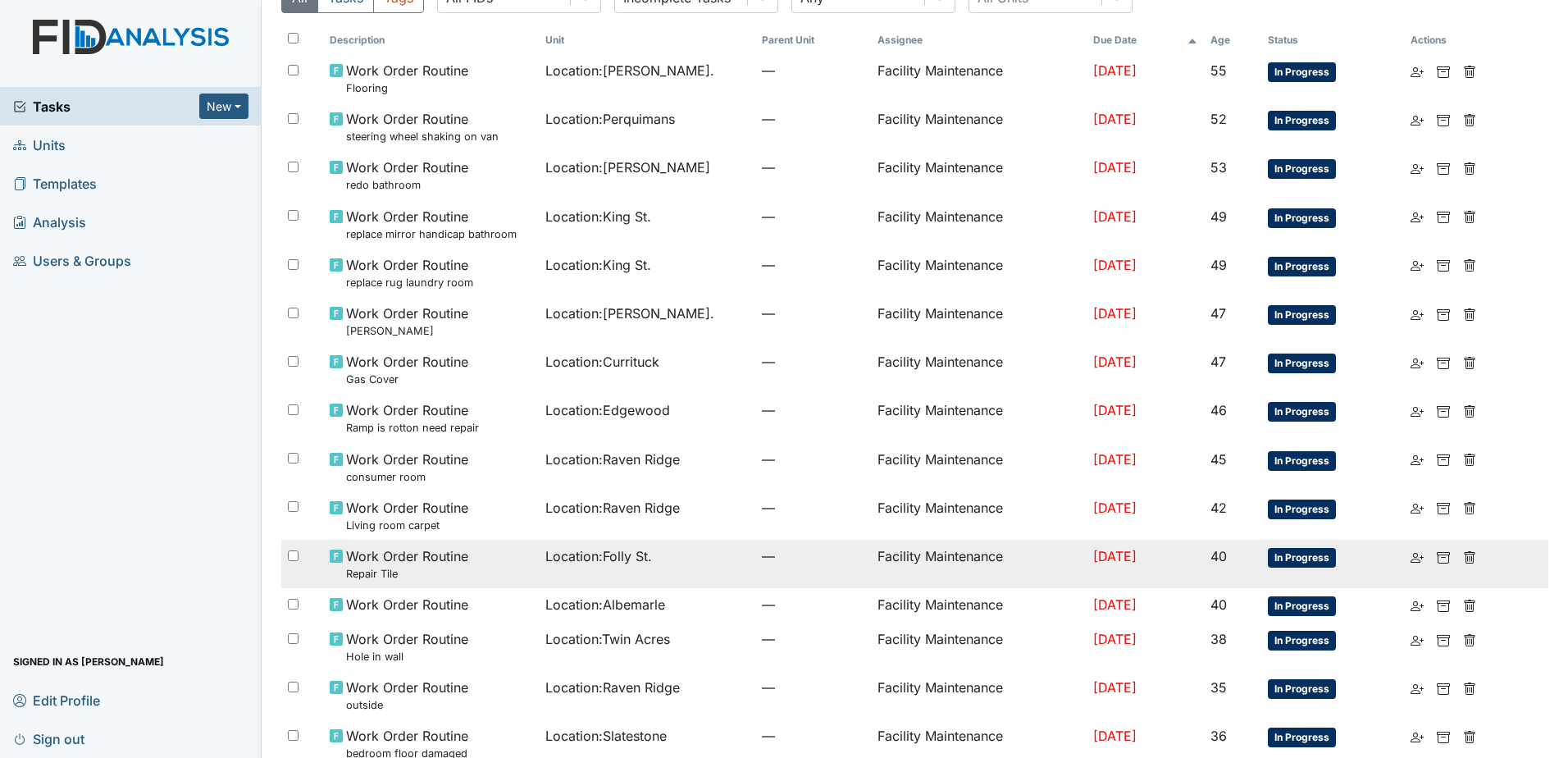
scroll to position [0, 0]
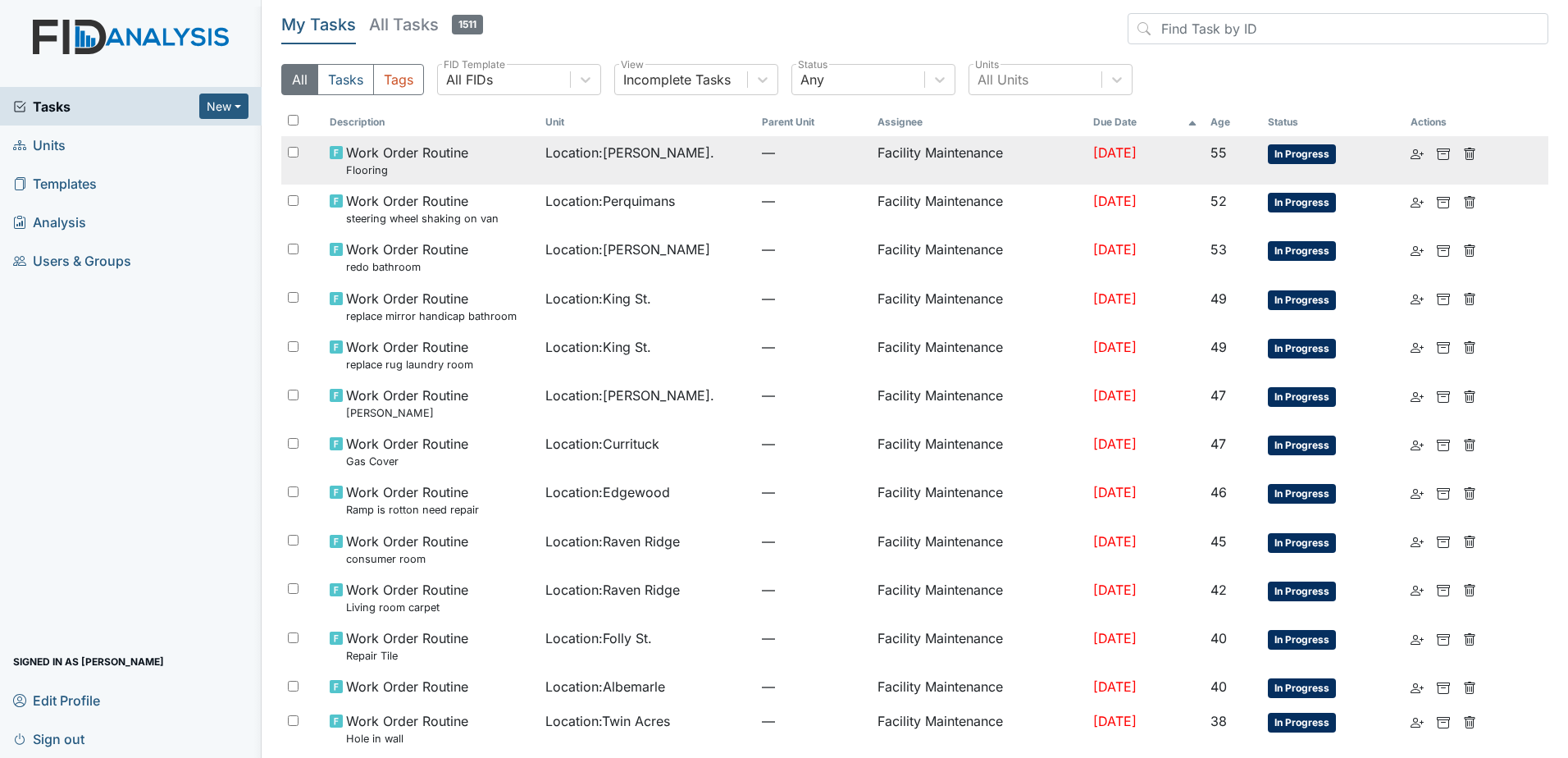
click at [569, 173] on td "Location : William St." at bounding box center [647, 160] width 216 height 48
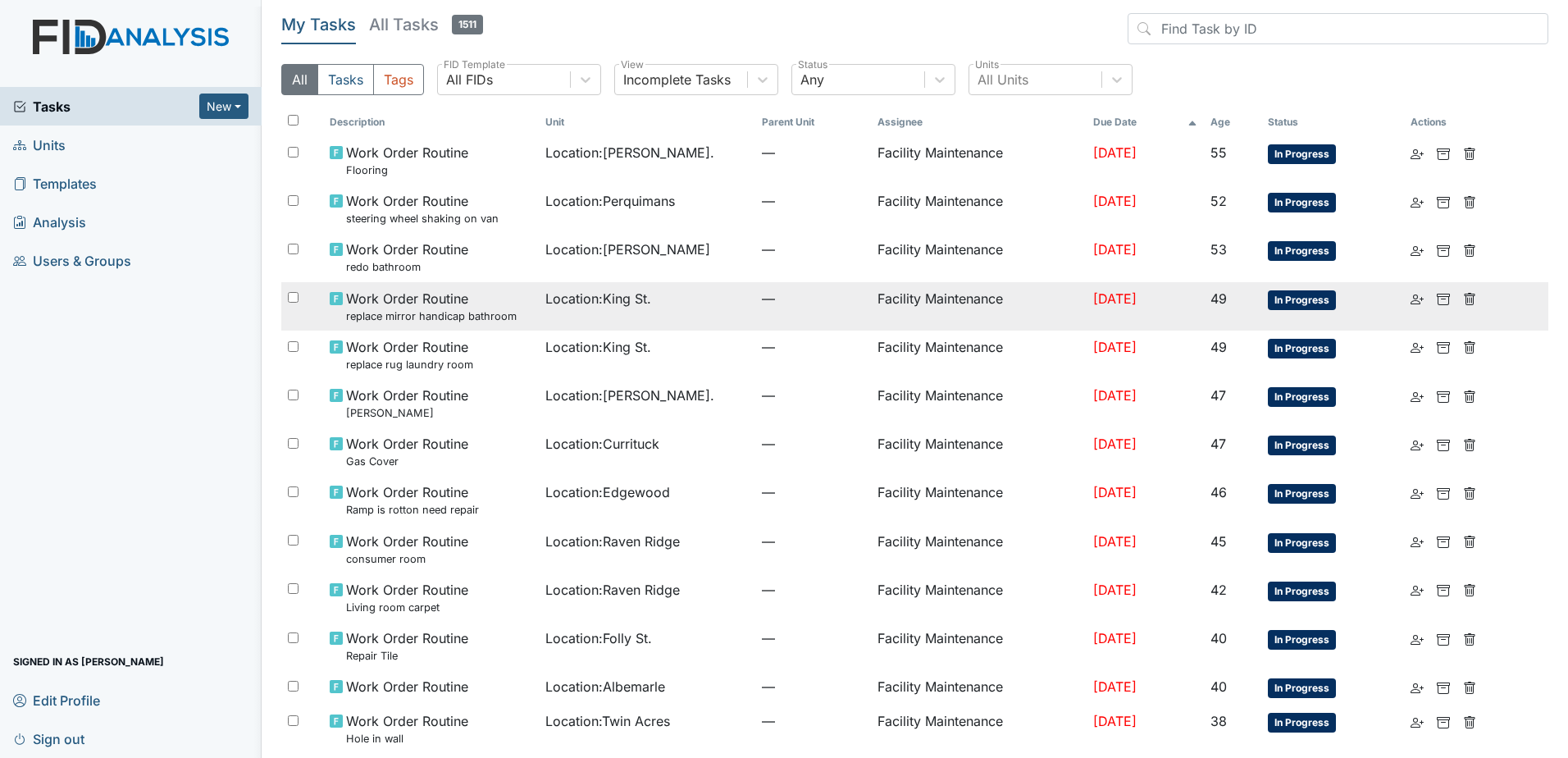
click at [640, 315] on td "Location : King St." at bounding box center [647, 306] width 216 height 48
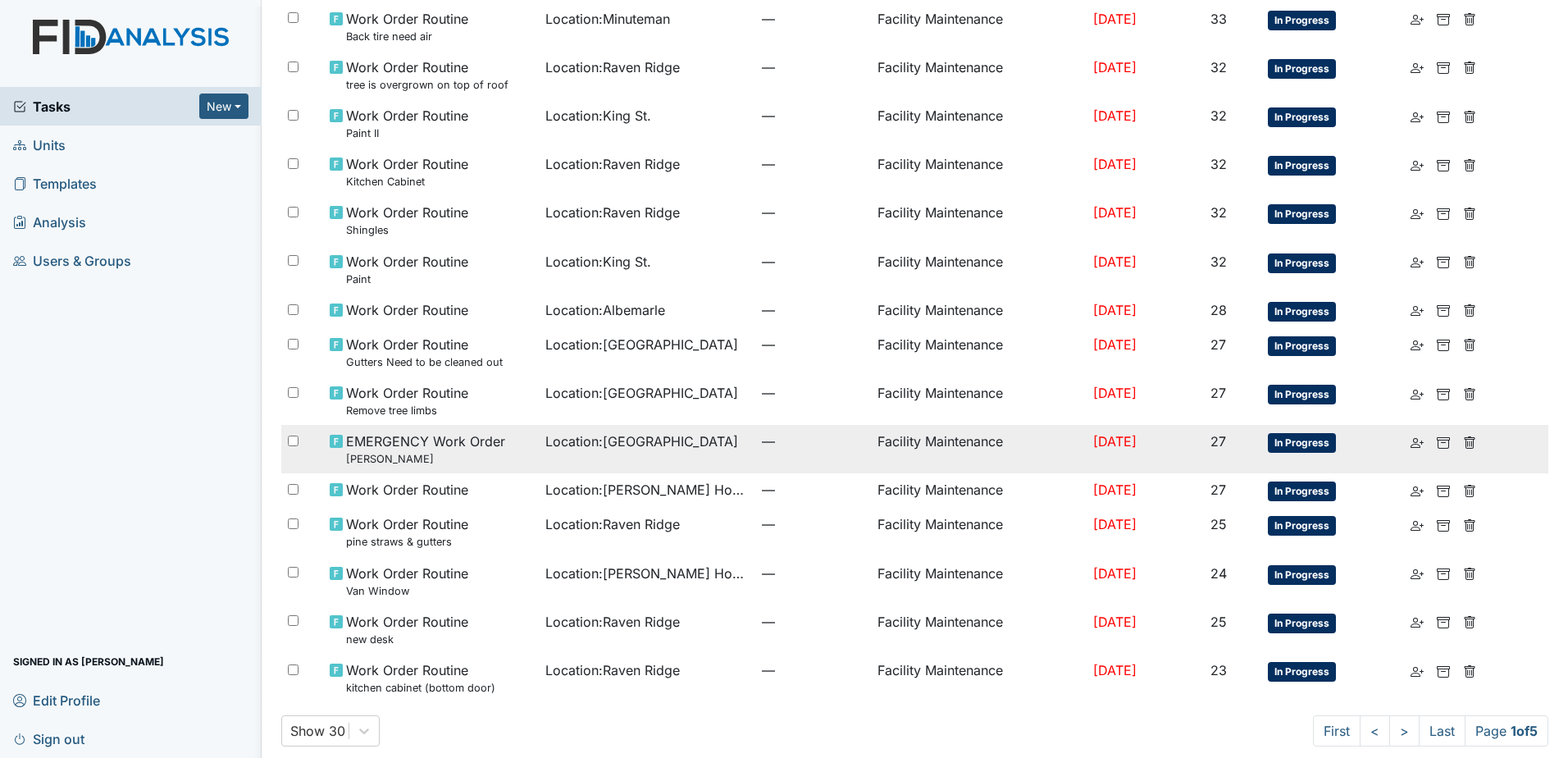
scroll to position [864, 0]
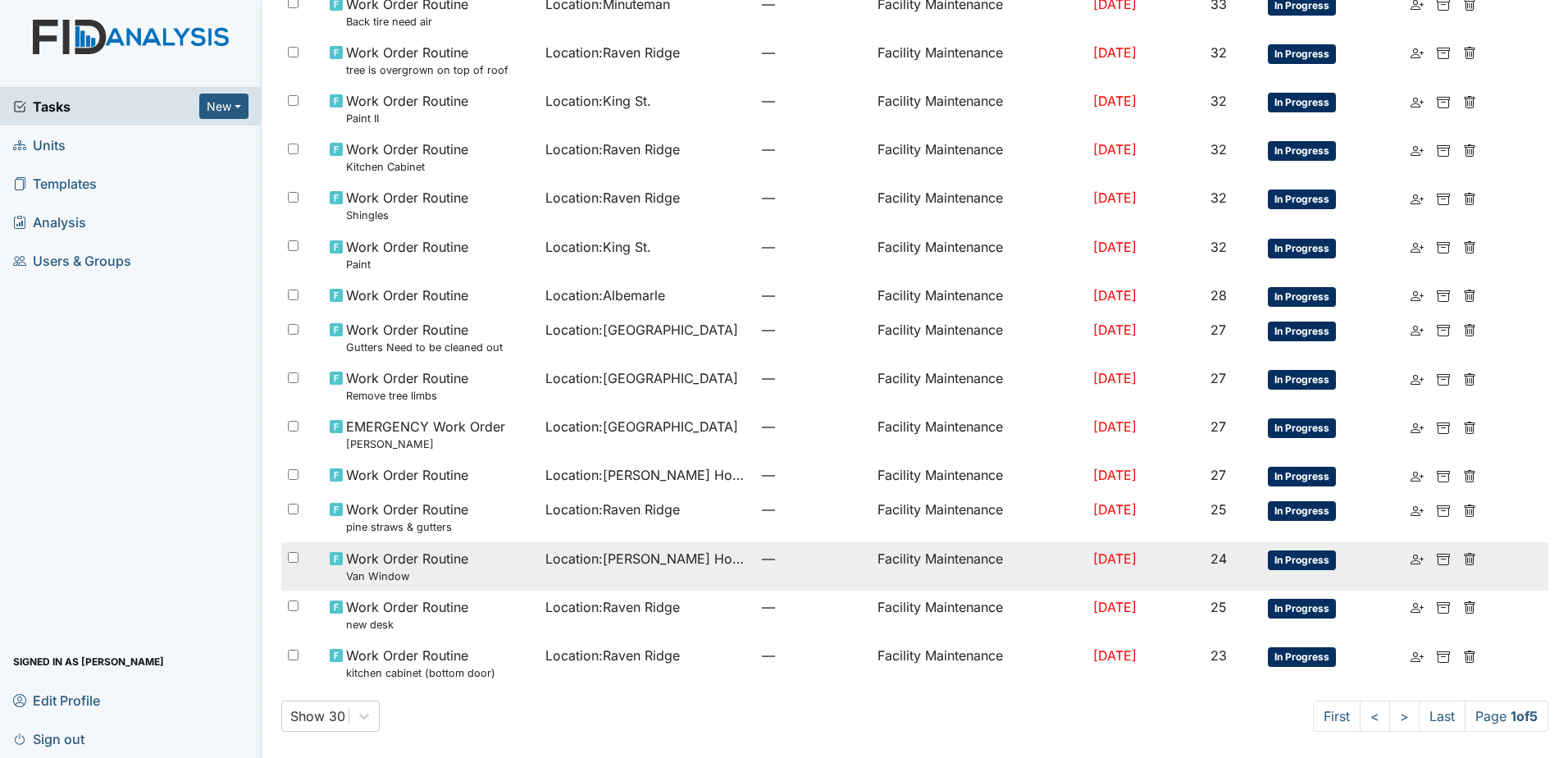
click at [756, 571] on td "—" at bounding box center [813, 566] width 115 height 48
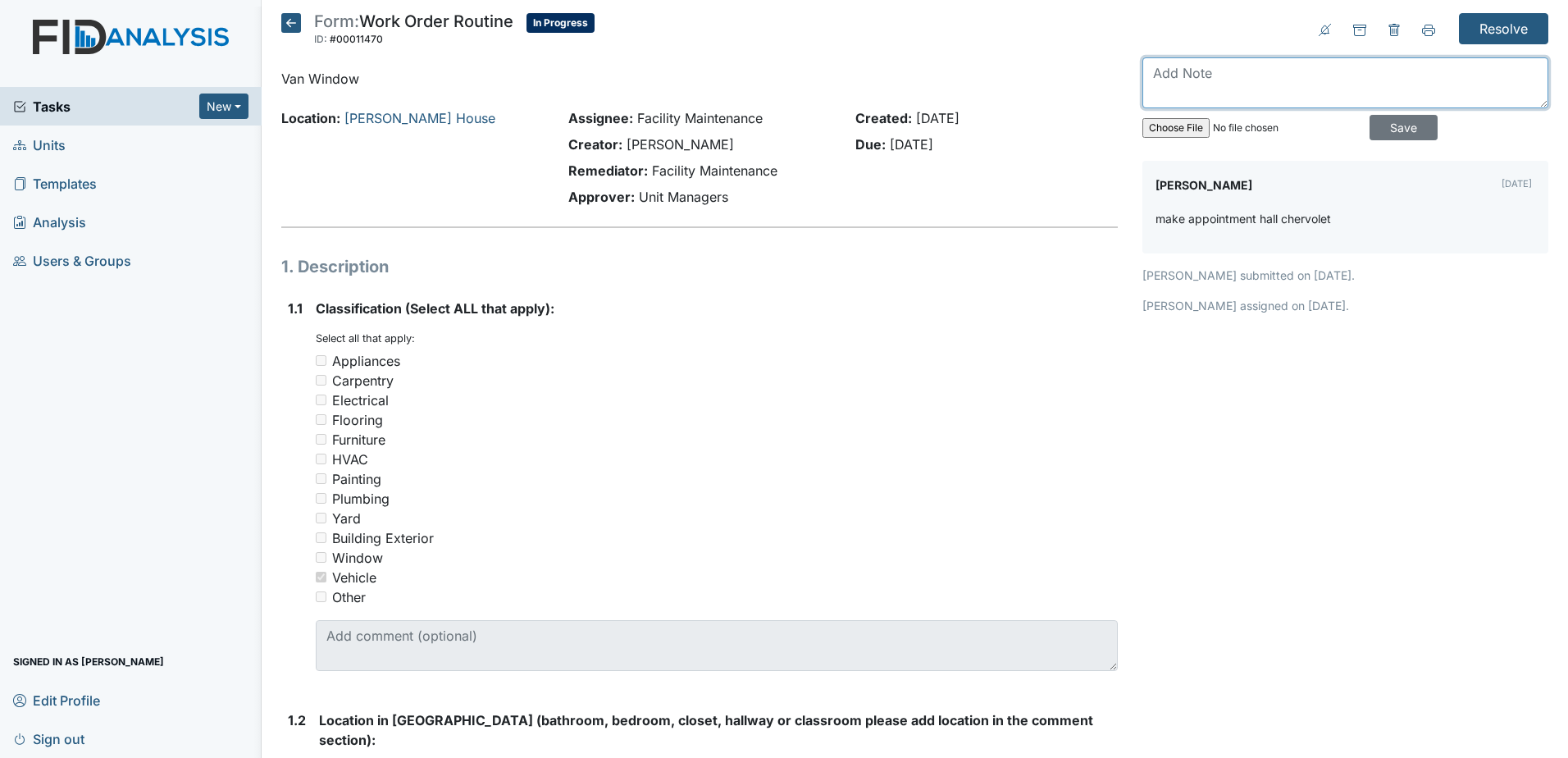
click at [1262, 76] on textarea at bounding box center [1345, 82] width 406 height 51
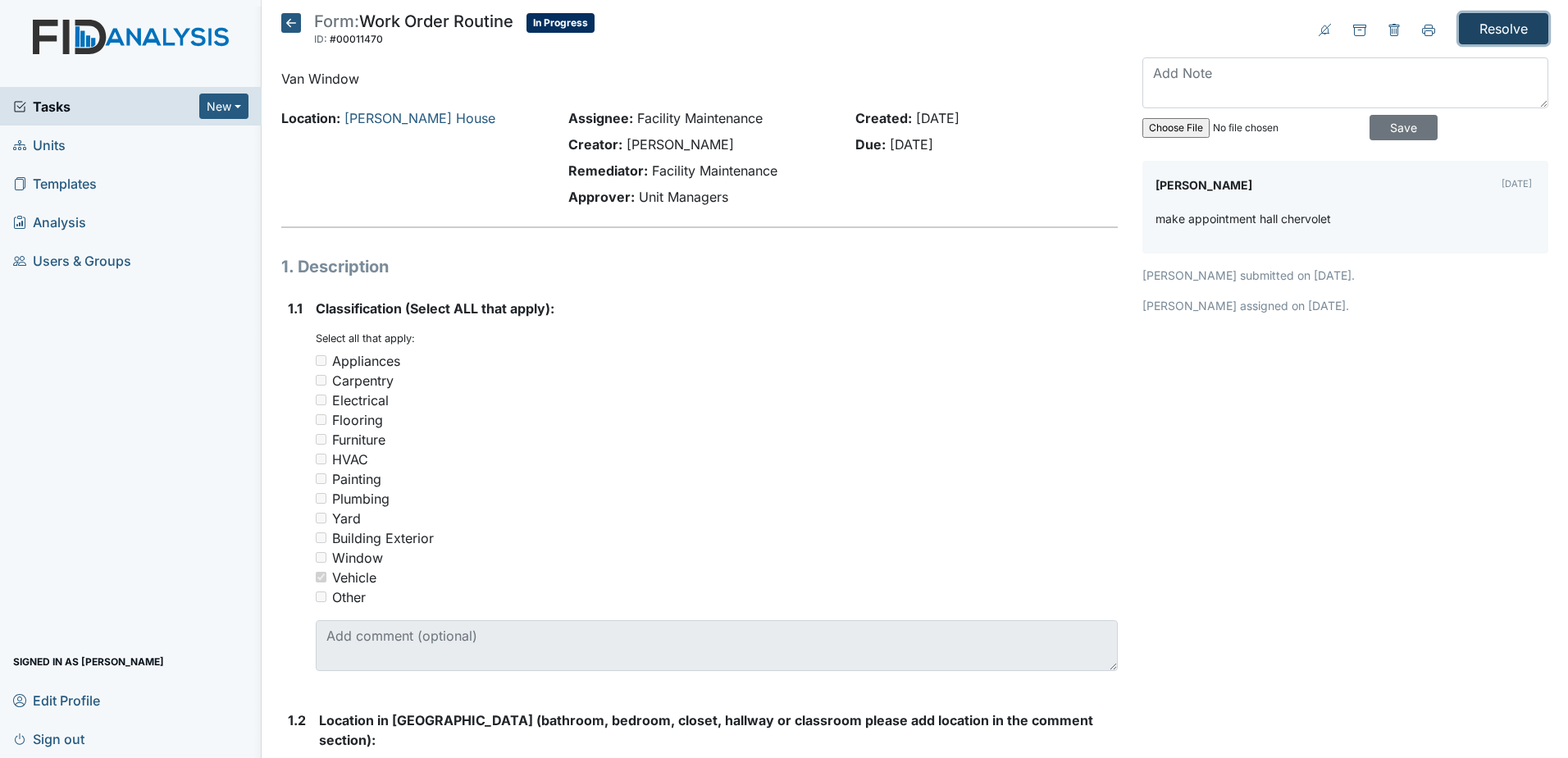
click at [1495, 31] on input "Resolve" at bounding box center [1504, 29] width 89 height 31
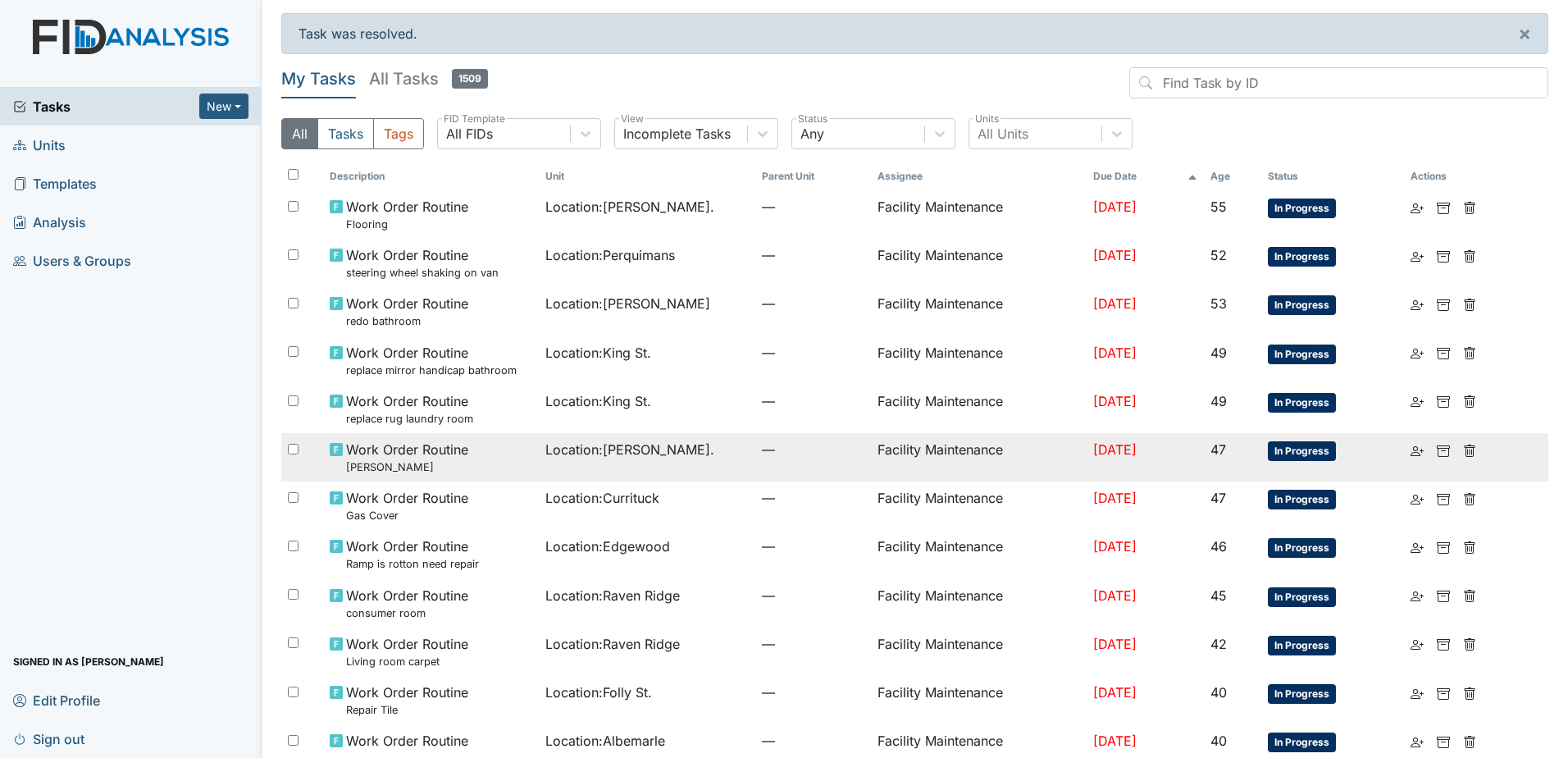
click at [650, 476] on td "Location : William St." at bounding box center [647, 457] width 216 height 48
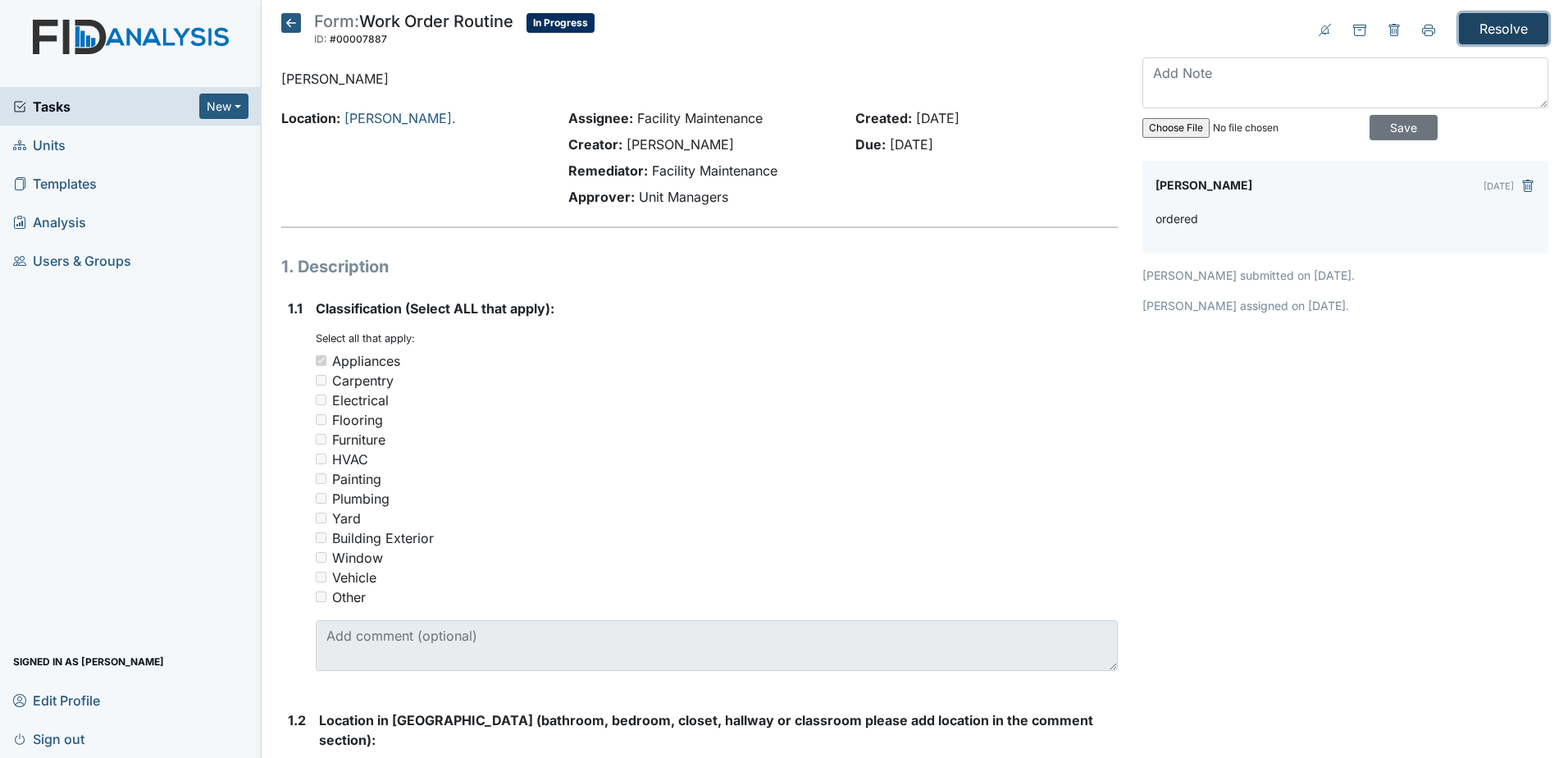
click at [1503, 23] on input "Resolve" at bounding box center [1504, 29] width 89 height 31
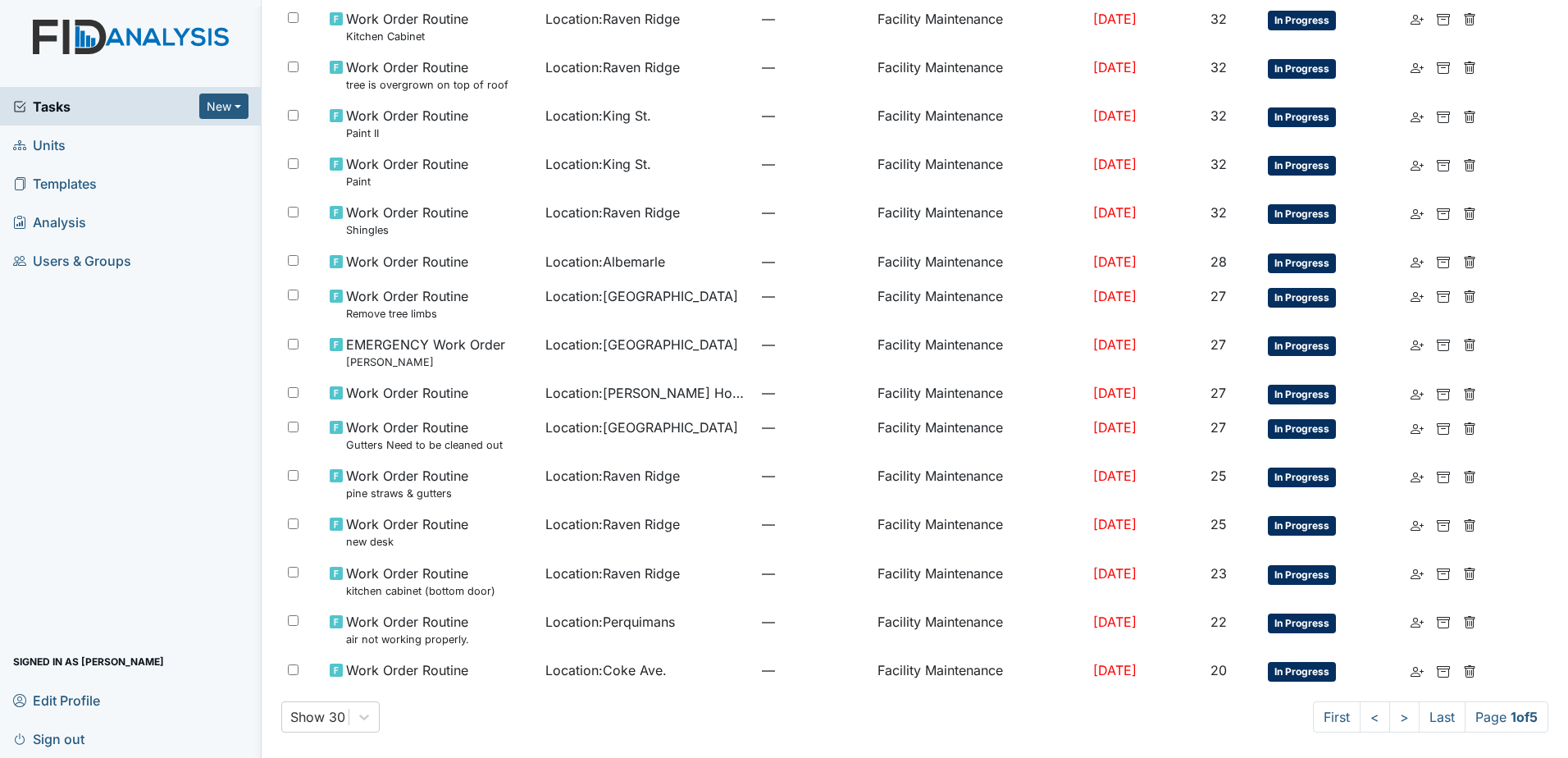
scroll to position [904, 0]
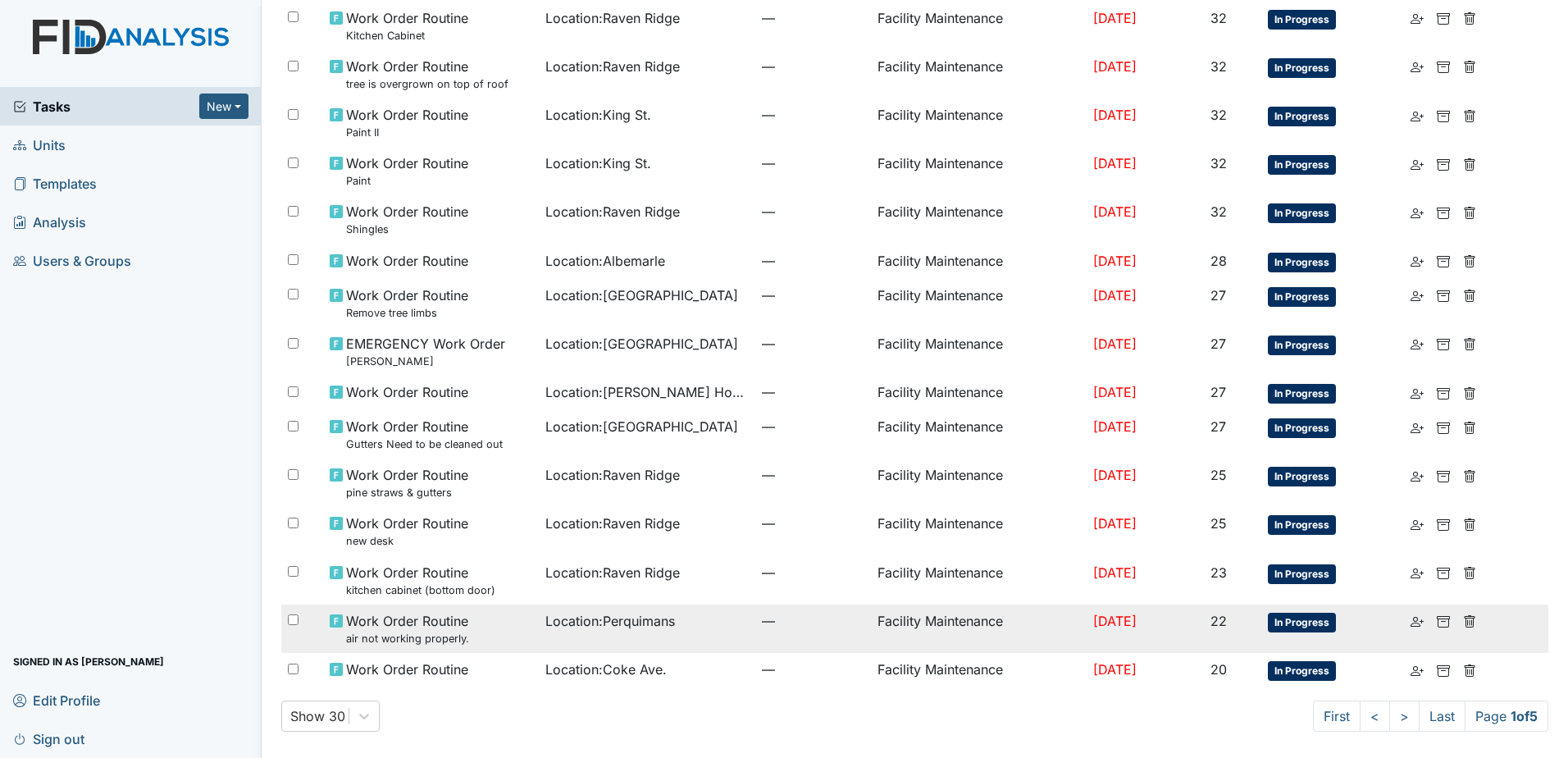
click at [716, 617] on div "Location : Perquimans" at bounding box center [647, 621] width 203 height 20
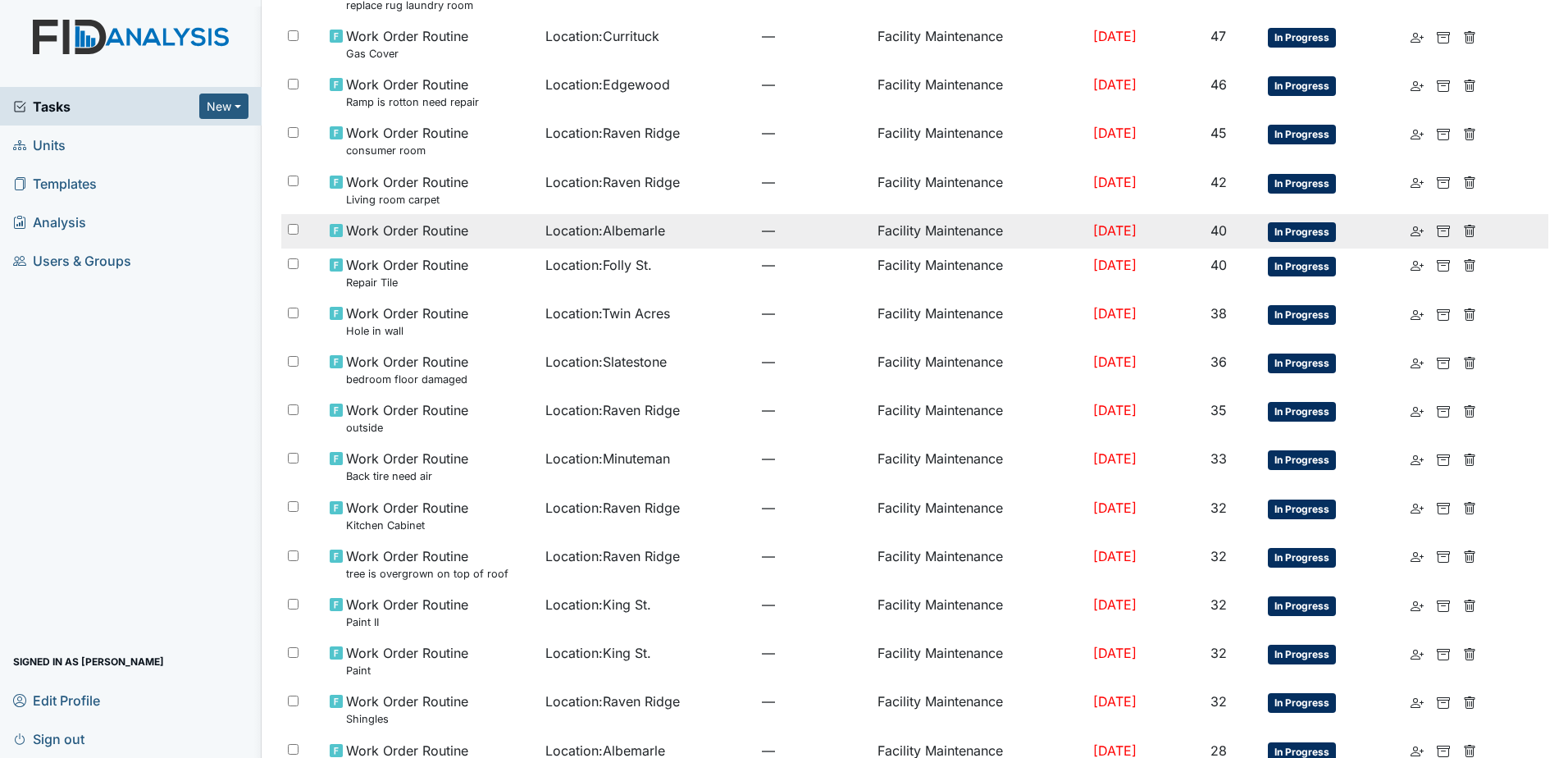
scroll to position [410, 0]
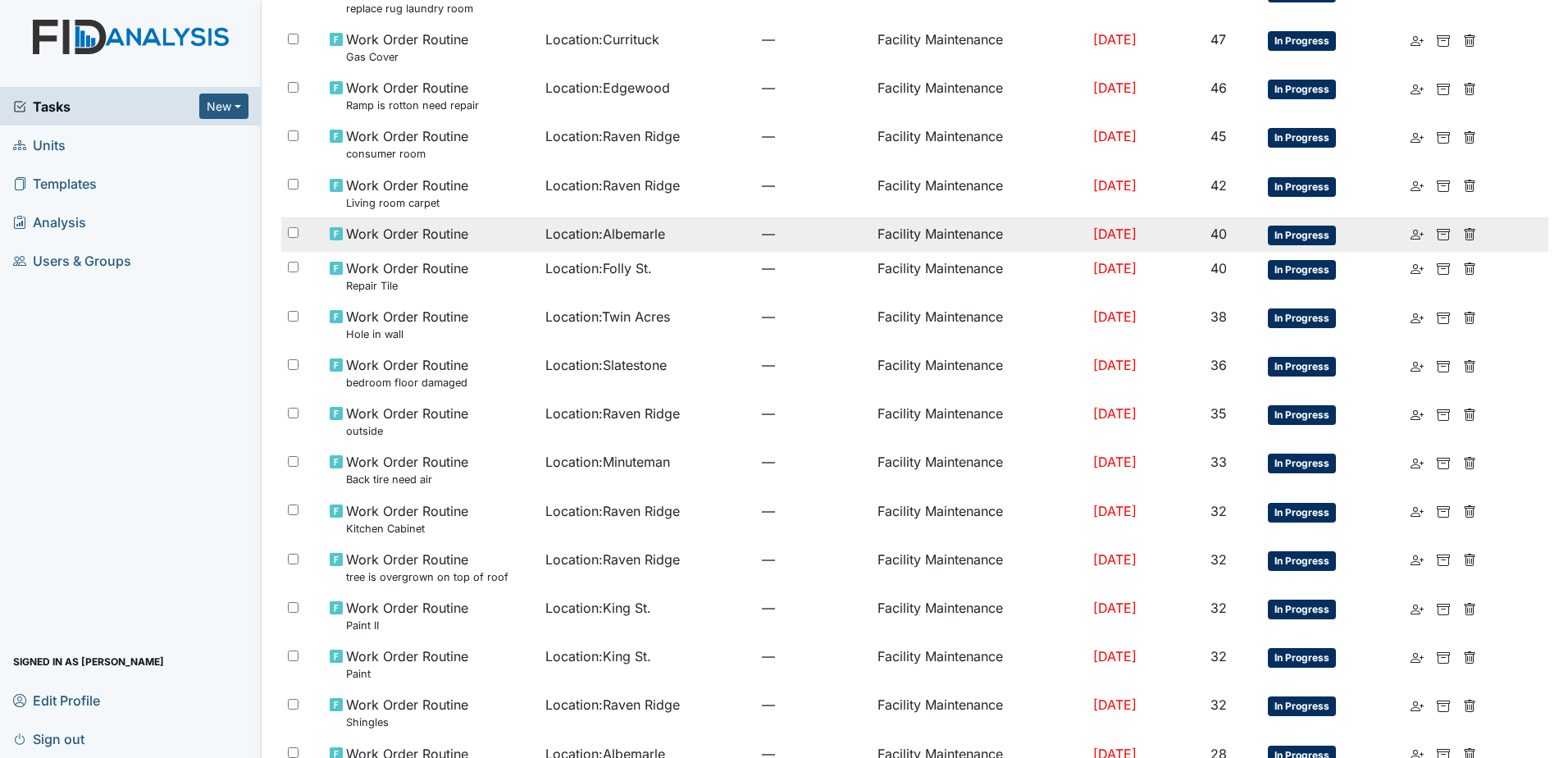
click at [655, 242] on span "Location : Albemarle" at bounding box center [606, 234] width 120 height 20
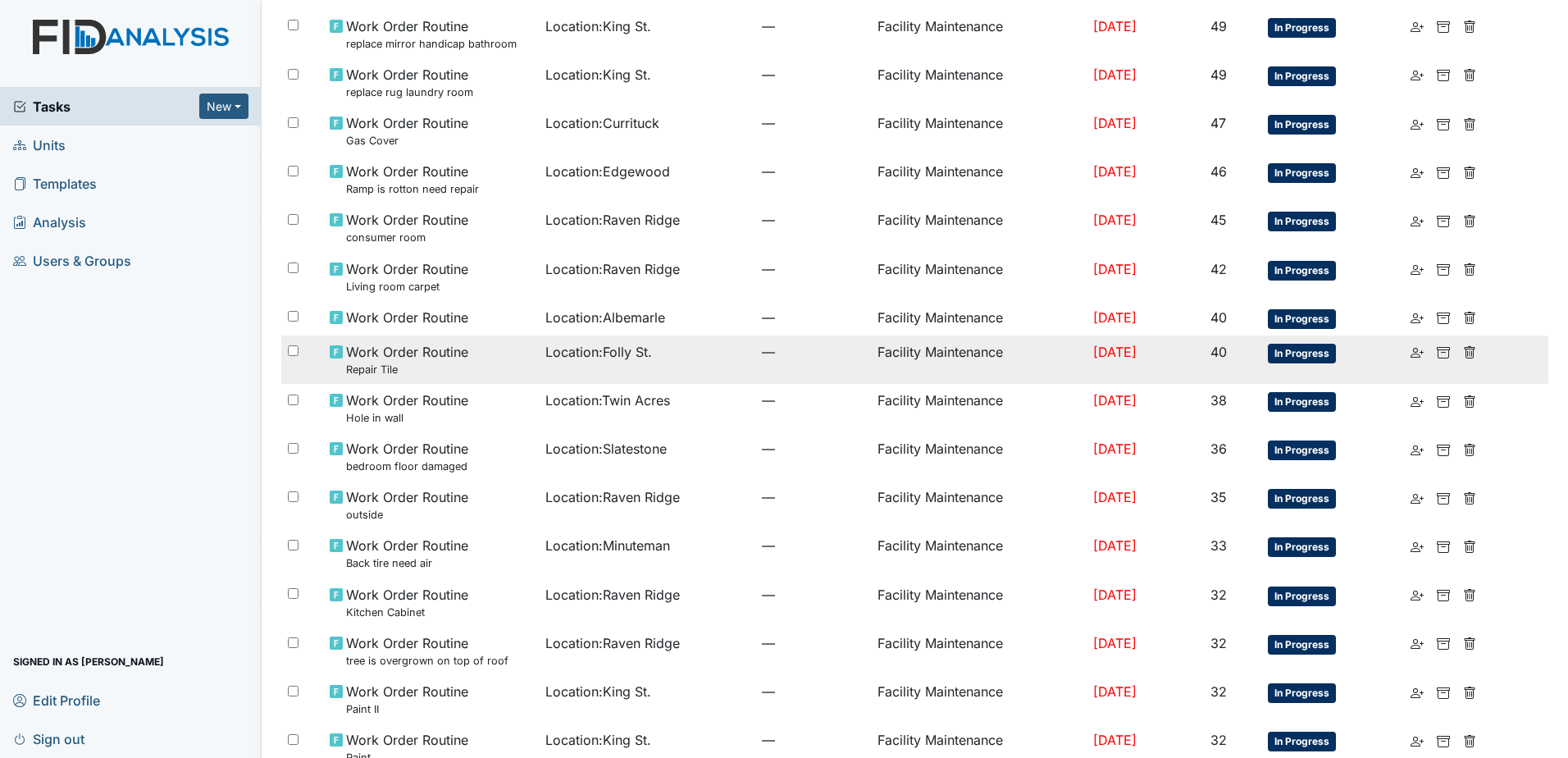
scroll to position [328, 0]
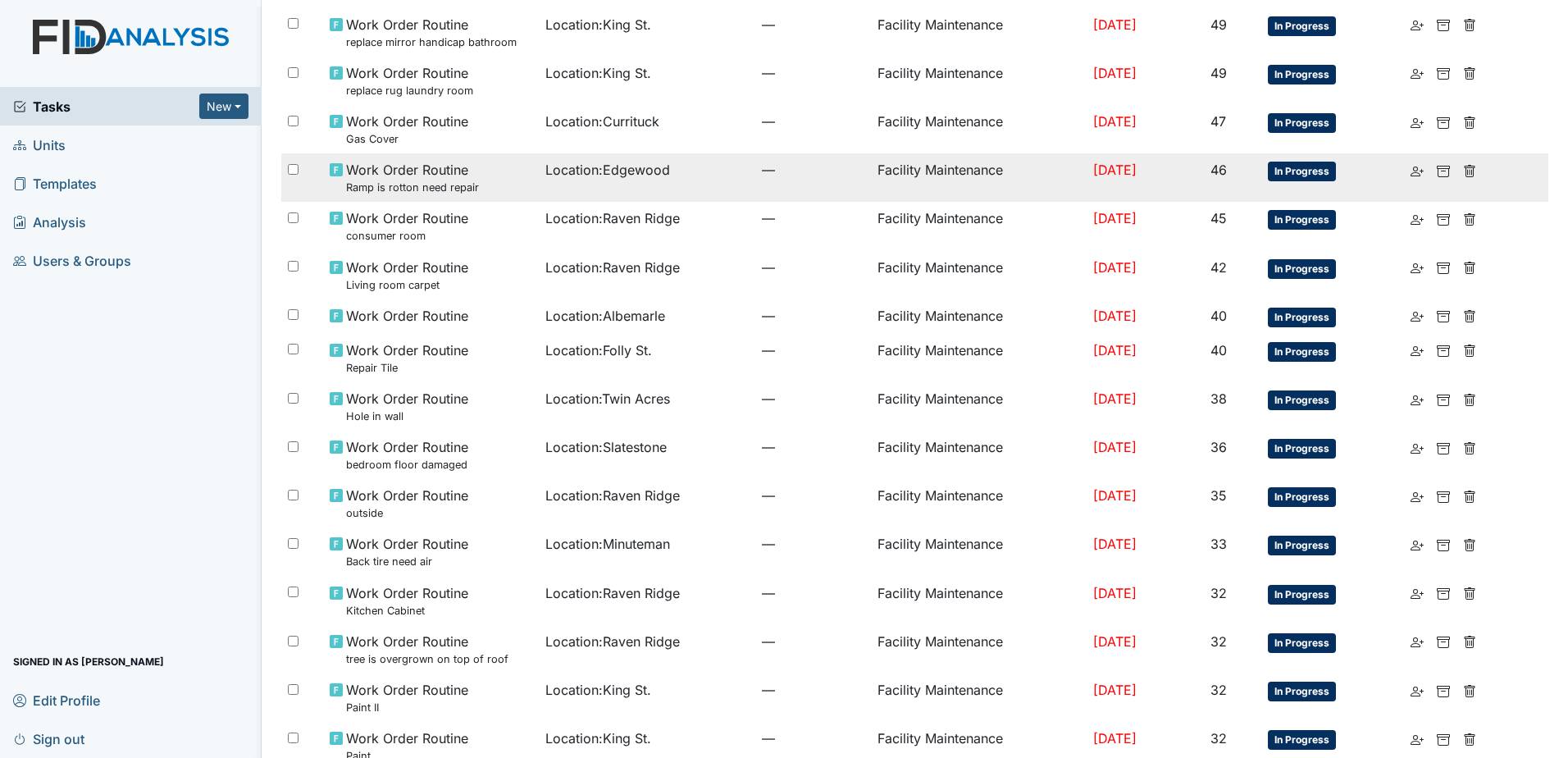
click at [624, 189] on td "Location : Edgewood" at bounding box center [647, 177] width 216 height 48
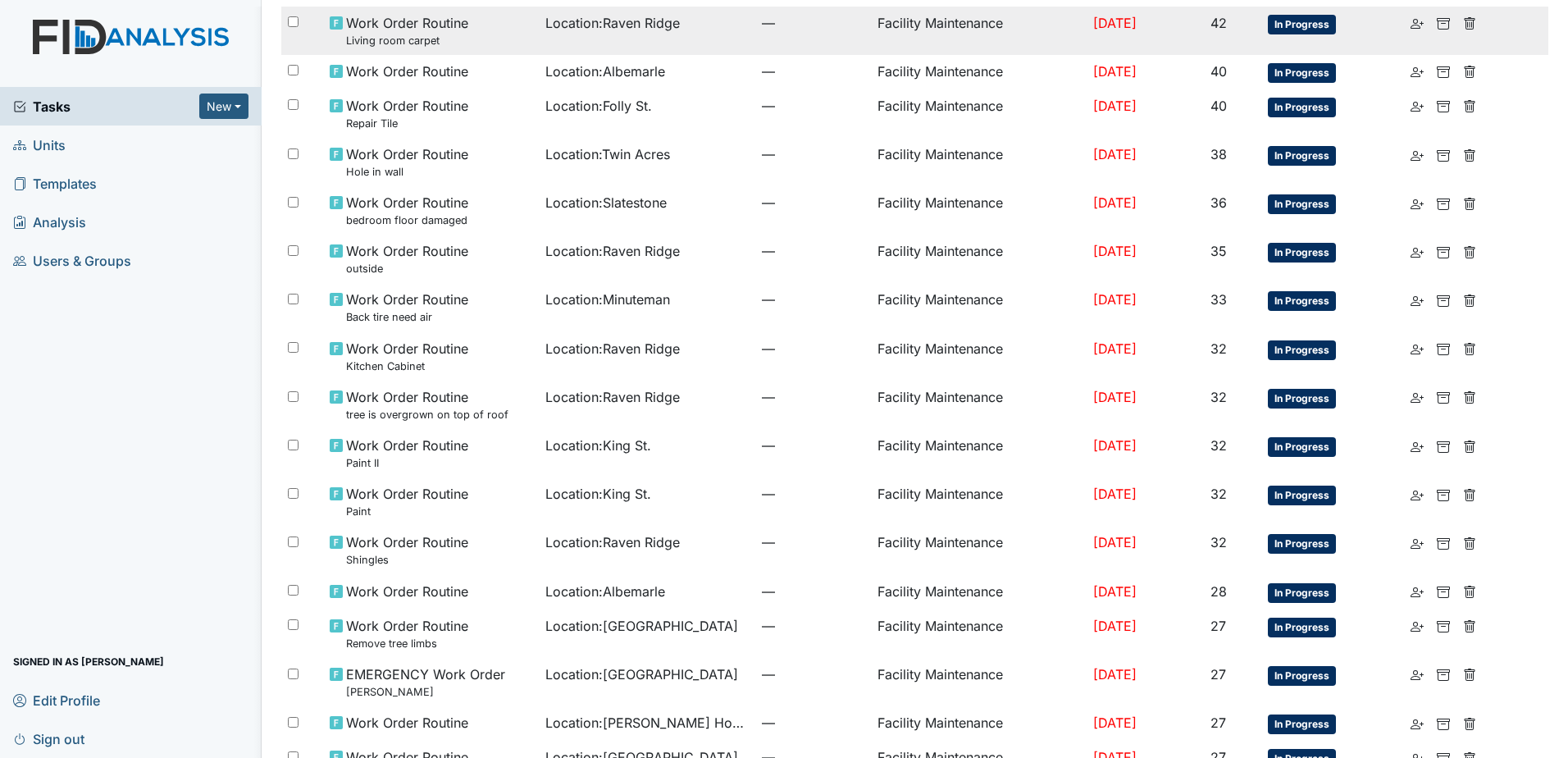
scroll to position [411, 0]
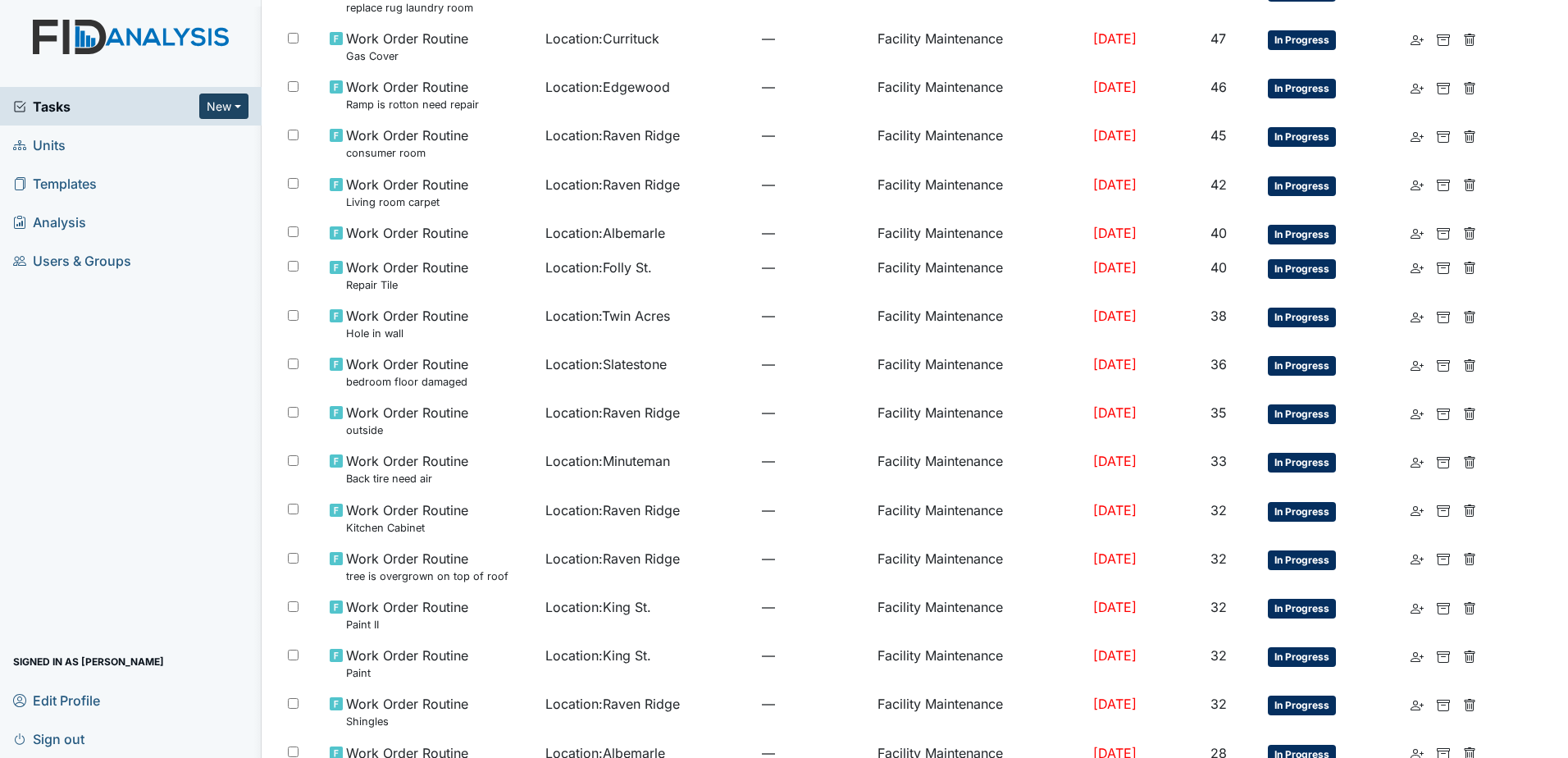
click at [233, 102] on button "New" at bounding box center [224, 106] width 49 height 25
click at [187, 138] on link "Form" at bounding box center [182, 141] width 130 height 26
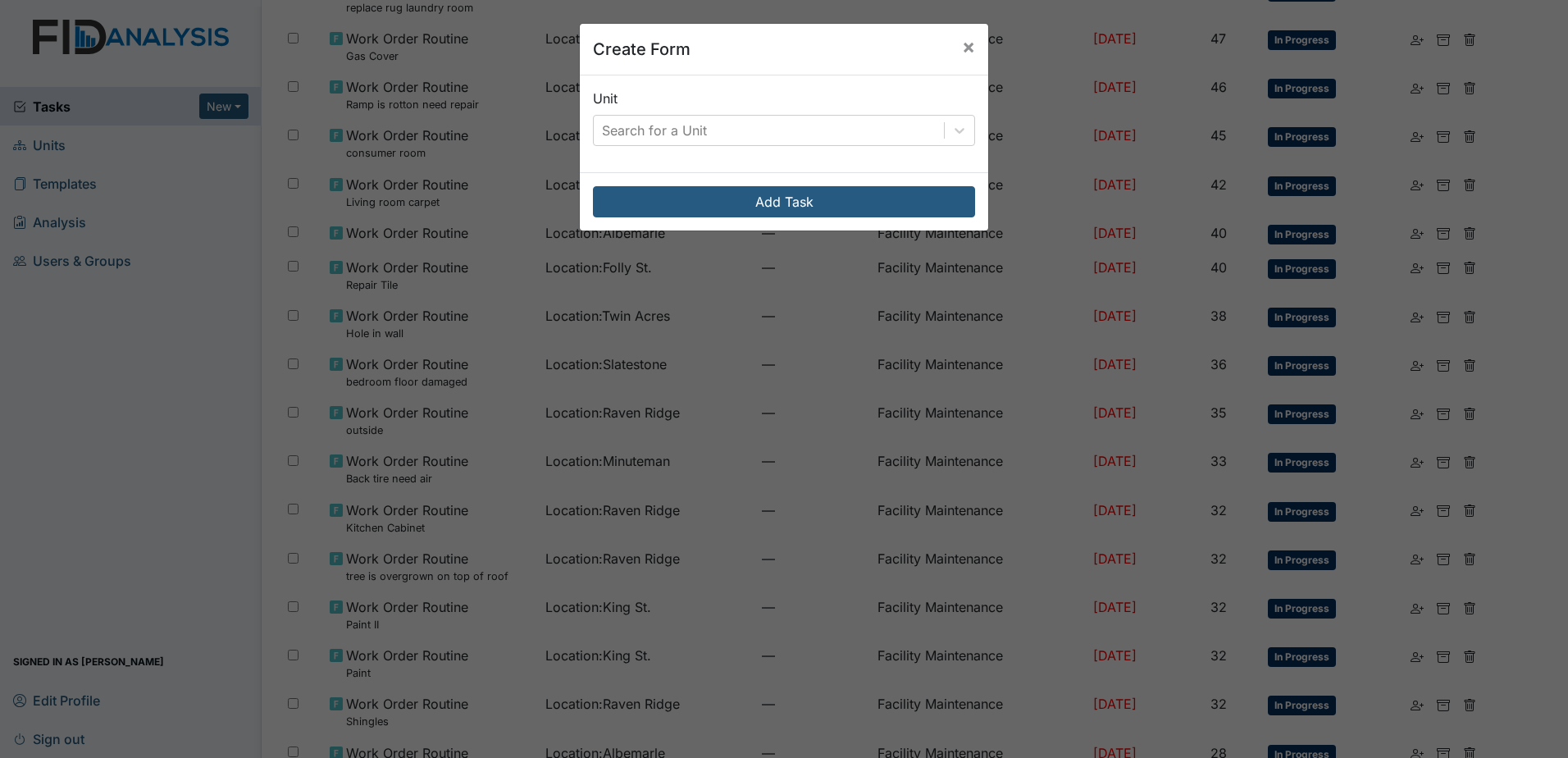
click at [674, 148] on div "Unit Search for a Unit" at bounding box center [784, 123] width 409 height 97
click at [677, 137] on div "Search for a Unit" at bounding box center [654, 131] width 105 height 20
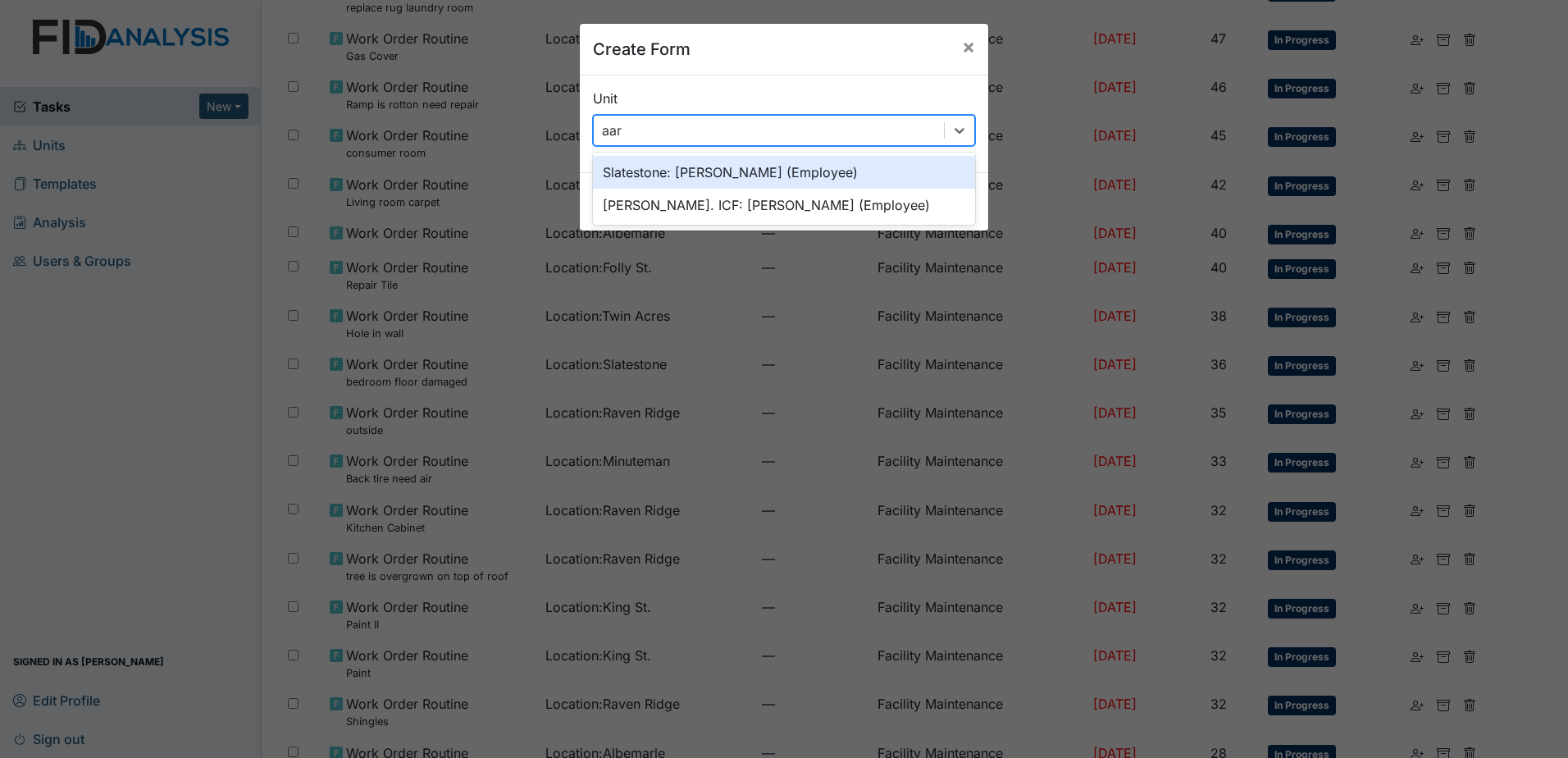
type input "aaro"
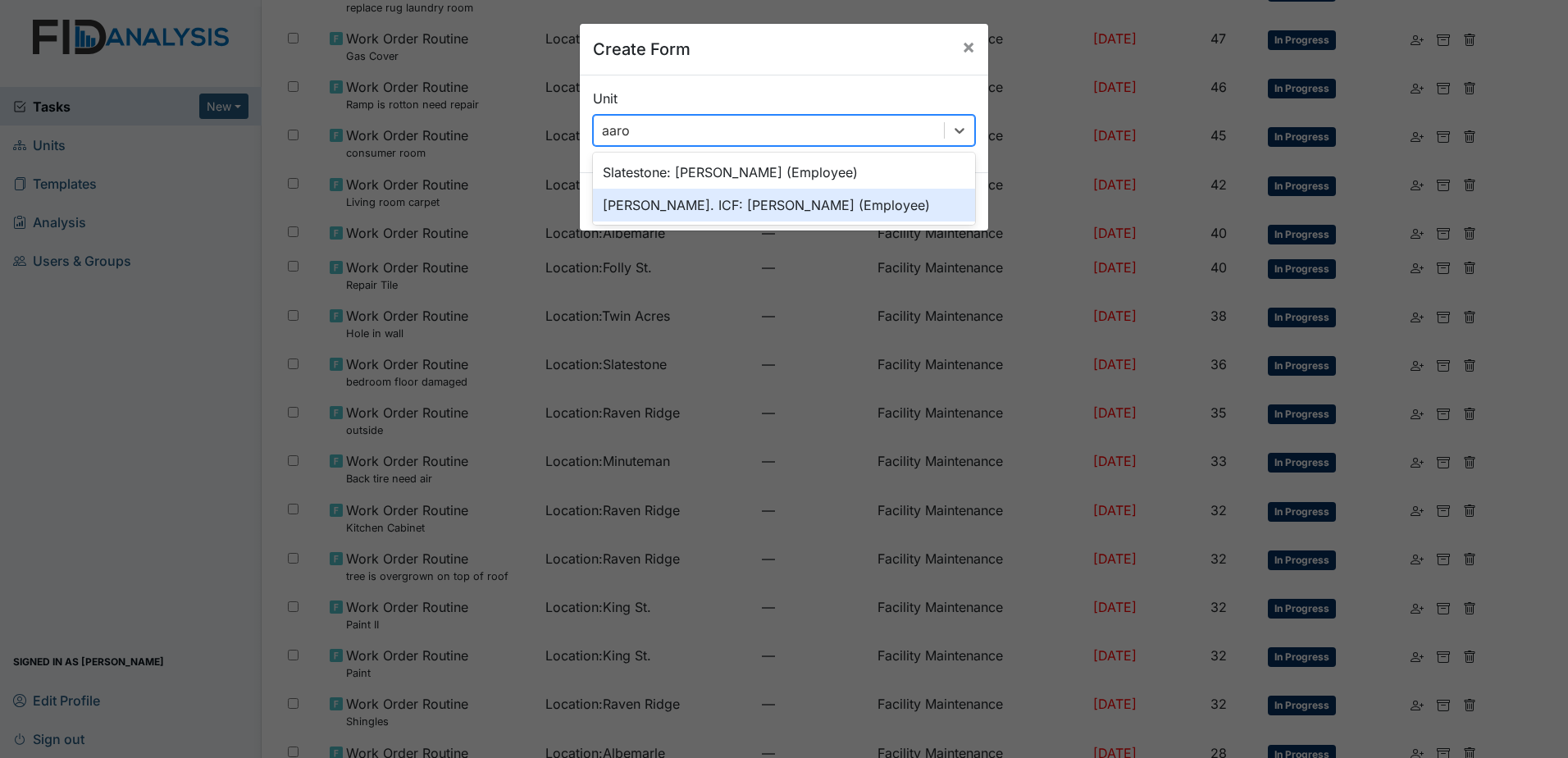
click at [809, 208] on div "Luke St. ICF: Rollins, Aaron (Employee)" at bounding box center [784, 205] width 382 height 33
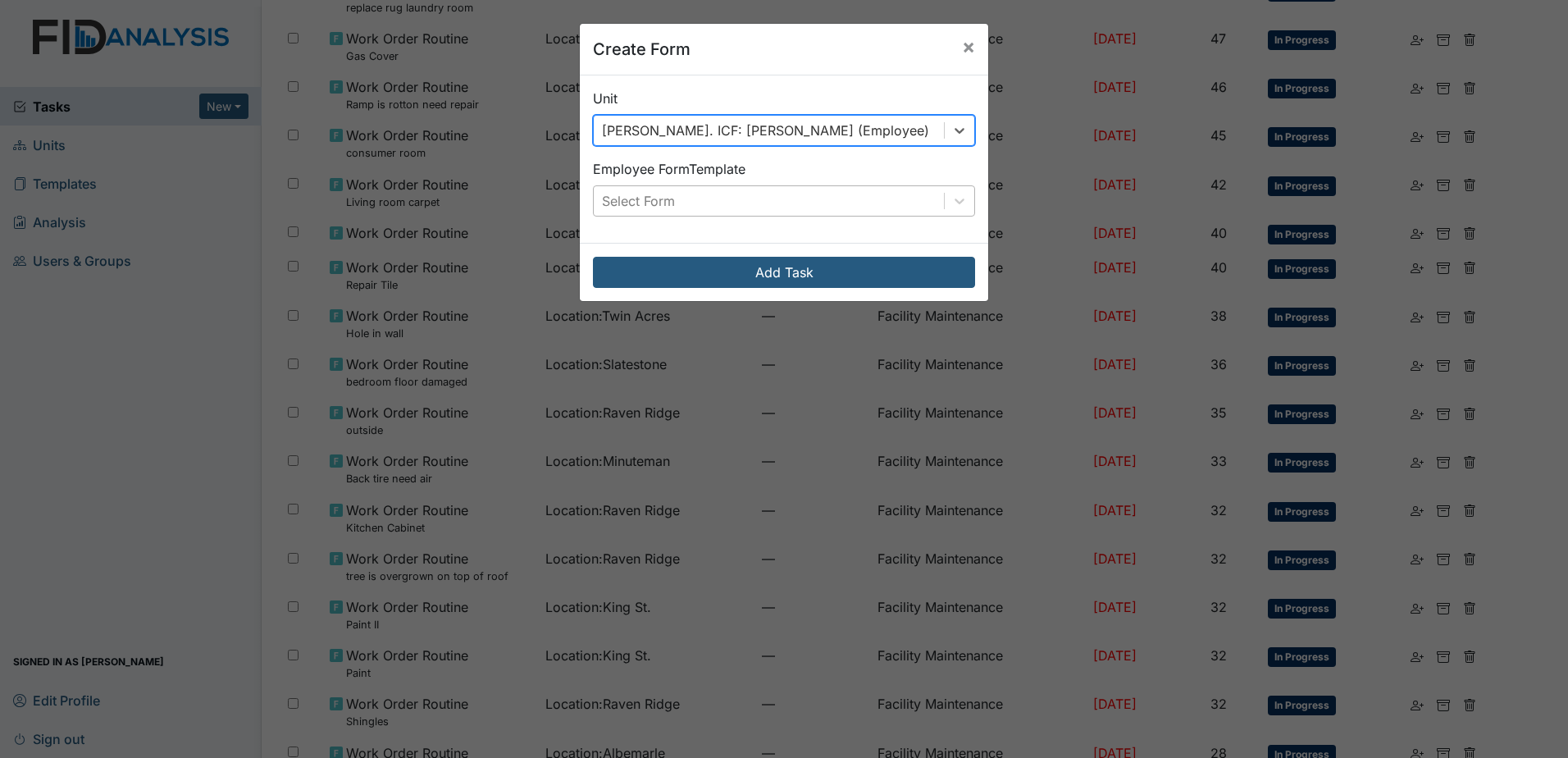
click at [780, 191] on div "Select Form" at bounding box center [769, 200] width 351 height 30
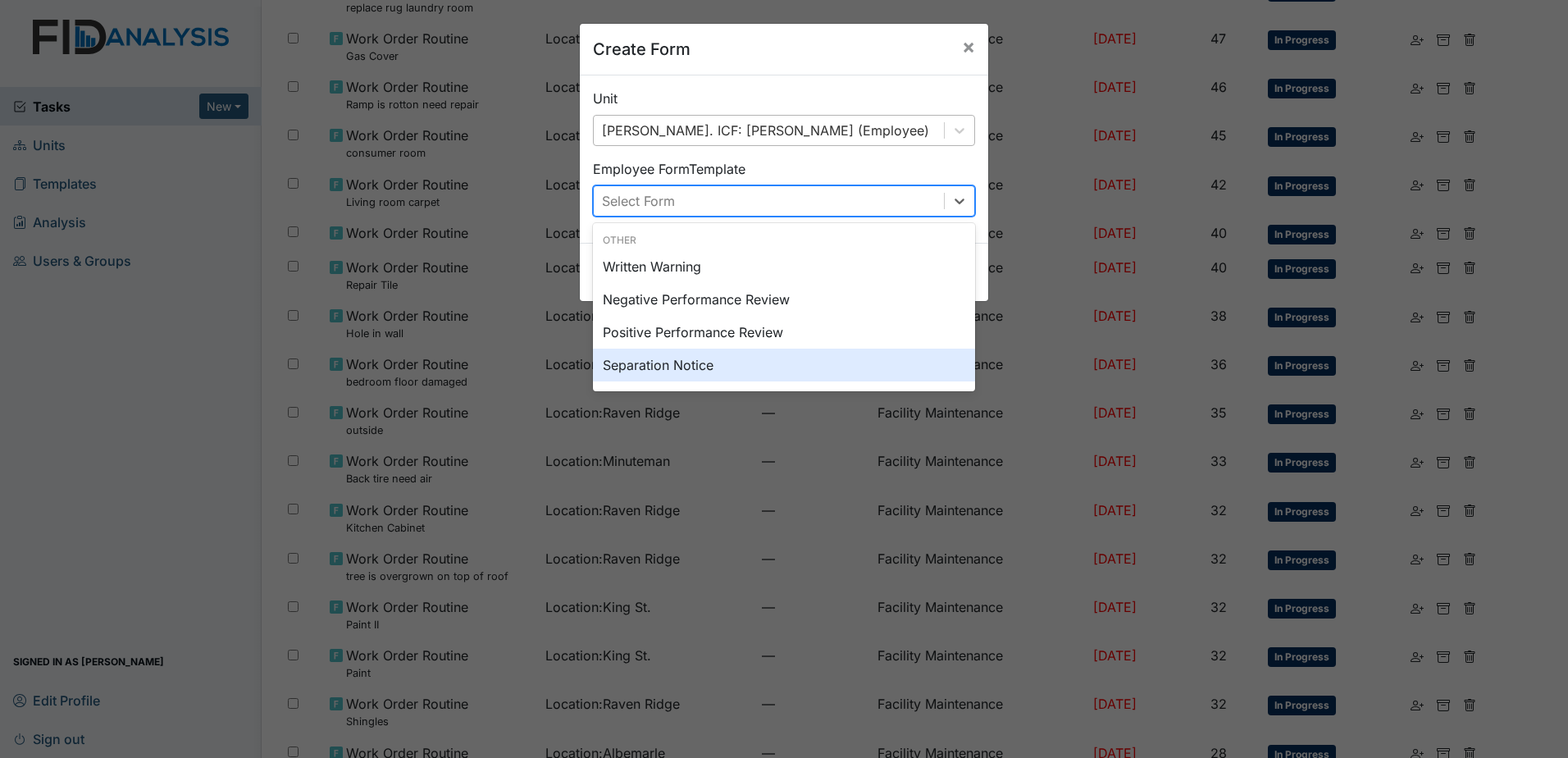
click at [775, 358] on div "Separation Notice" at bounding box center [784, 365] width 382 height 33
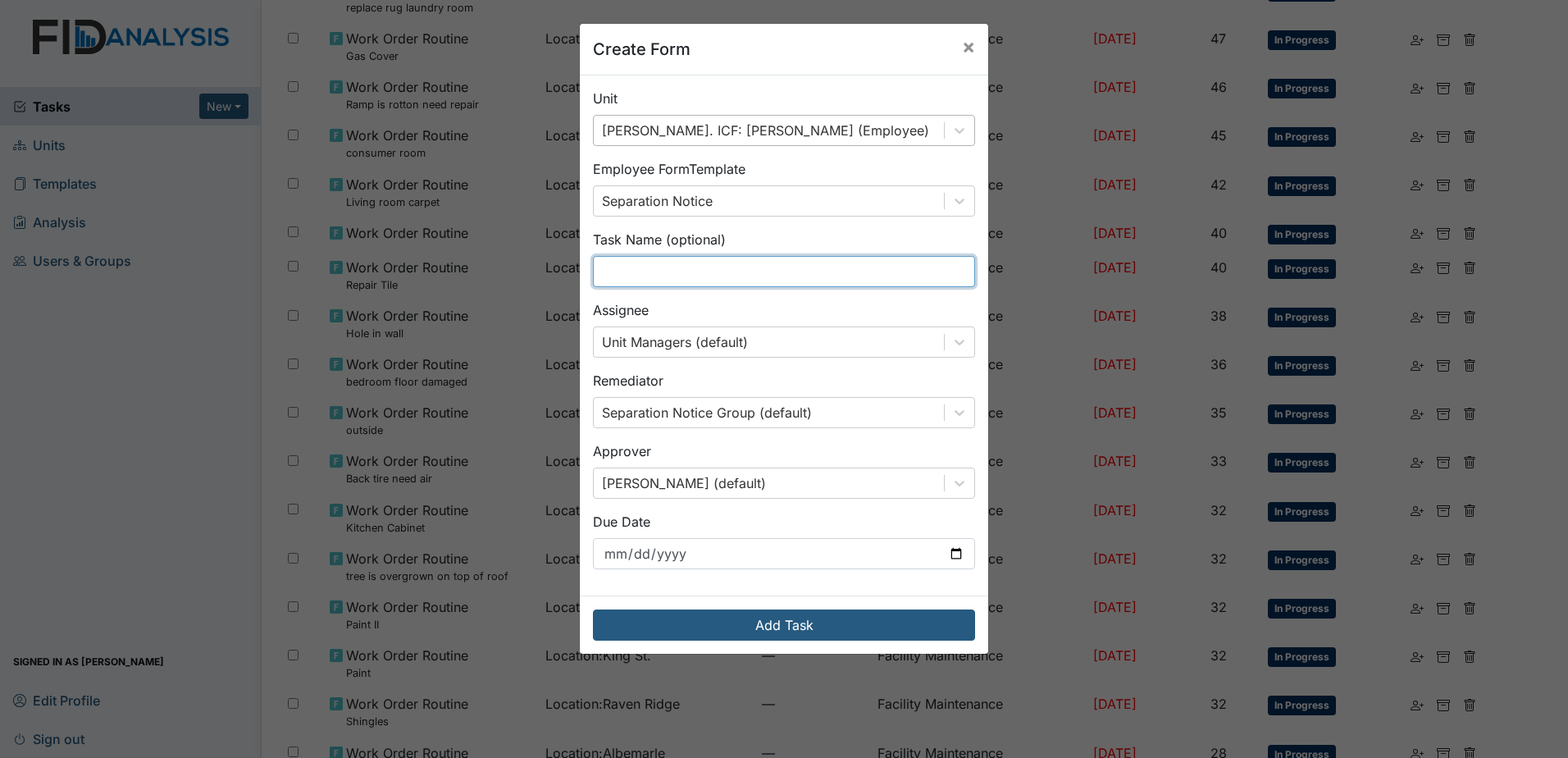
click at [734, 270] on input "text" at bounding box center [784, 271] width 382 height 31
type input "Separation Notice"
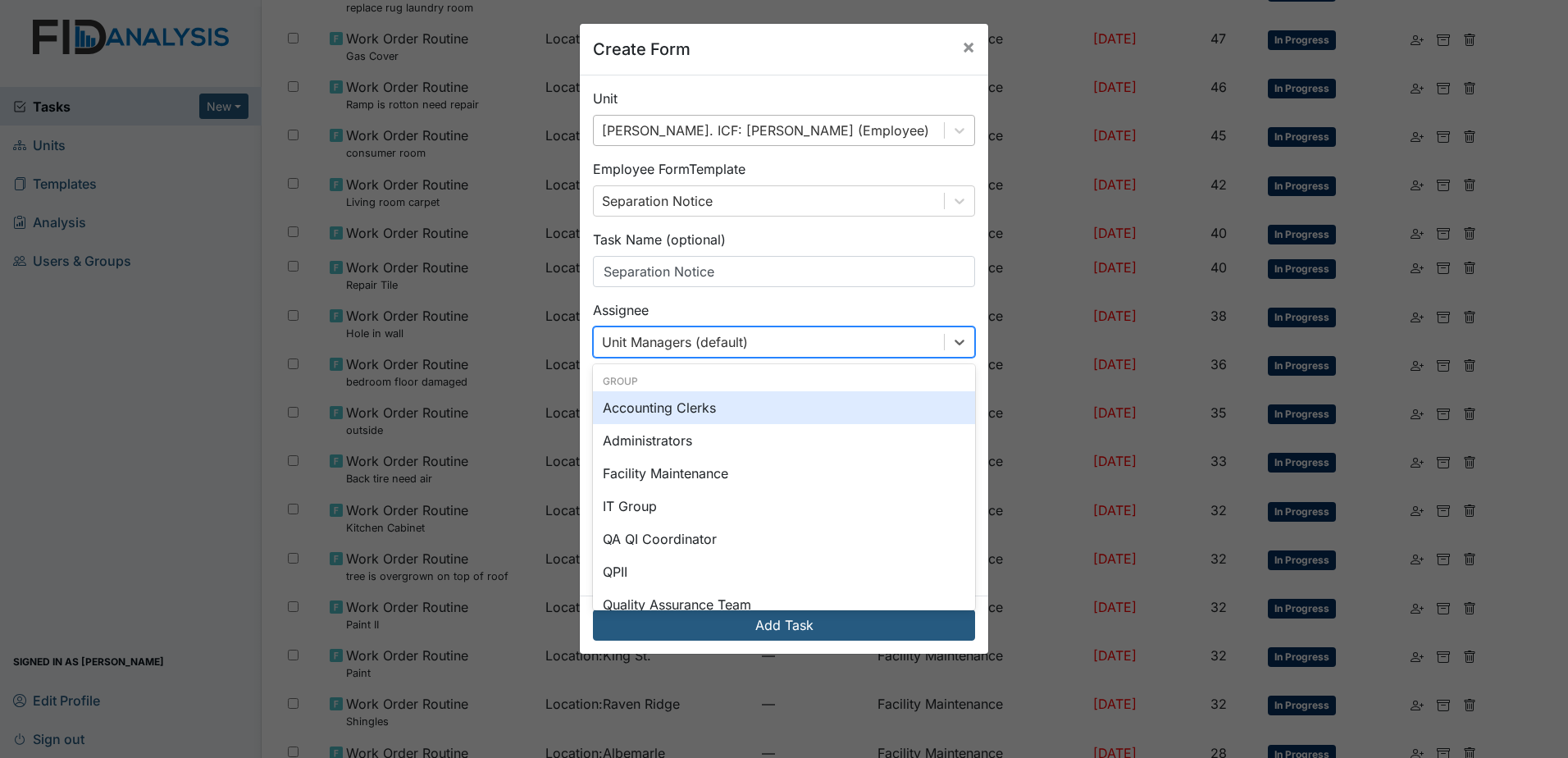
click at [772, 345] on div "Unit Managers (default)" at bounding box center [769, 342] width 351 height 30
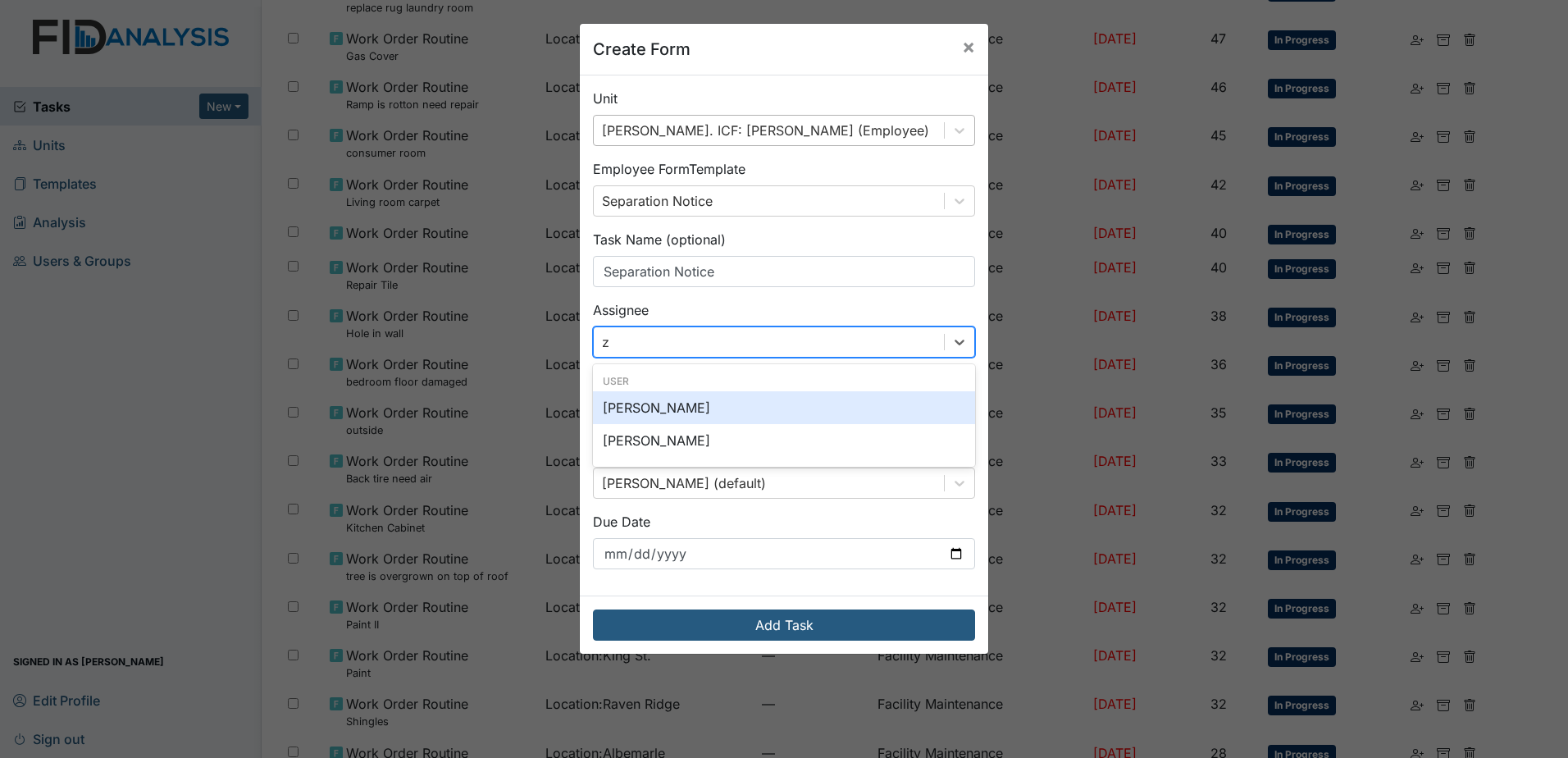
type input "za"
click at [709, 409] on div "Zach Smith" at bounding box center [784, 407] width 382 height 33
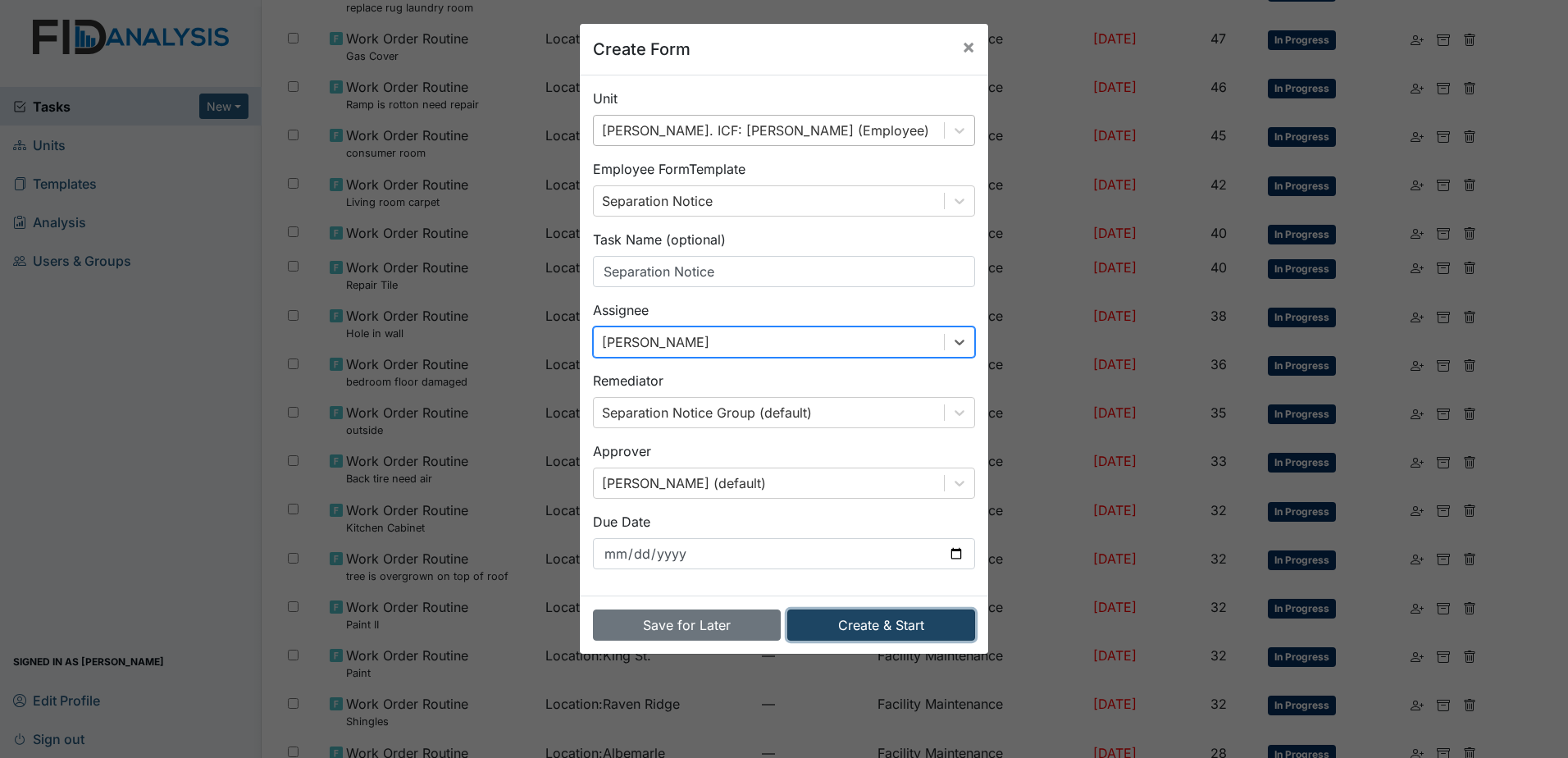
click at [924, 621] on button "Create & Start" at bounding box center [881, 625] width 188 height 31
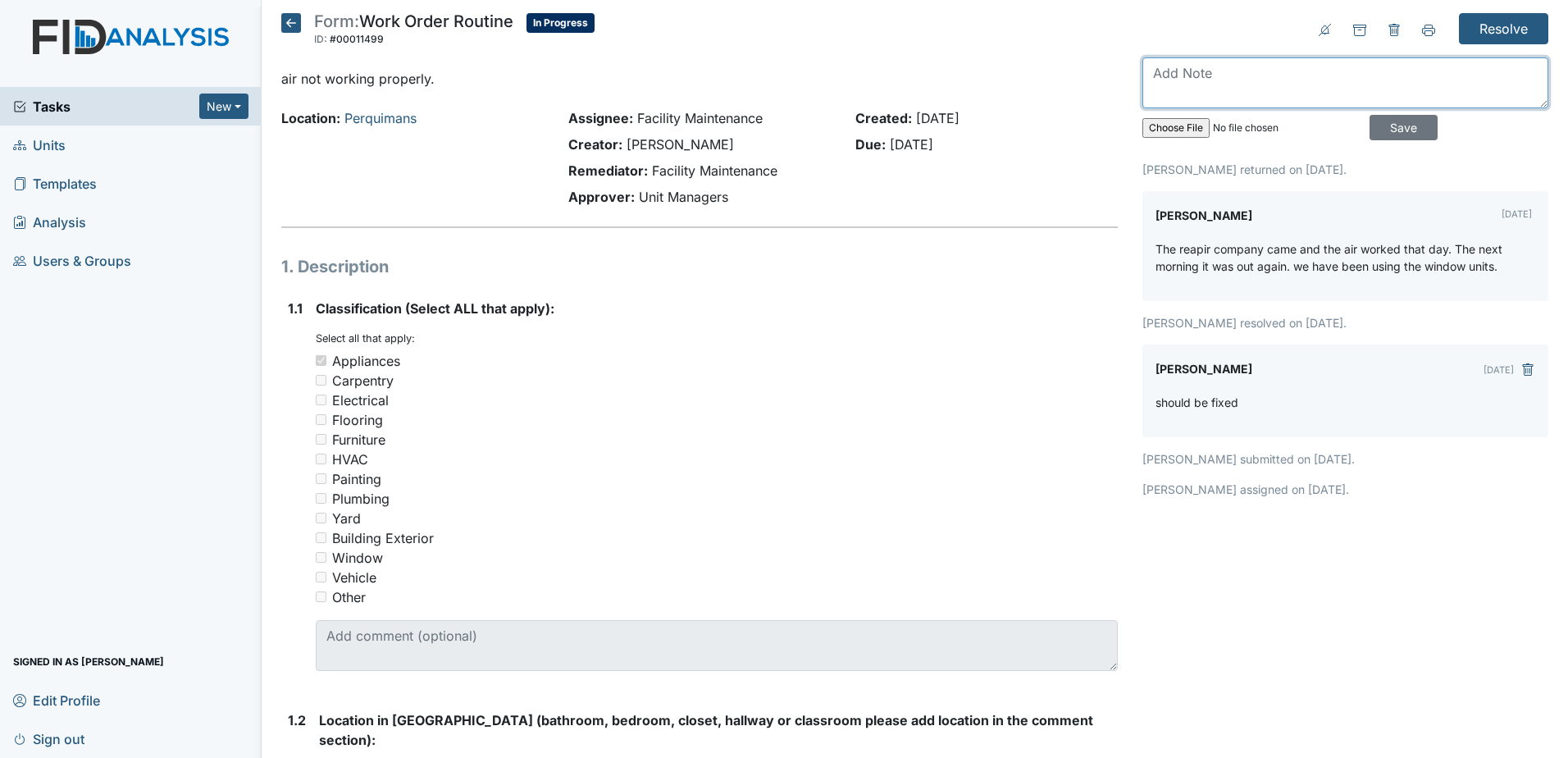
click at [1213, 84] on textarea at bounding box center [1345, 82] width 406 height 51
type textarea "B&M scheduled today"
click at [1395, 132] on input "Save" at bounding box center [1403, 127] width 68 height 25
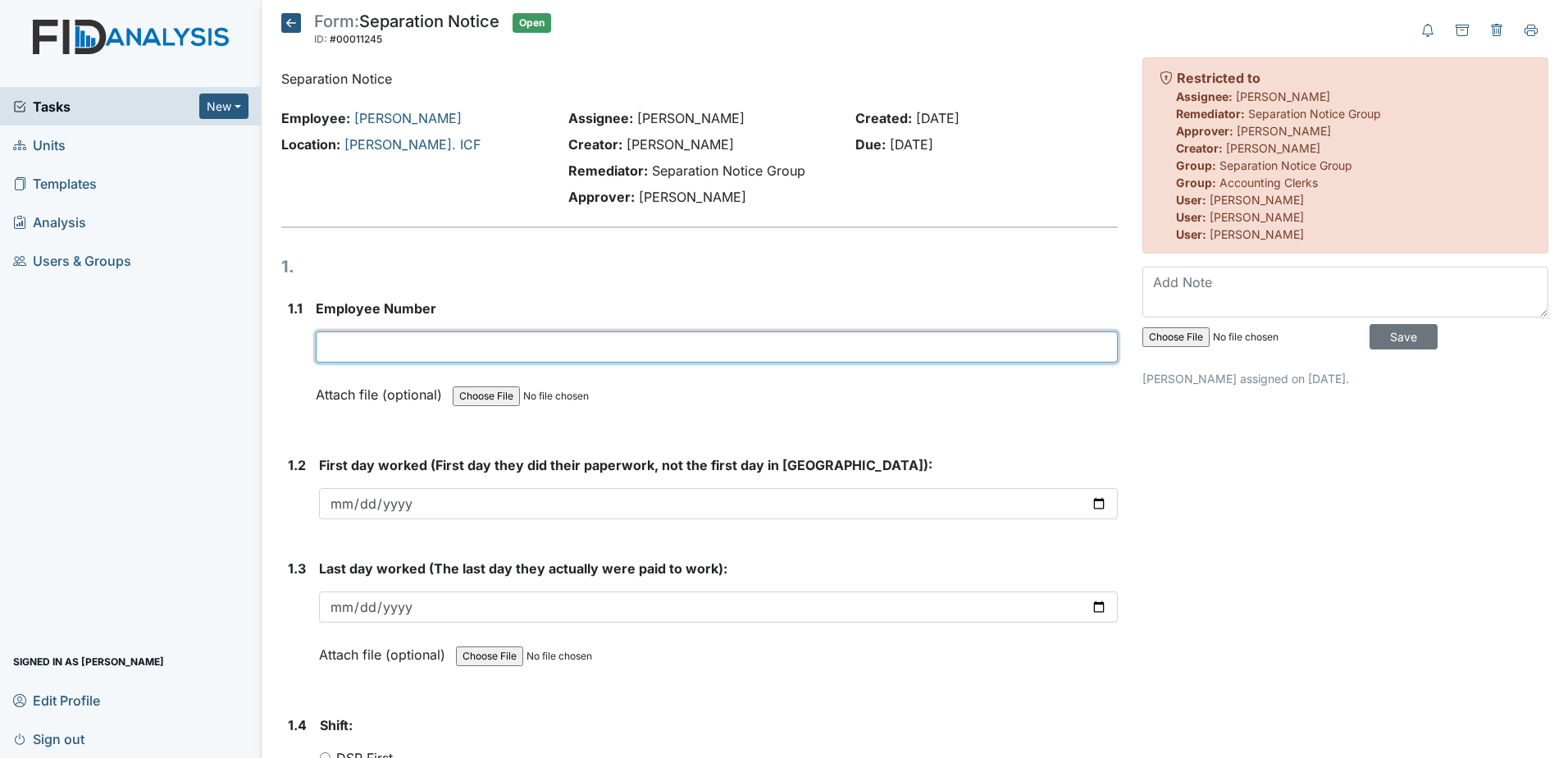
click at [428, 335] on input "text" at bounding box center [716, 346] width 802 height 31
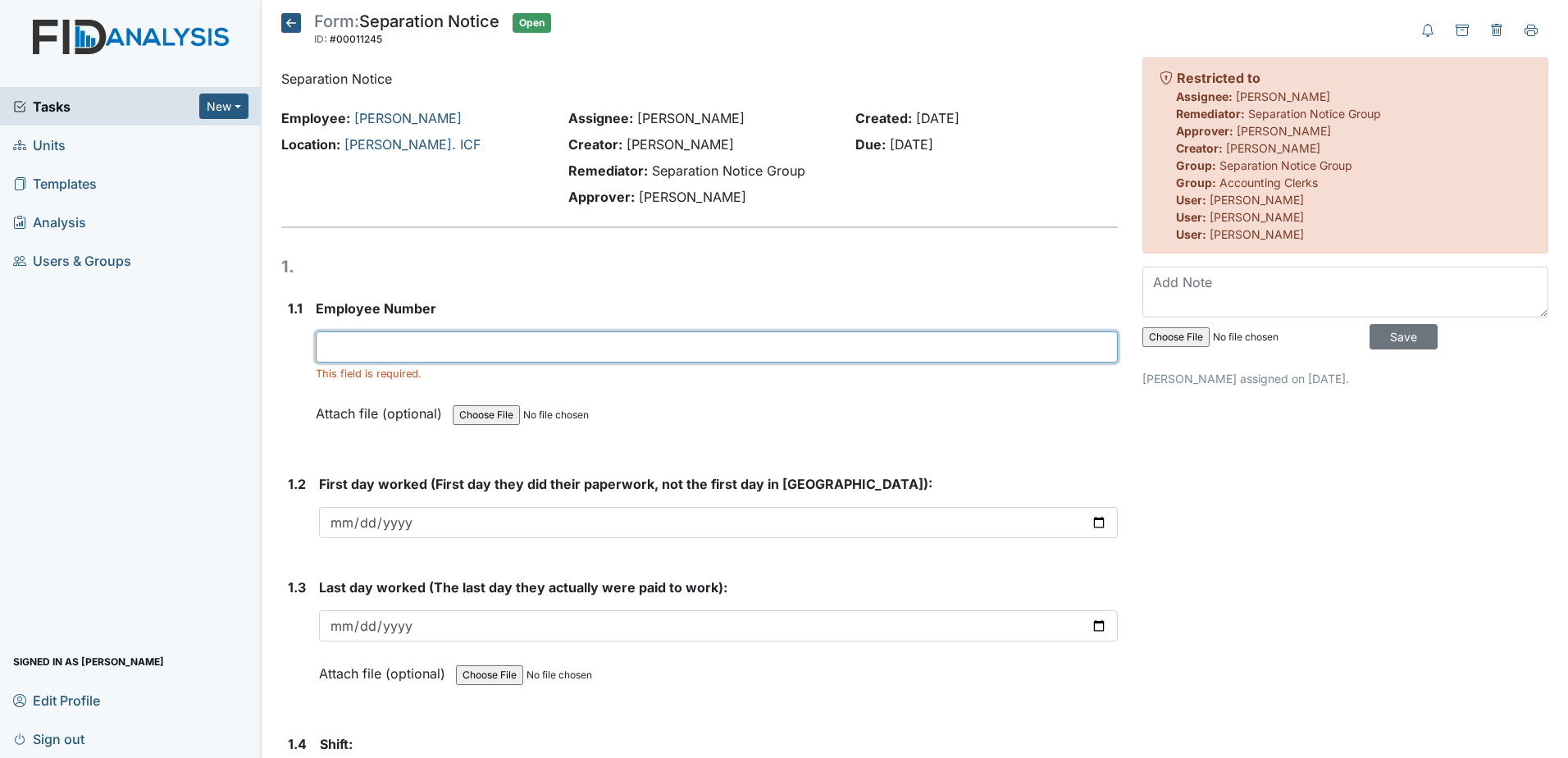
click at [410, 340] on input "text" at bounding box center [716, 346] width 802 height 31
type input "25012"
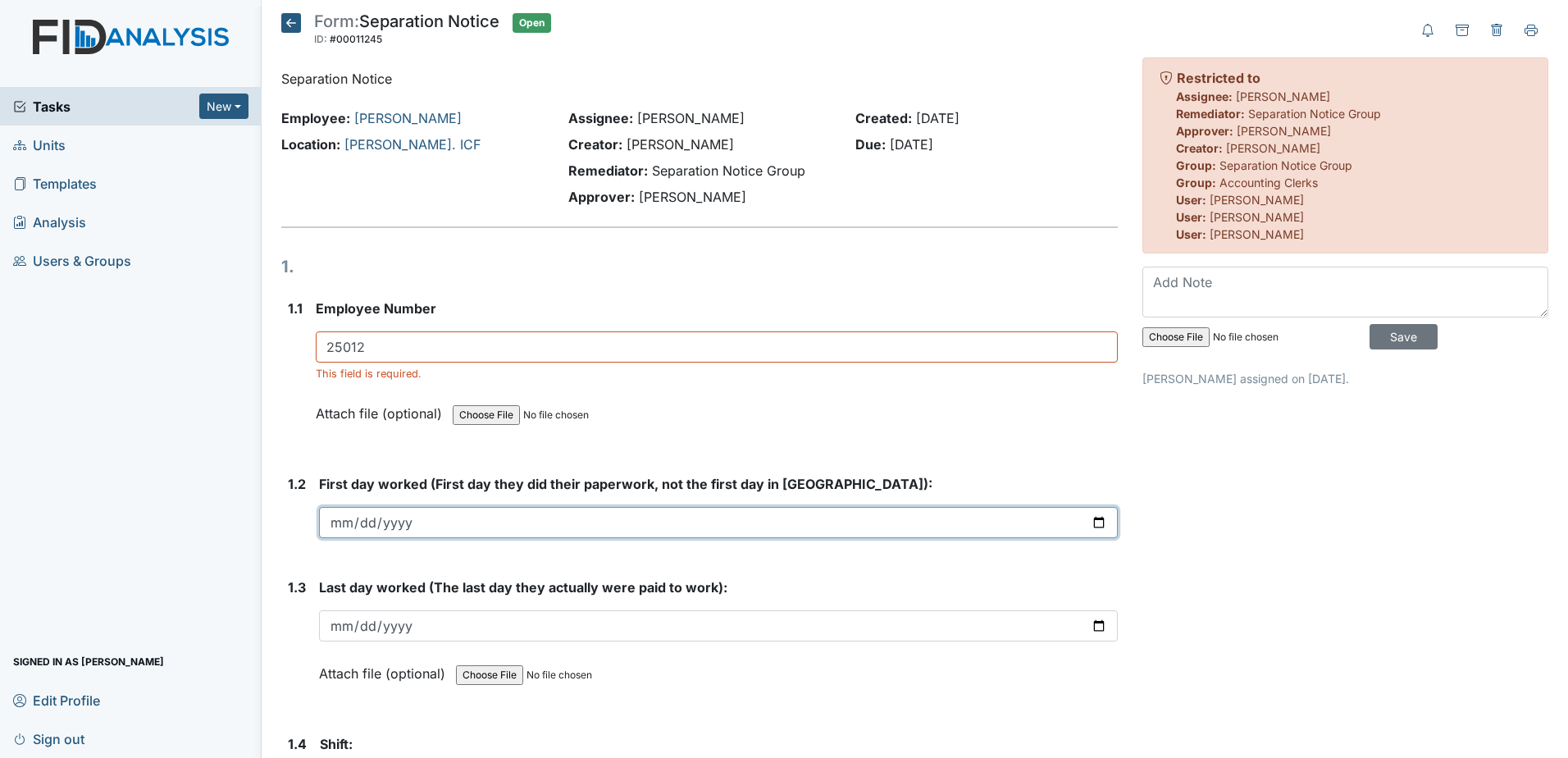
click at [486, 517] on input "date" at bounding box center [718, 523] width 799 height 31
click at [1087, 522] on input "date" at bounding box center [718, 523] width 799 height 31
type input "2025-06-06"
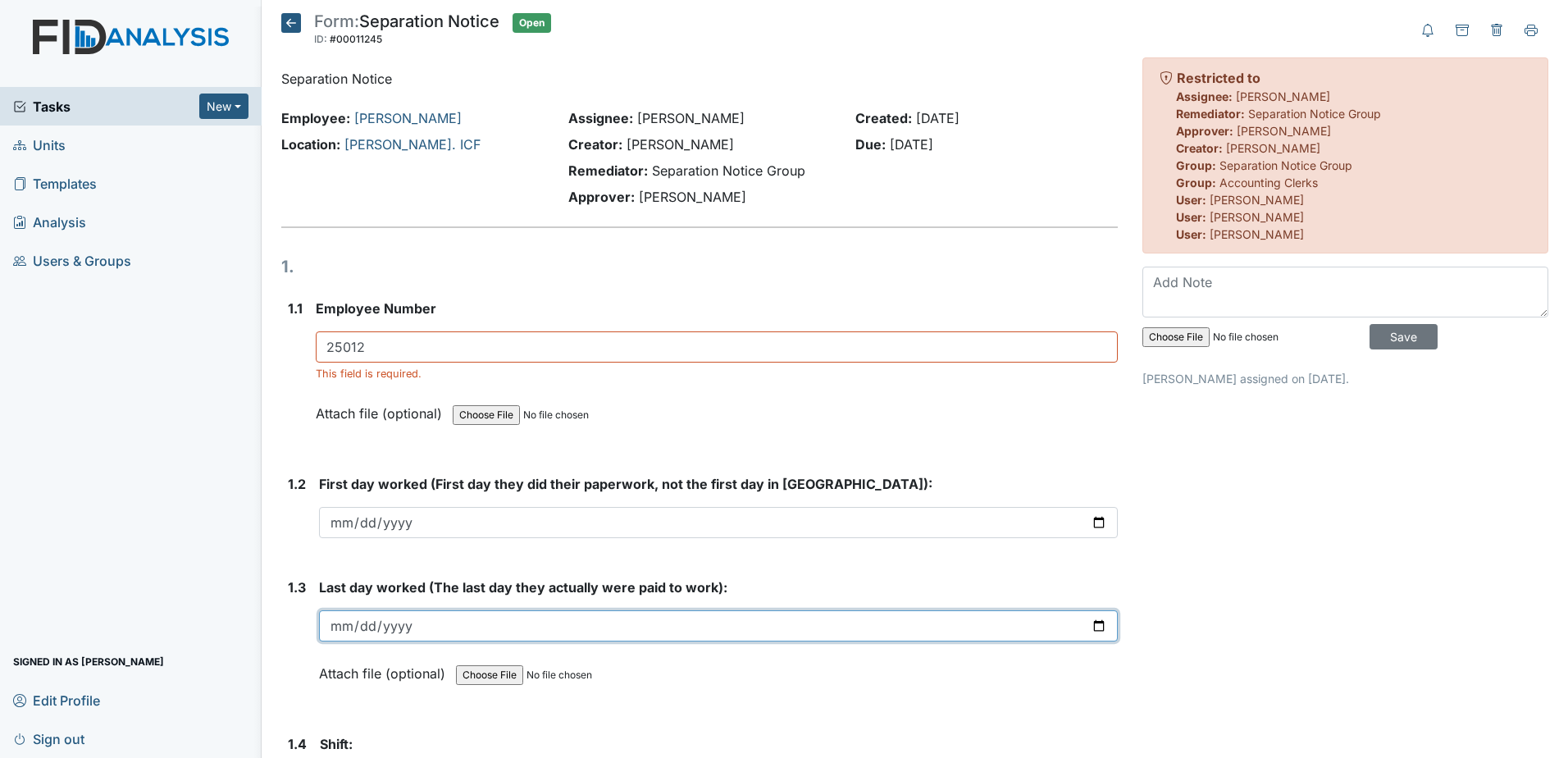
click at [1096, 627] on input "date" at bounding box center [718, 626] width 799 height 31
click at [1096, 623] on input "date" at bounding box center [718, 626] width 799 height 31
type input "2025-10-13"
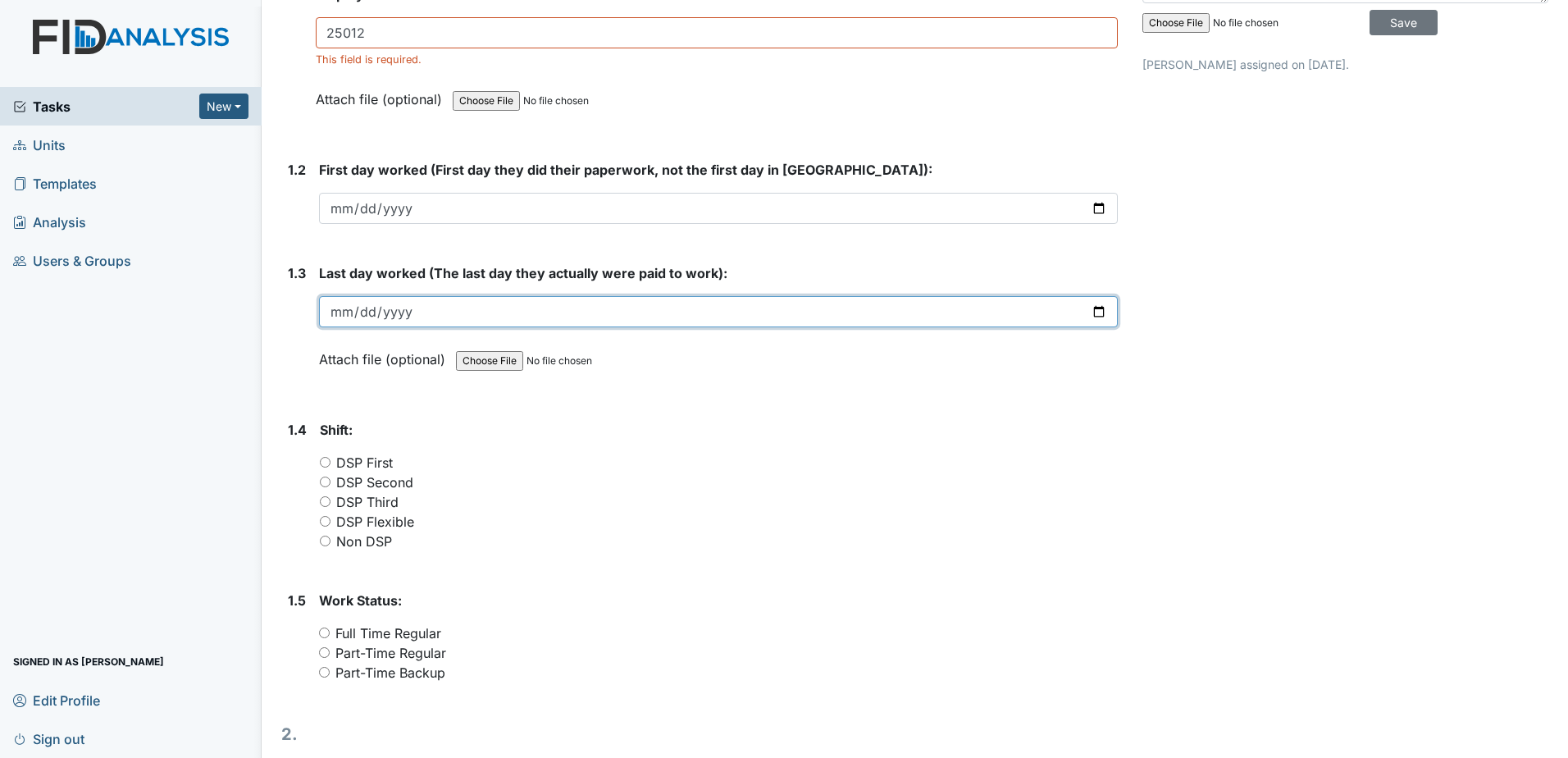
scroll to position [328, 0]
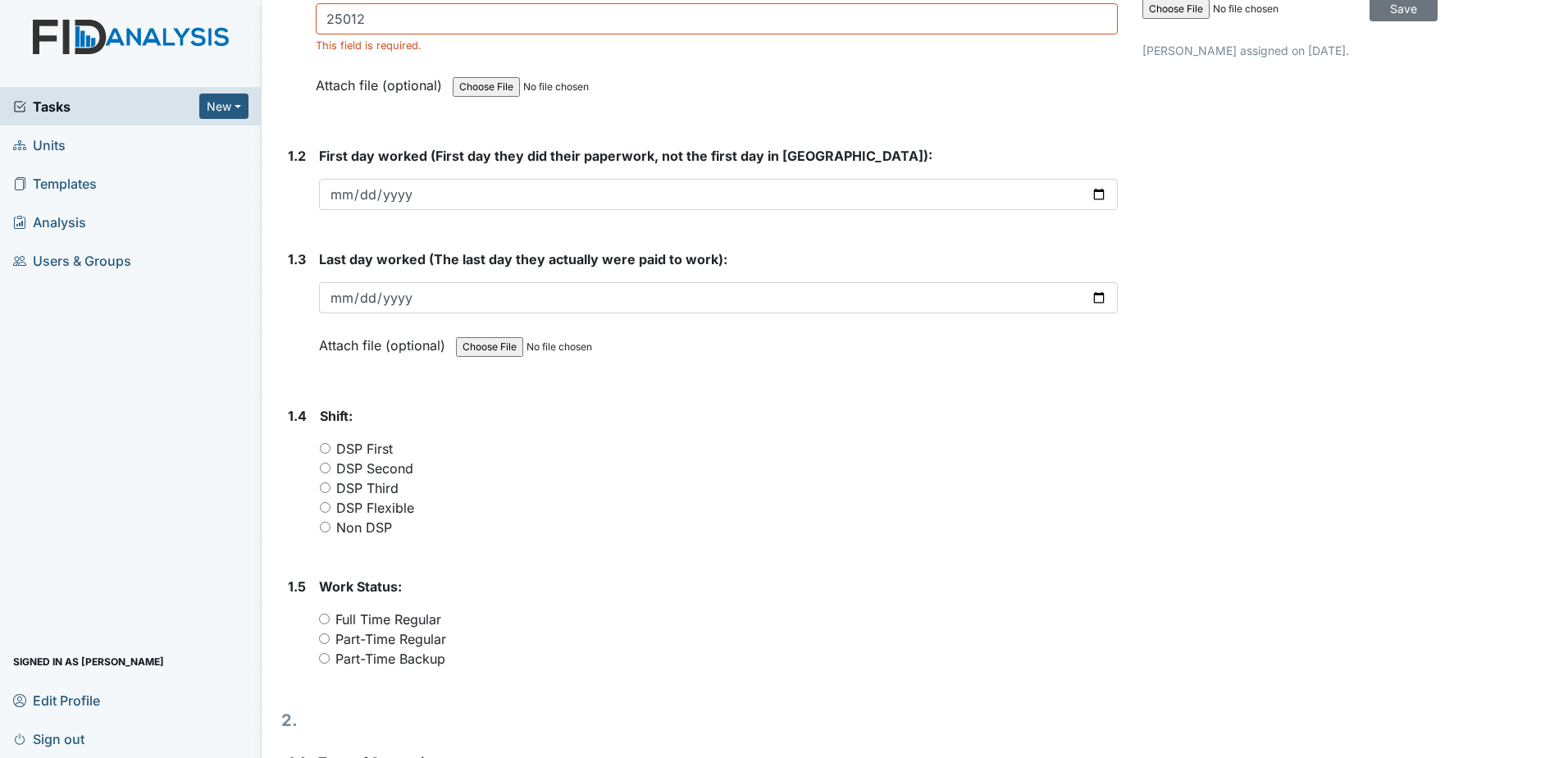
click at [321, 525] on input "Non DSP" at bounding box center [326, 527] width 11 height 11
radio input "true"
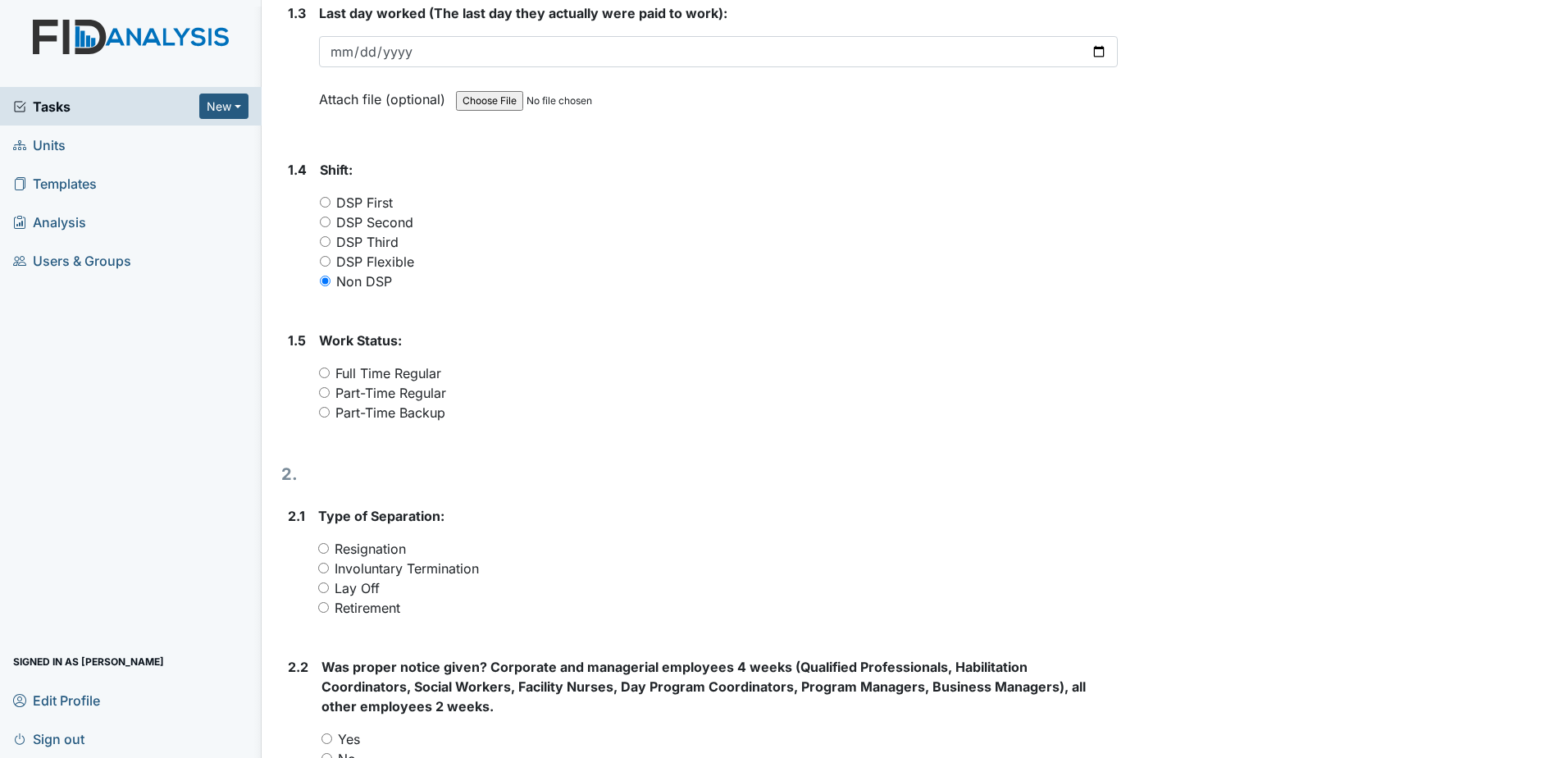
click at [321, 372] on input "Full Time Regular" at bounding box center [325, 373] width 11 height 11
radio input "true"
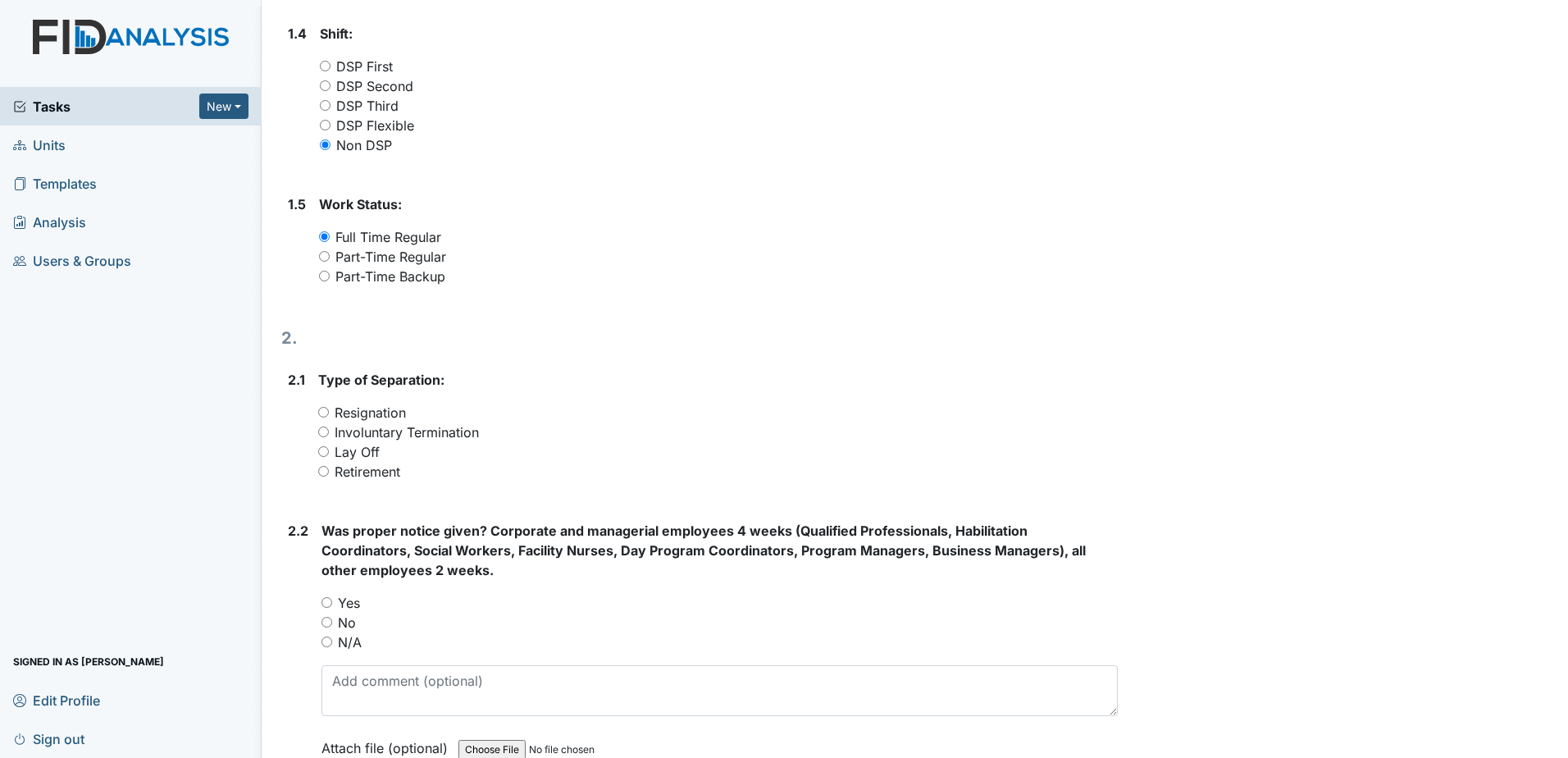
scroll to position [738, 0]
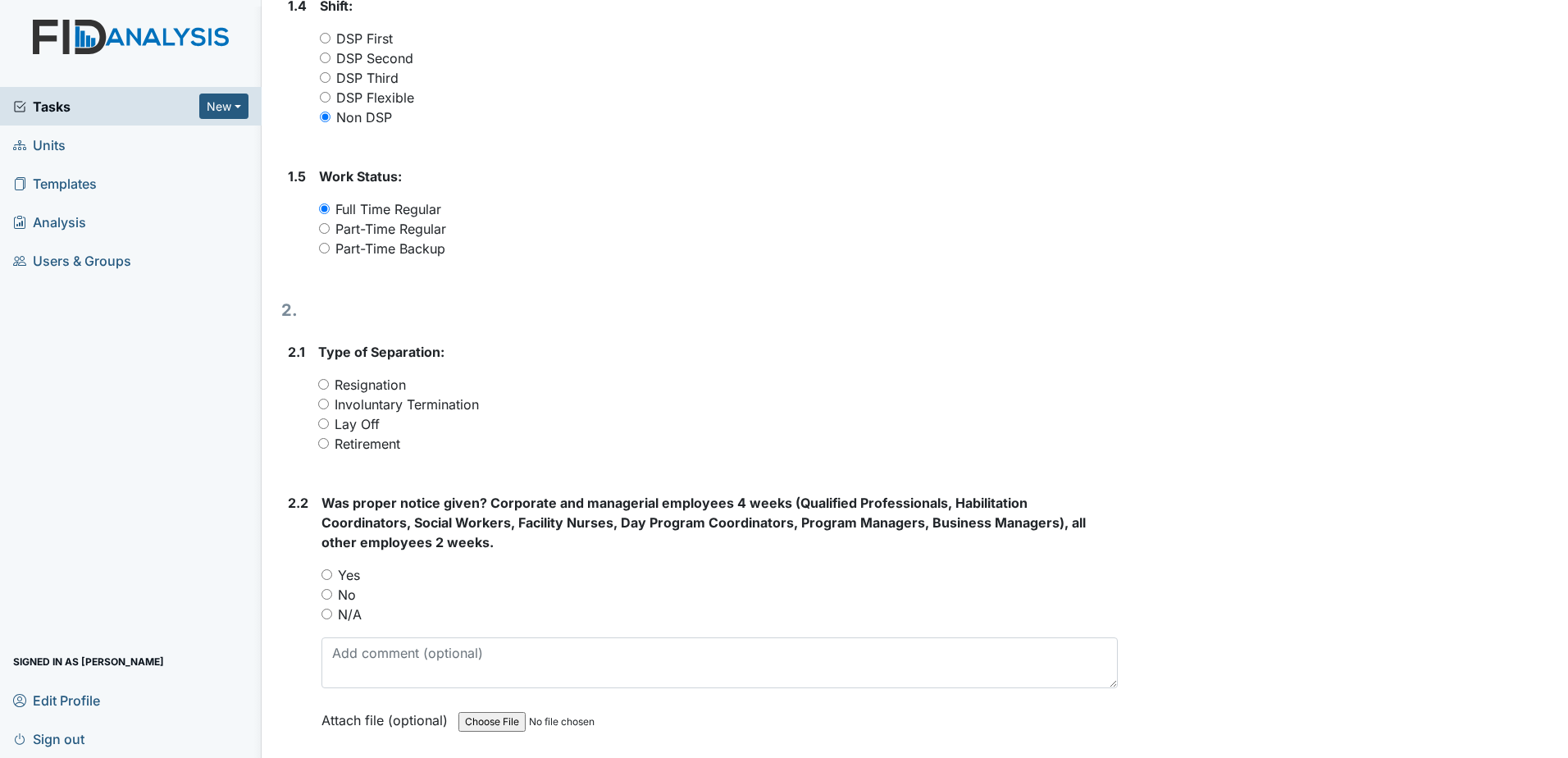
click at [320, 403] on input "Involuntary Termination" at bounding box center [324, 405] width 11 height 11
radio input "true"
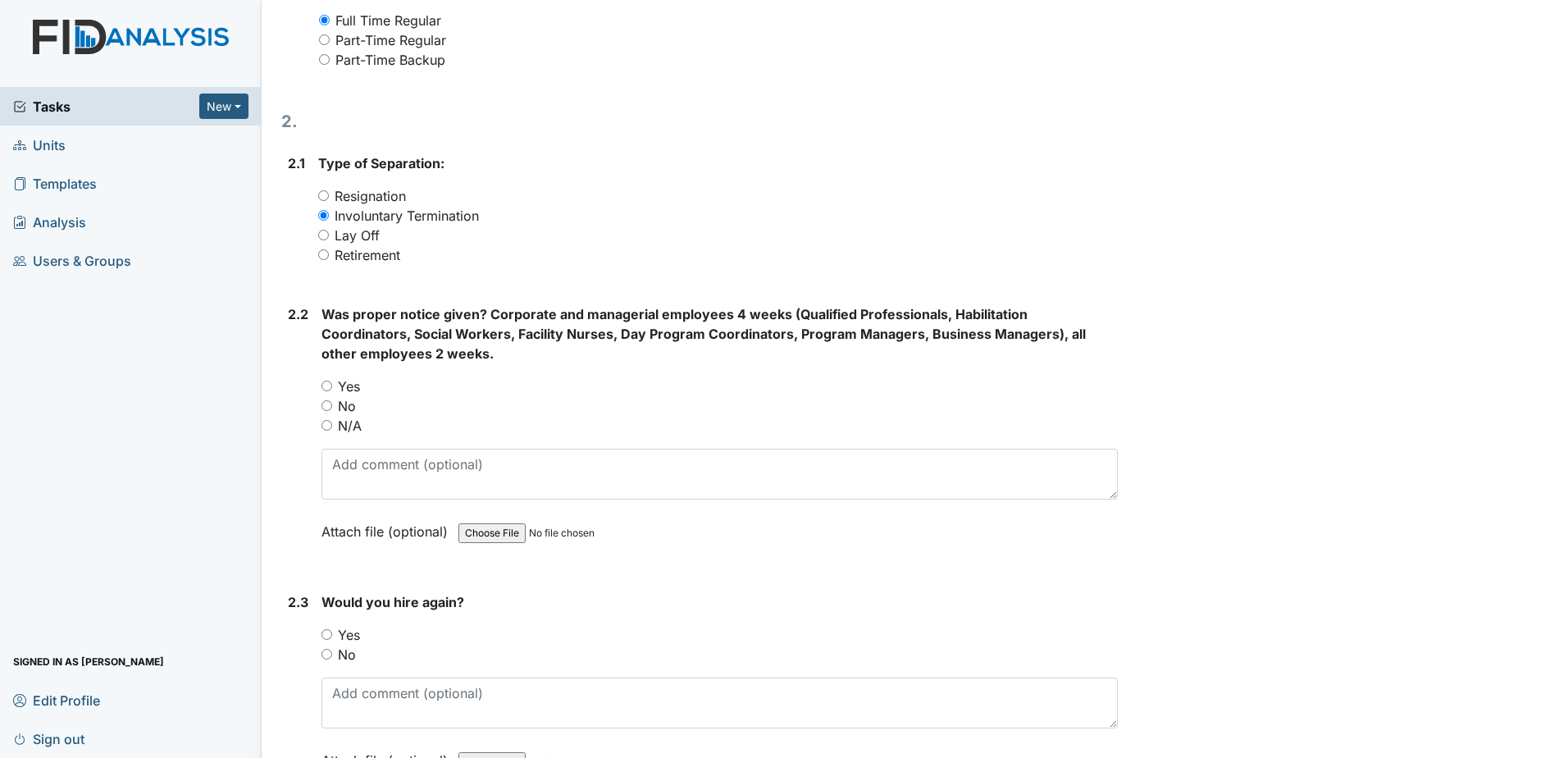
scroll to position [984, 0]
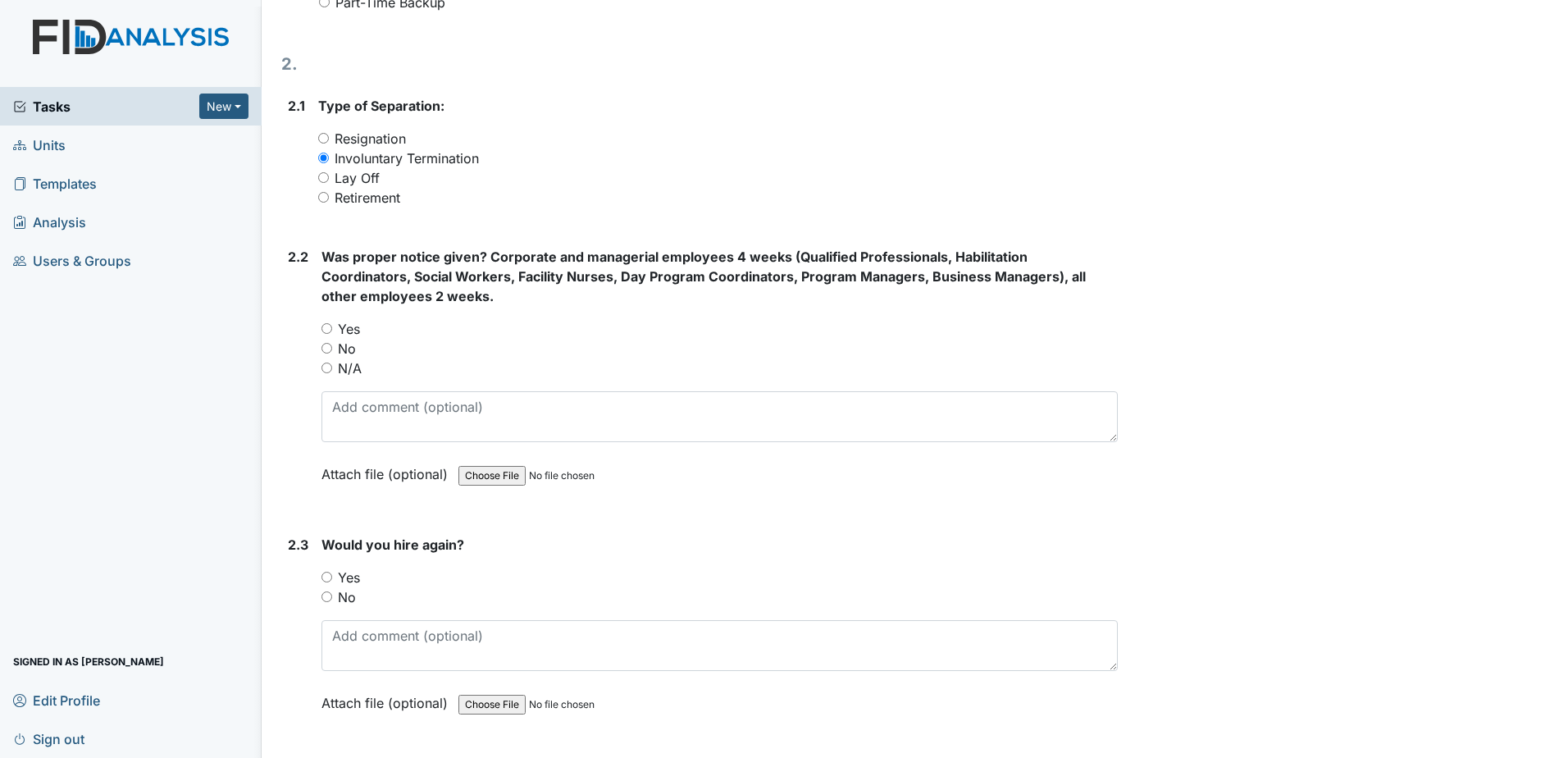
click at [323, 369] on input "N/A" at bounding box center [326, 368] width 11 height 11
radio input "true"
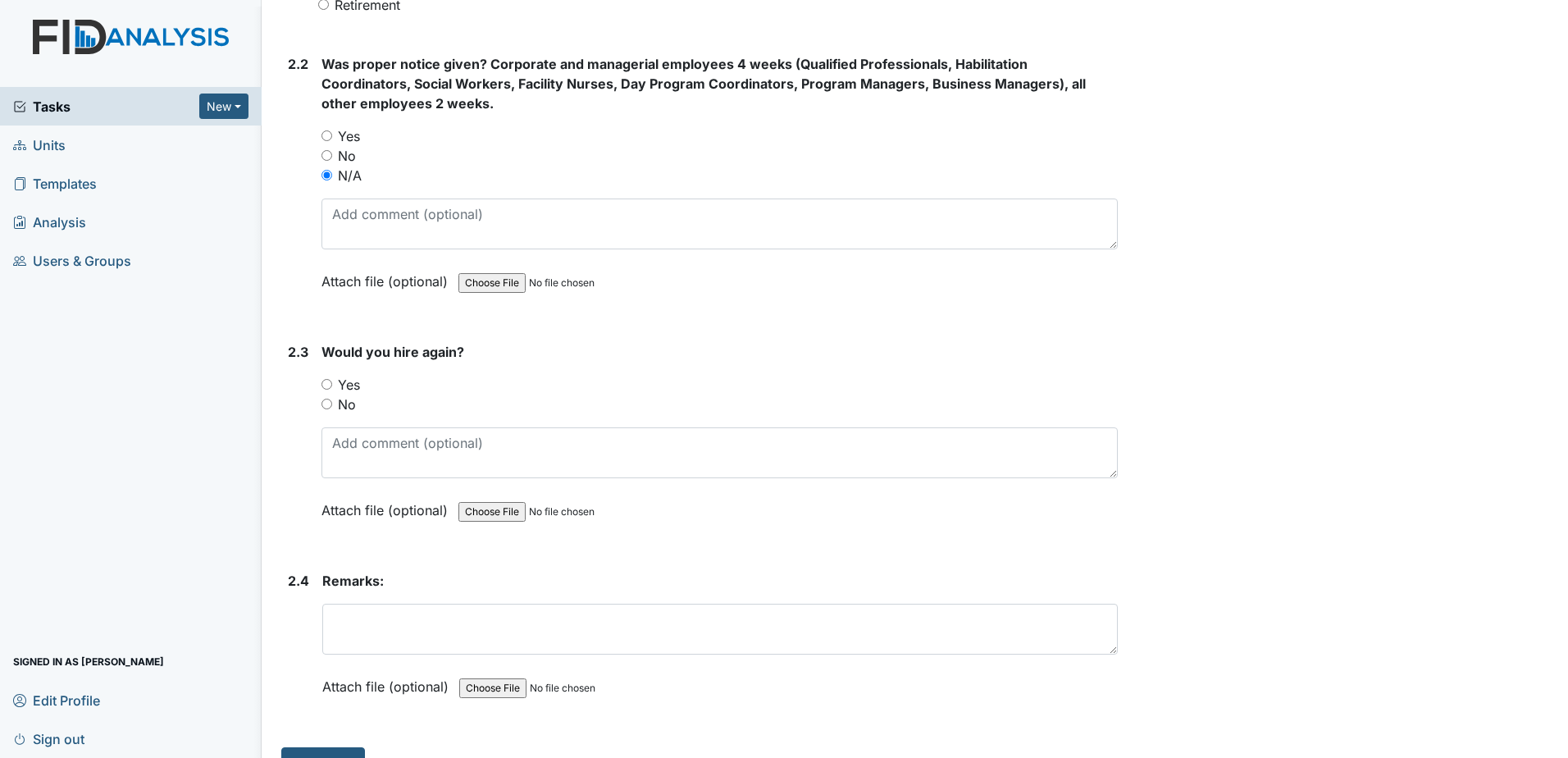
scroll to position [1211, 0]
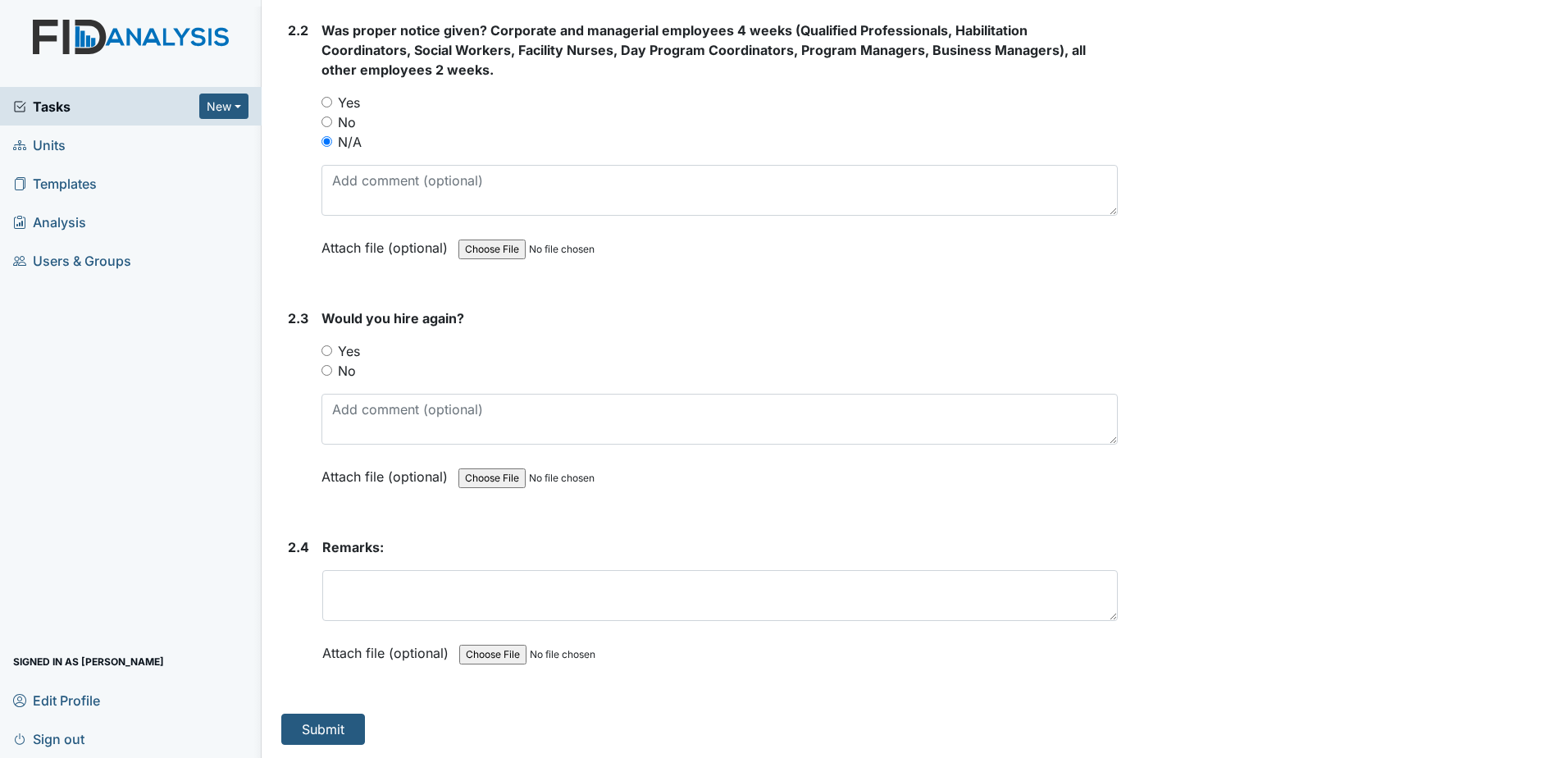
click at [323, 371] on input "No" at bounding box center [326, 370] width 11 height 11
radio input "true"
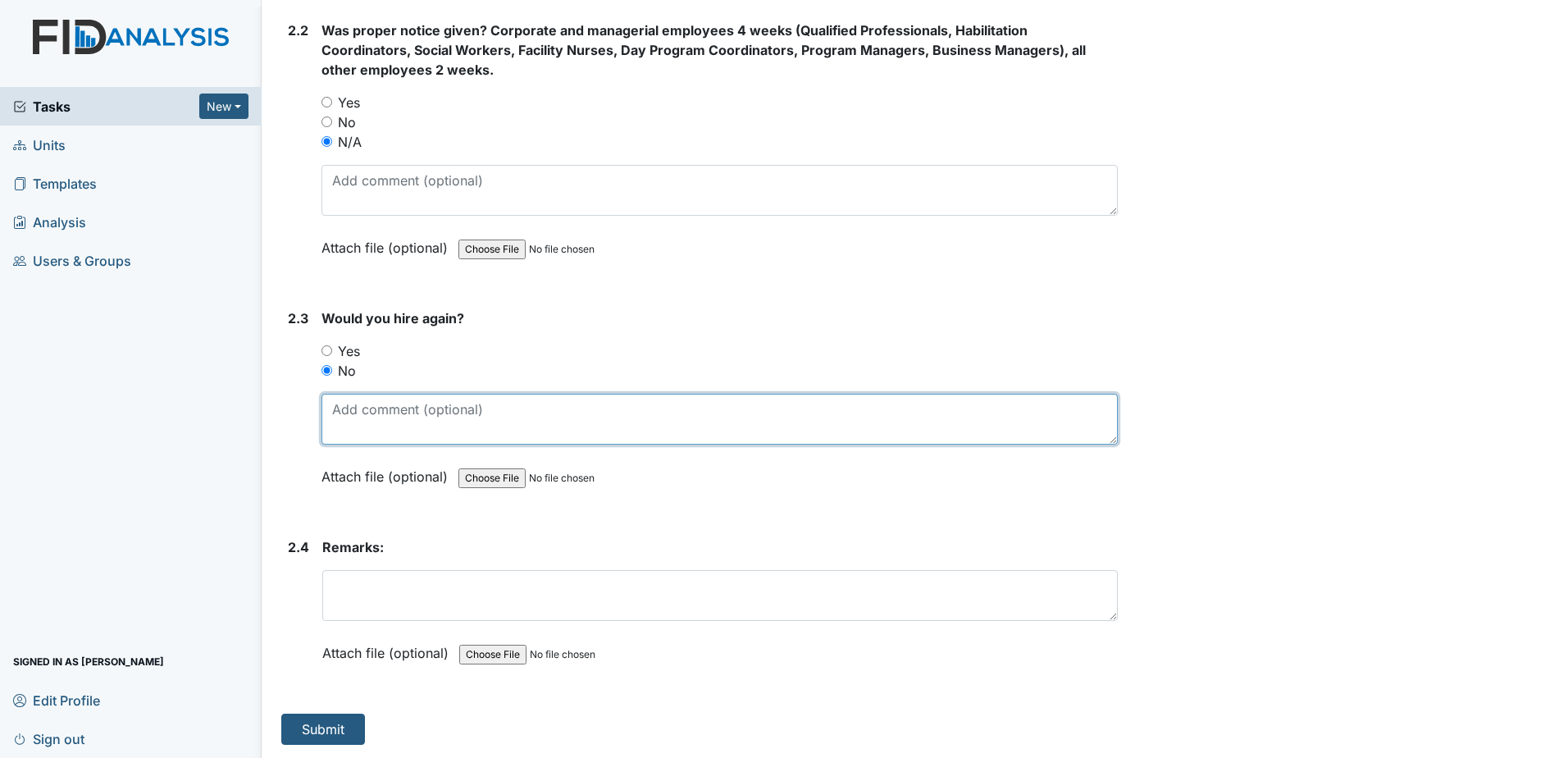
click at [435, 399] on textarea at bounding box center [719, 419] width 796 height 51
type textarea "E"
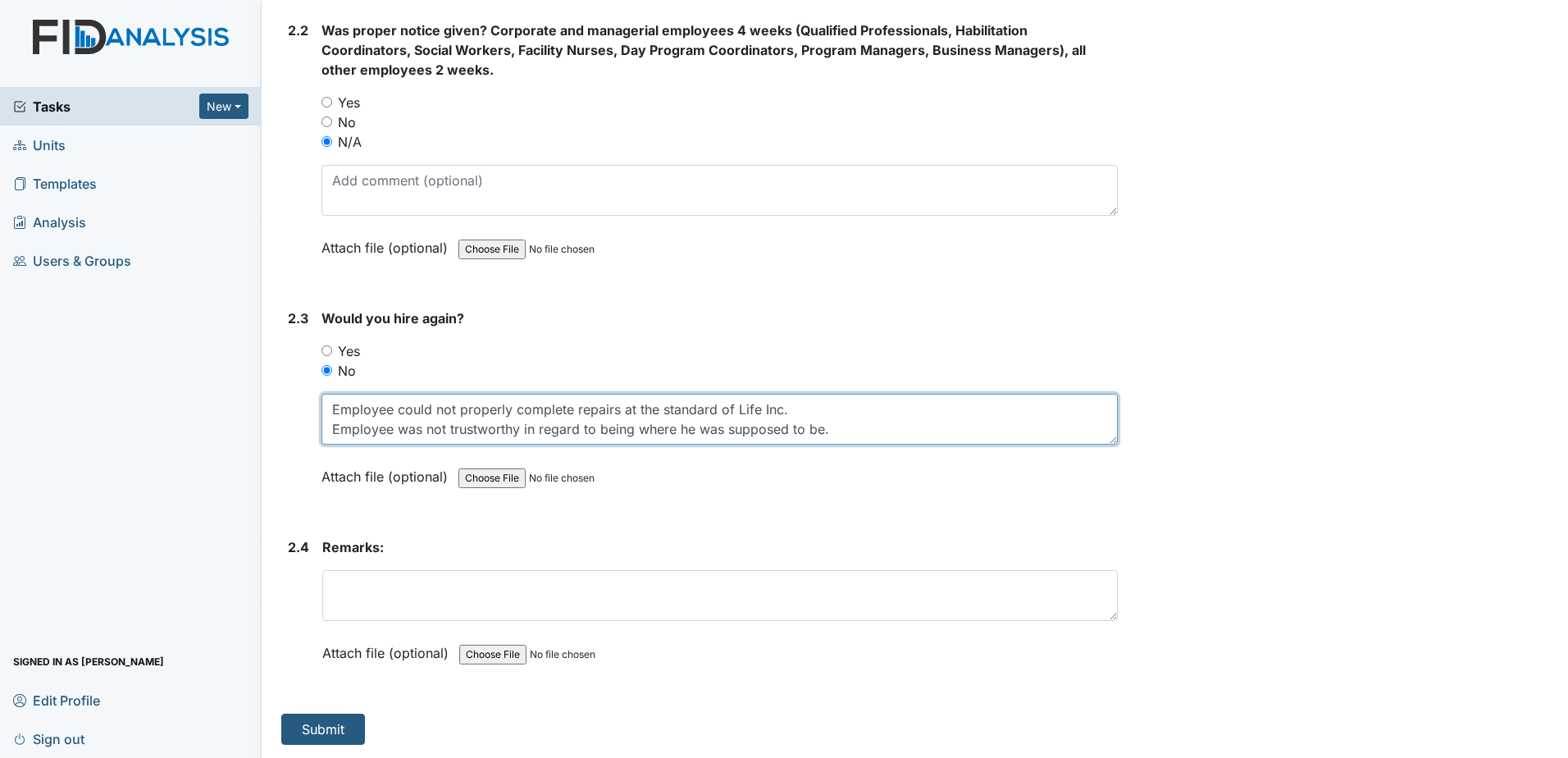
type textarea "Employee could not properly complete repairs at the standard of Life Inc. Emplo…"
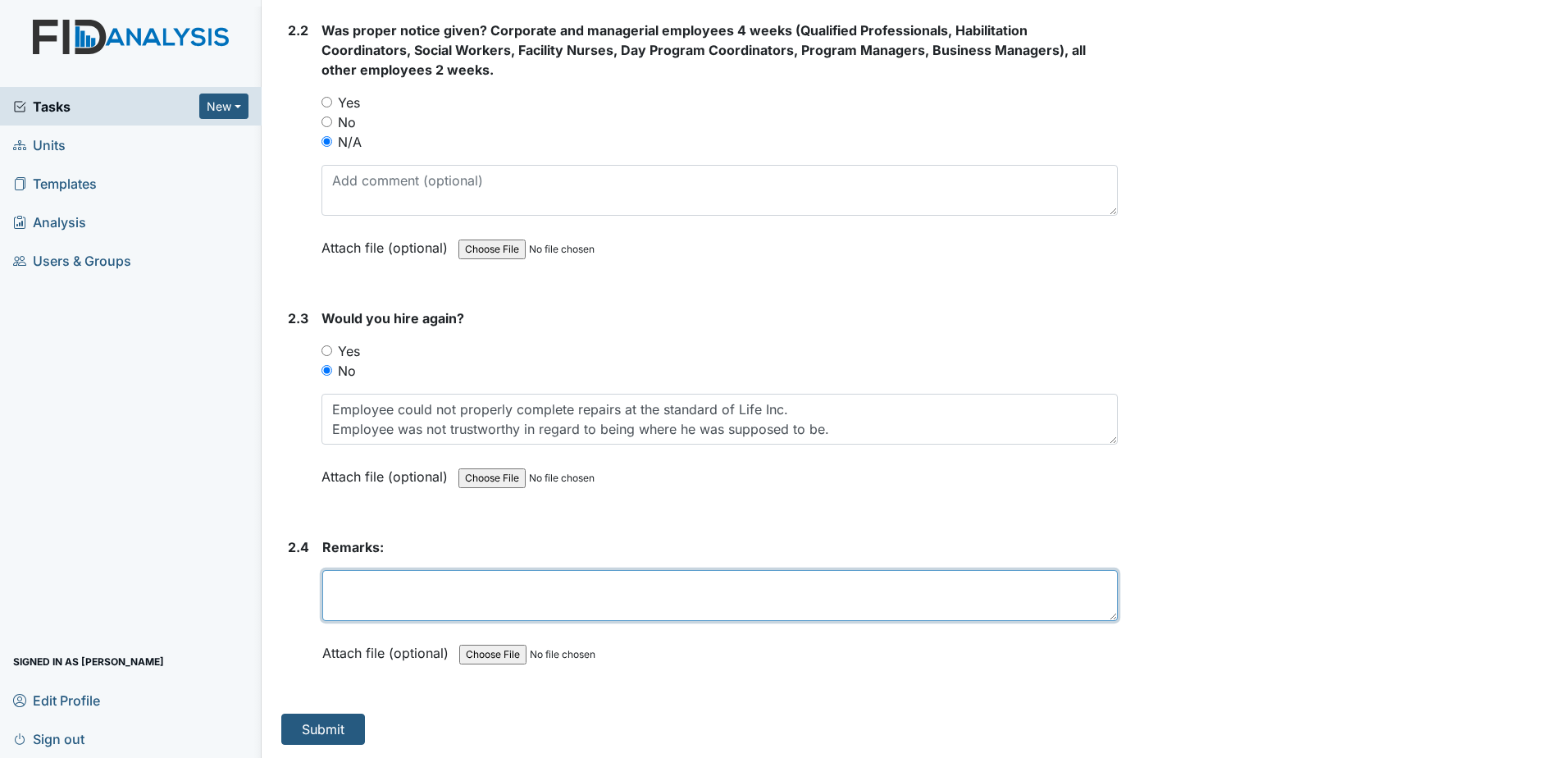
click at [567, 590] on textarea at bounding box center [719, 595] width 795 height 51
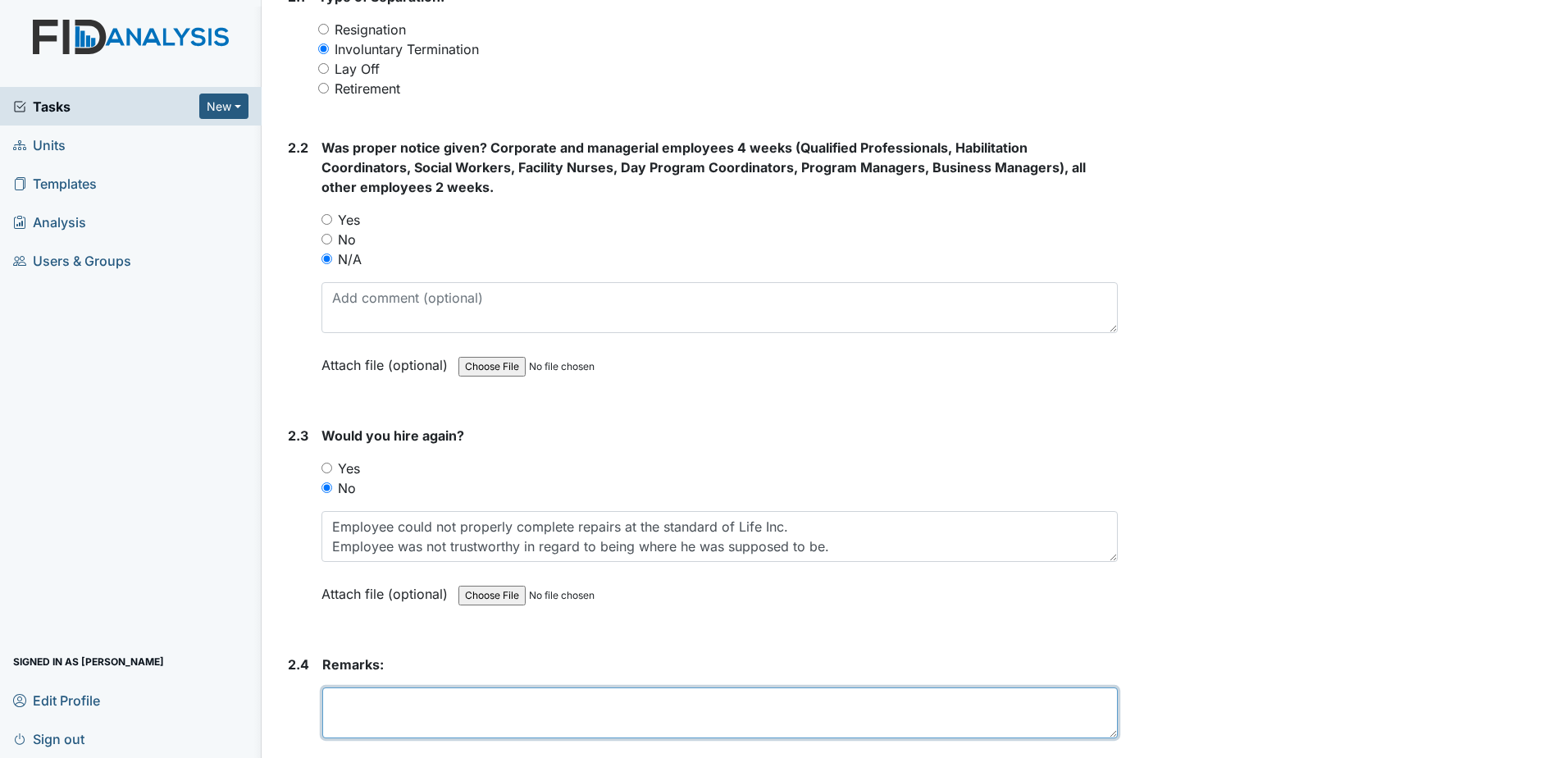
scroll to position [1211, 0]
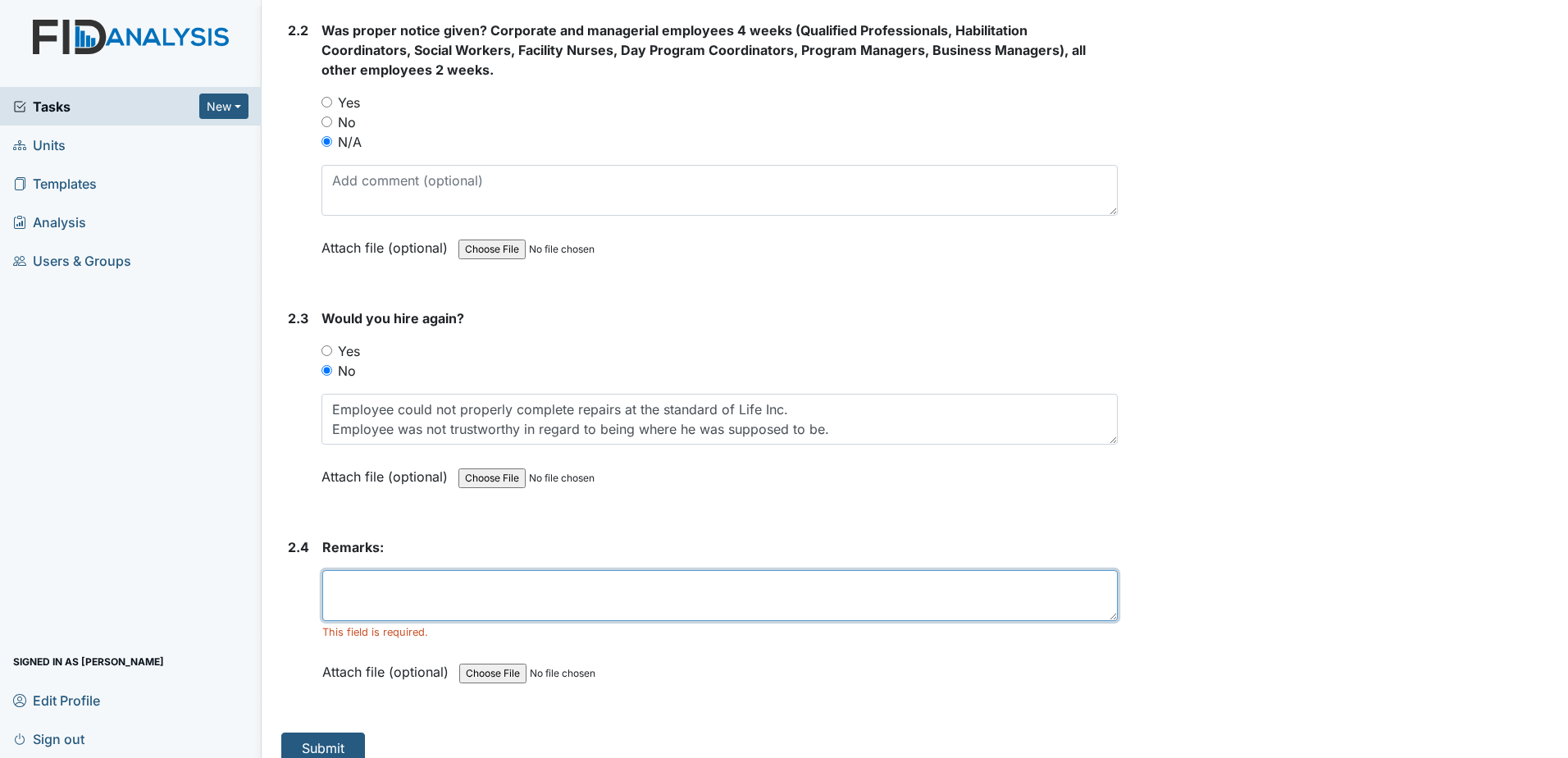
click at [453, 577] on textarea at bounding box center [719, 595] width 795 height 51
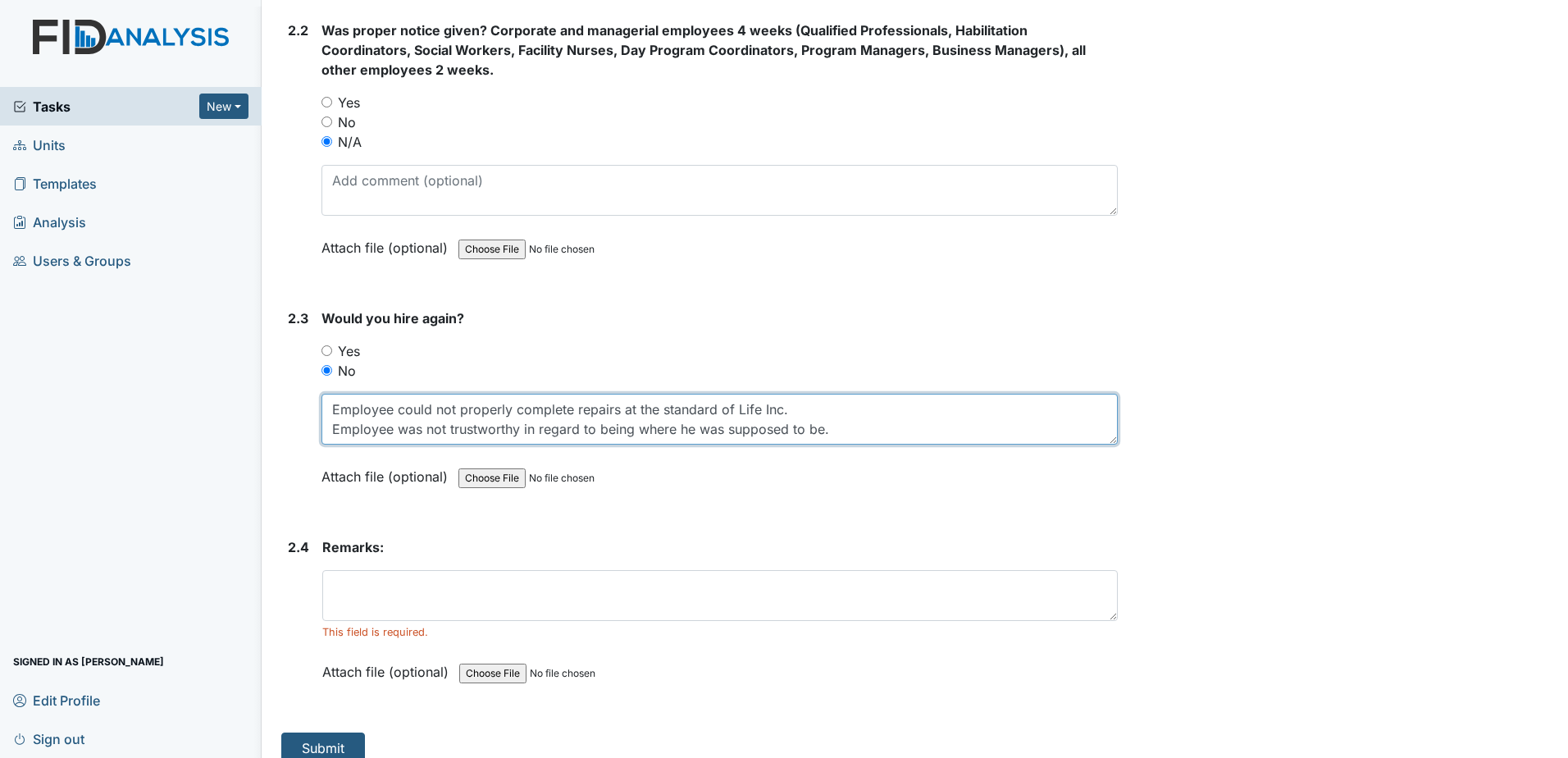
drag, startPoint x: 837, startPoint y: 430, endPoint x: 326, endPoint y: 409, distance: 511.4
click at [326, 409] on textarea "Employee could not properly complete repairs at the standard of Life Inc. Emplo…" at bounding box center [719, 419] width 796 height 51
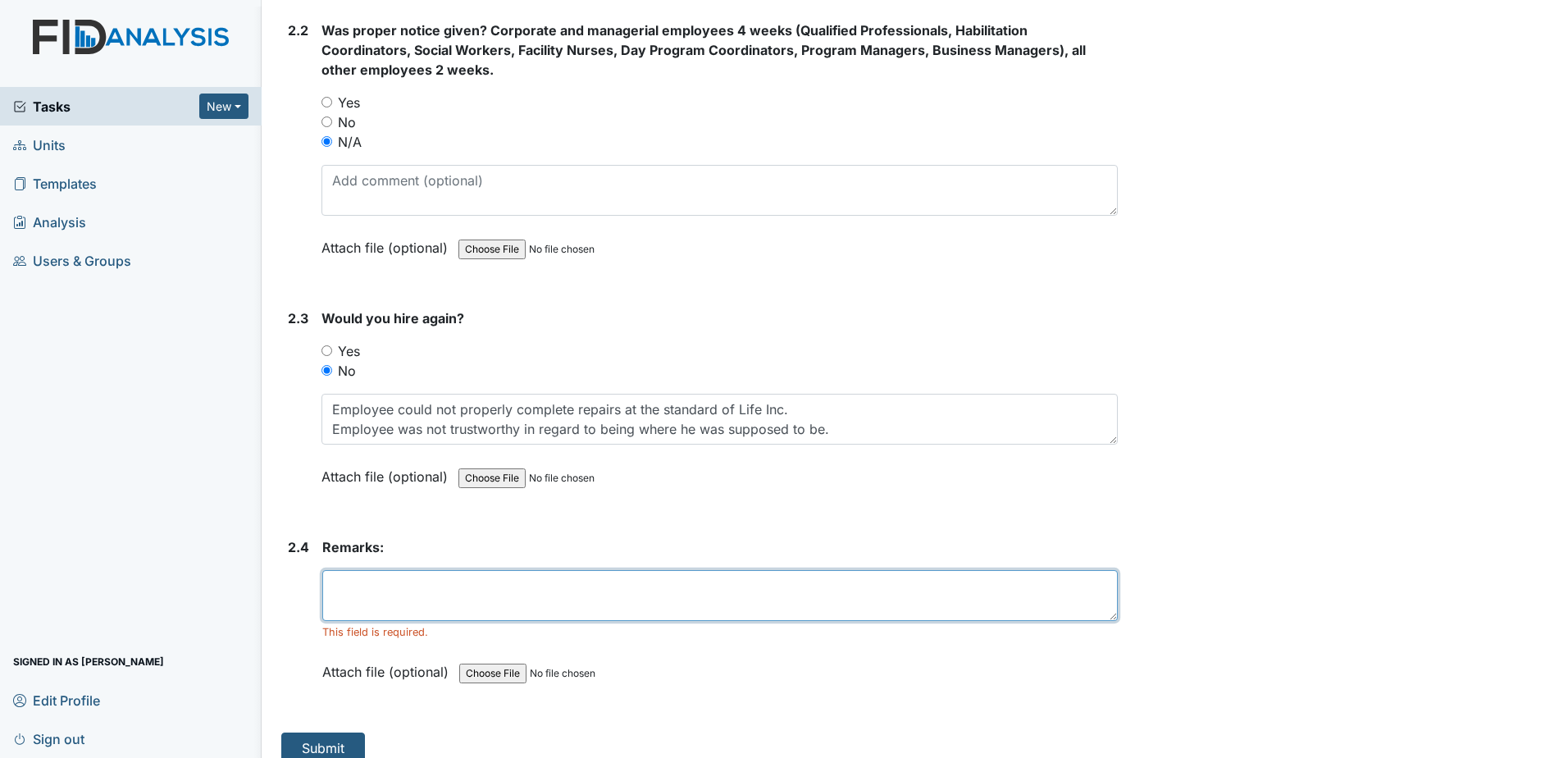
click at [410, 604] on textarea at bounding box center [719, 595] width 795 height 51
paste textarea "Employee could not properly complete repairs at the standard of Life Inc. Emplo…"
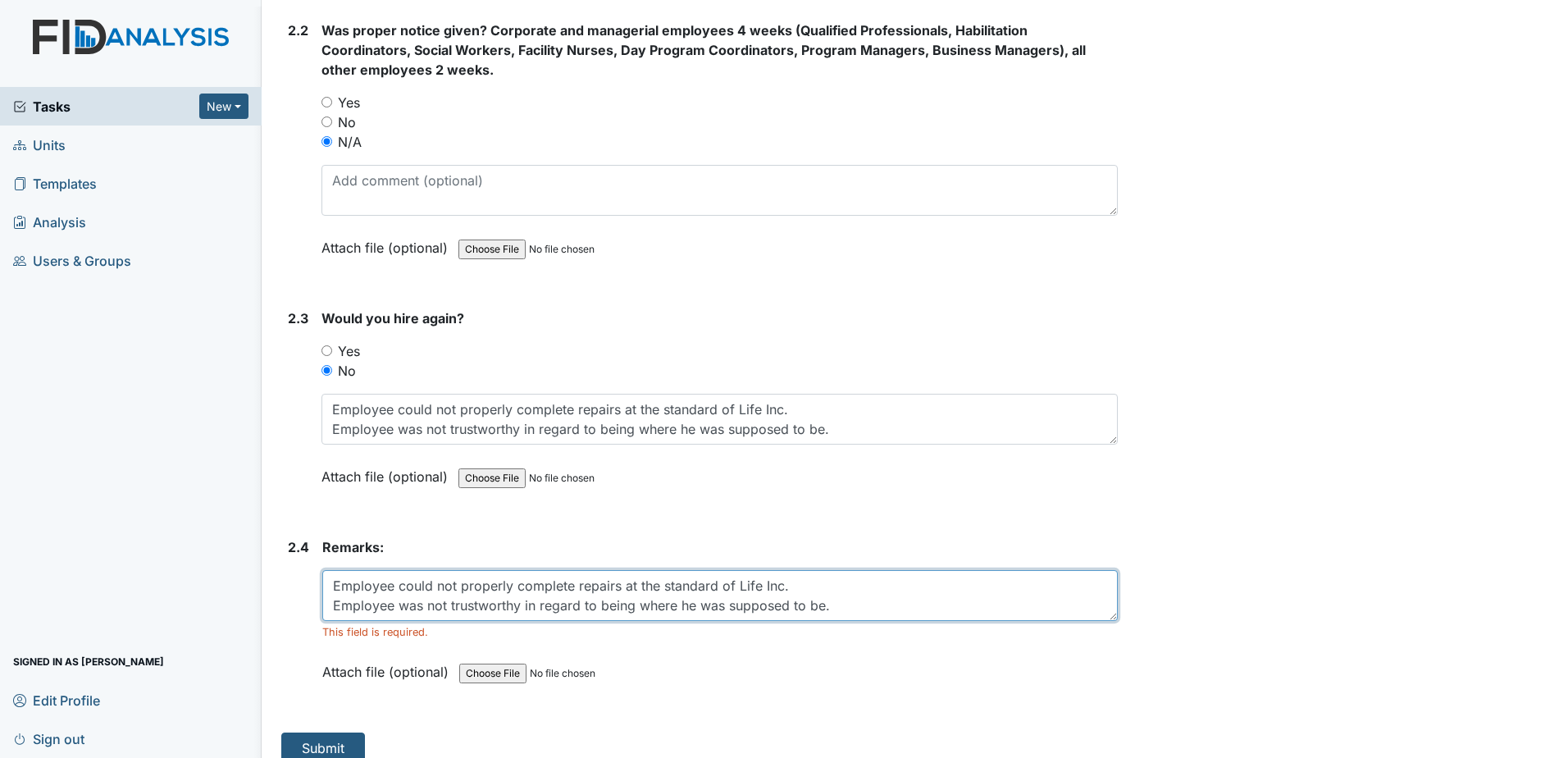
type textarea "Employee could not properly complete repairs at the standard of Life Inc. Emplo…"
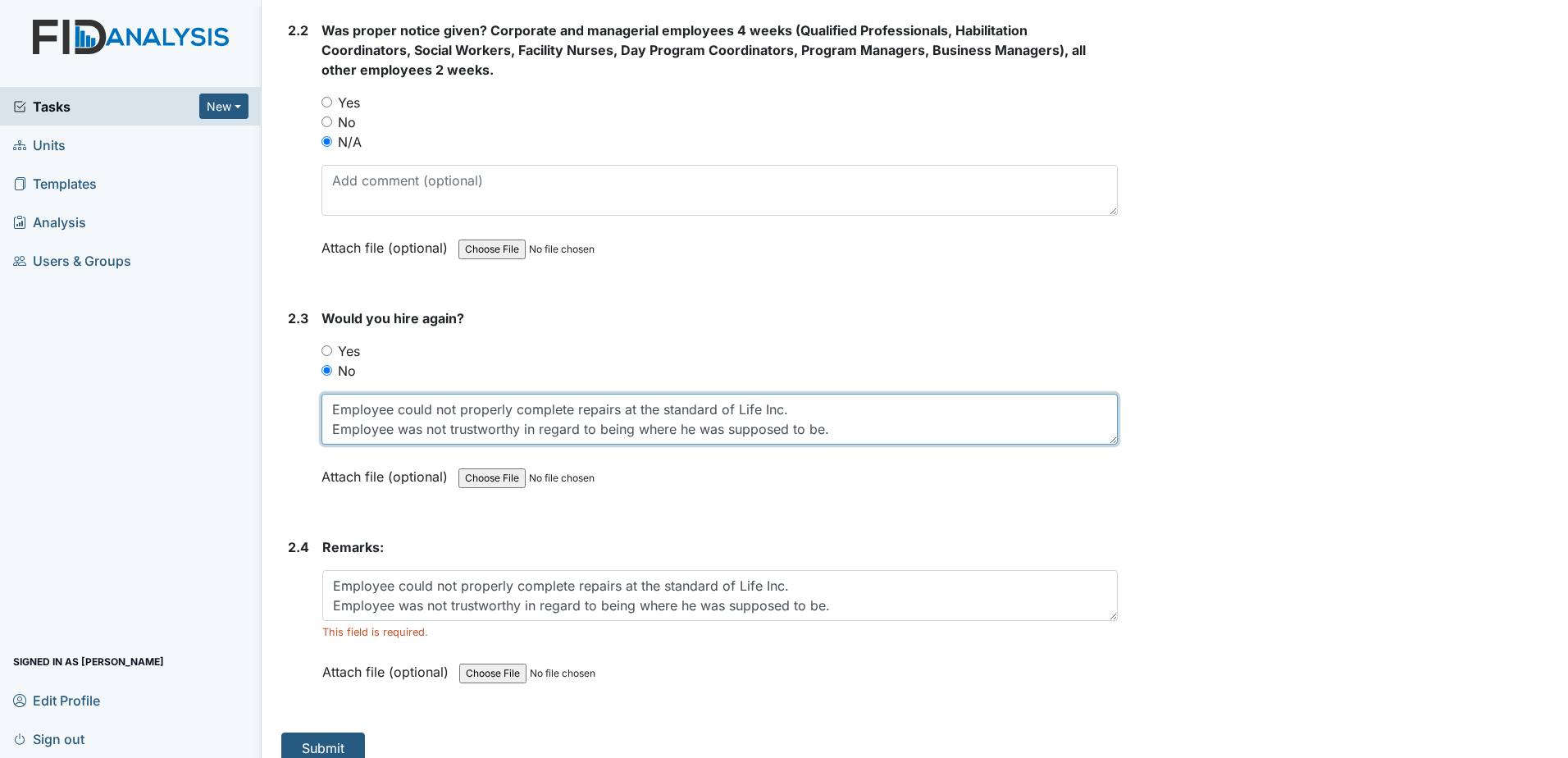
drag, startPoint x: 850, startPoint y: 436, endPoint x: 330, endPoint y: 415, distance: 520.4
click at [331, 417] on textarea "Employee could not properly complete repairs at the standard of Life Inc. Emplo…" at bounding box center [719, 419] width 796 height 51
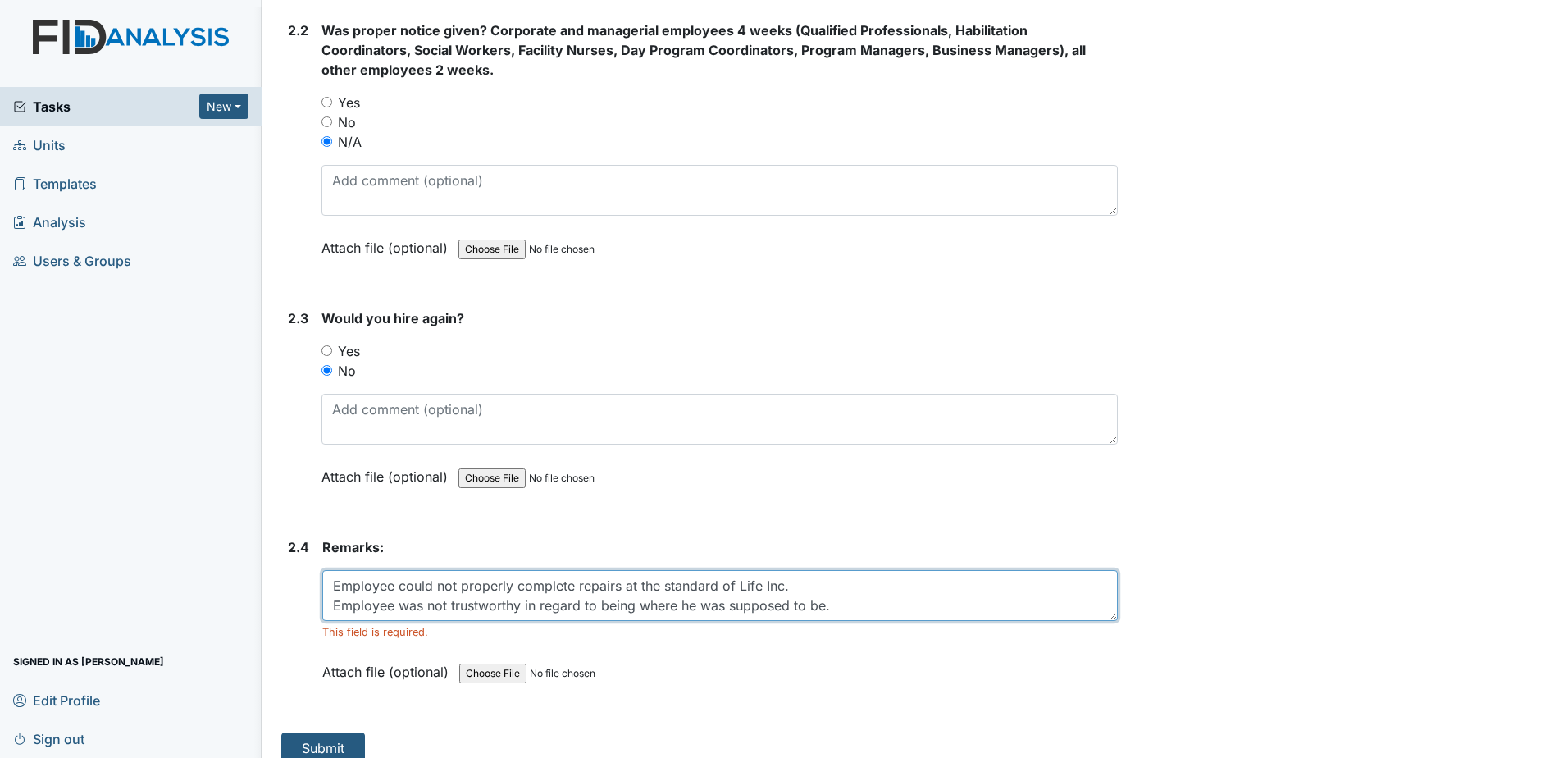
click at [870, 619] on textarea "Employee could not properly complete repairs at the standard of Life Inc. Emplo…" at bounding box center [719, 595] width 795 height 51
type textarea "Employee could not properly complete repairs at the standard of Life Inc. Emplo…"
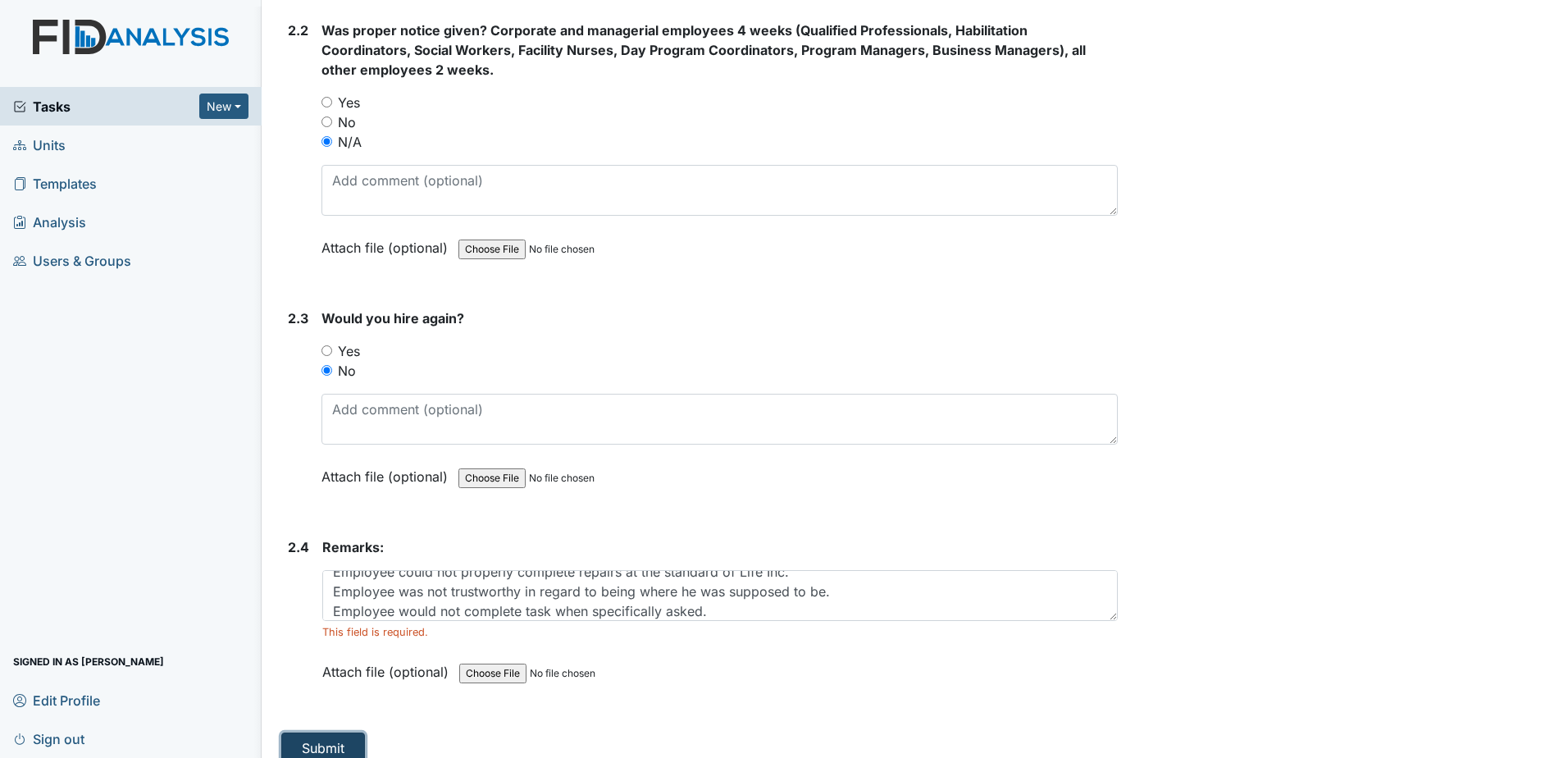
click at [348, 742] on button "Submit" at bounding box center [324, 748] width 84 height 31
